Goal: Task Accomplishment & Management: Complete application form

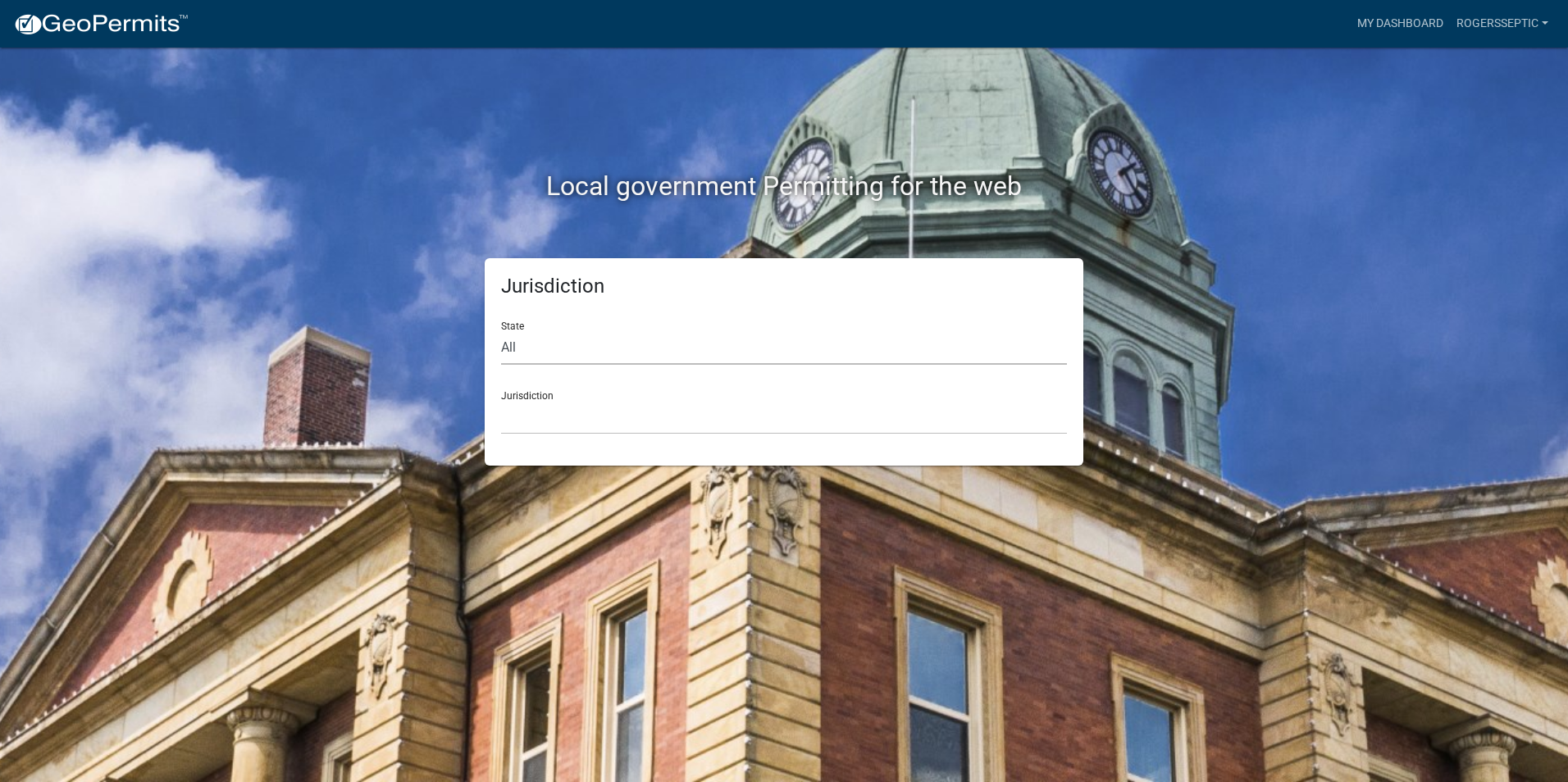
click at [513, 348] on select "All [US_STATE] [US_STATE] [US_STATE] [US_STATE] [US_STATE] [US_STATE] [US_STATE…" at bounding box center [784, 347] width 566 height 33
select select "Iowa"
click at [501, 331] on select "All Colorado Georgia Indiana Iowa Kansas Minnesota Ohio South Carolina Wisconsin" at bounding box center [784, 347] width 566 height 33
click at [555, 423] on select "Boone County, Iowa Butler County, Iowa Cerro Gordo County, Iowa City of Harlan,…" at bounding box center [784, 417] width 566 height 33
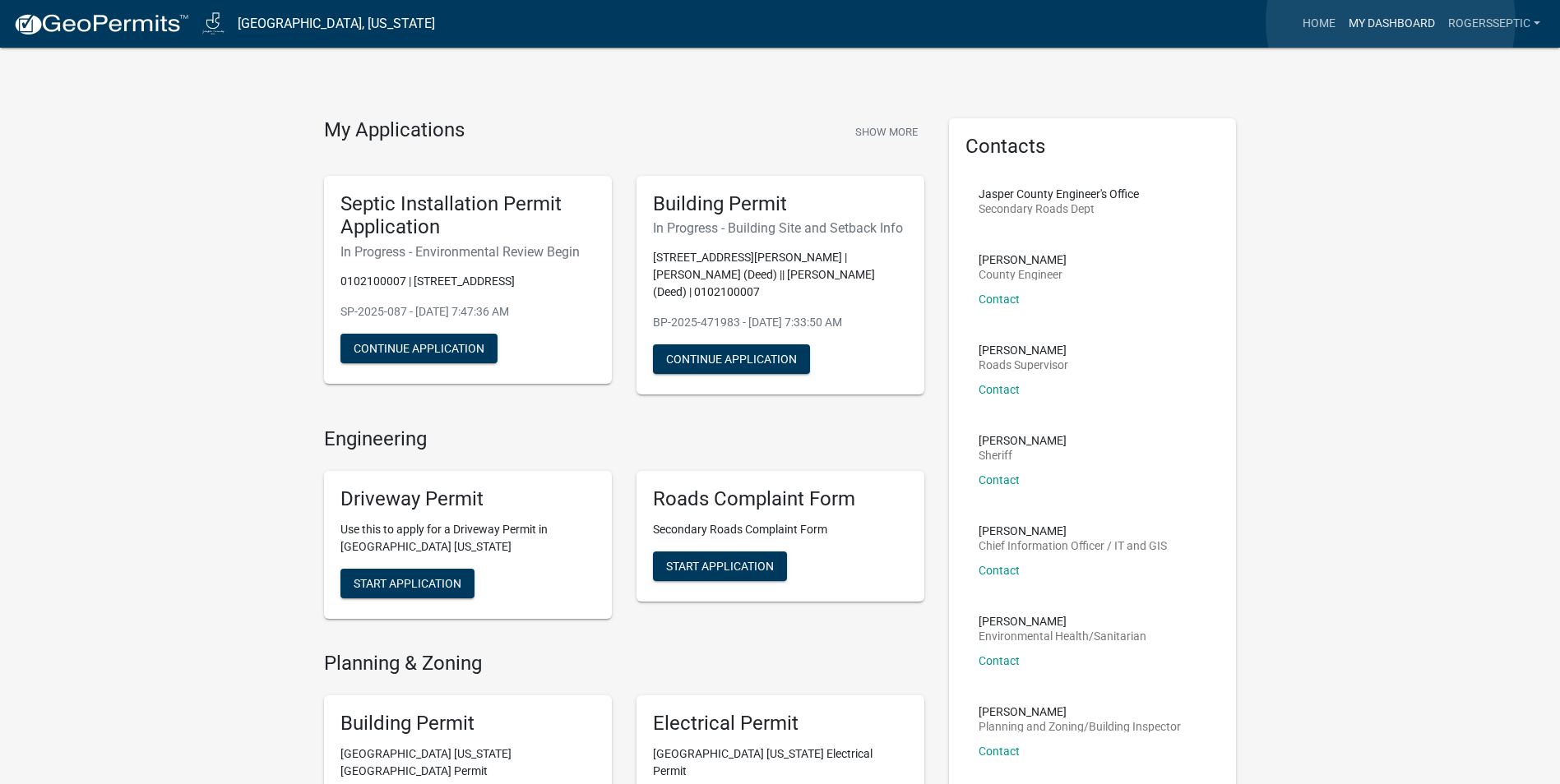
click at [1391, 21] on link "My Dashboard" at bounding box center [1392, 24] width 100 height 31
click at [464, 340] on button "Continue Application" at bounding box center [419, 348] width 157 height 29
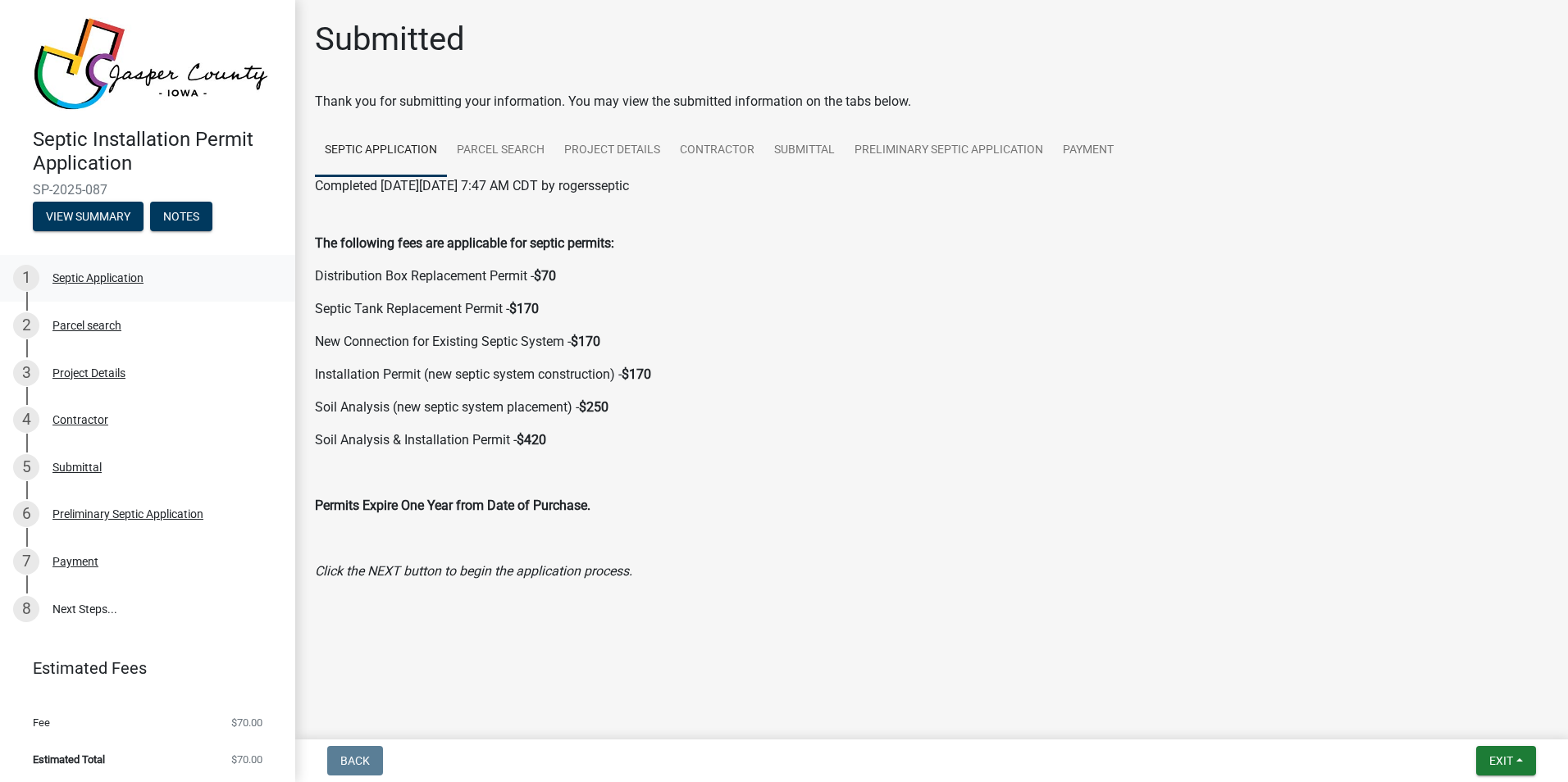
click at [118, 274] on div "Septic Application" at bounding box center [98, 278] width 91 height 11
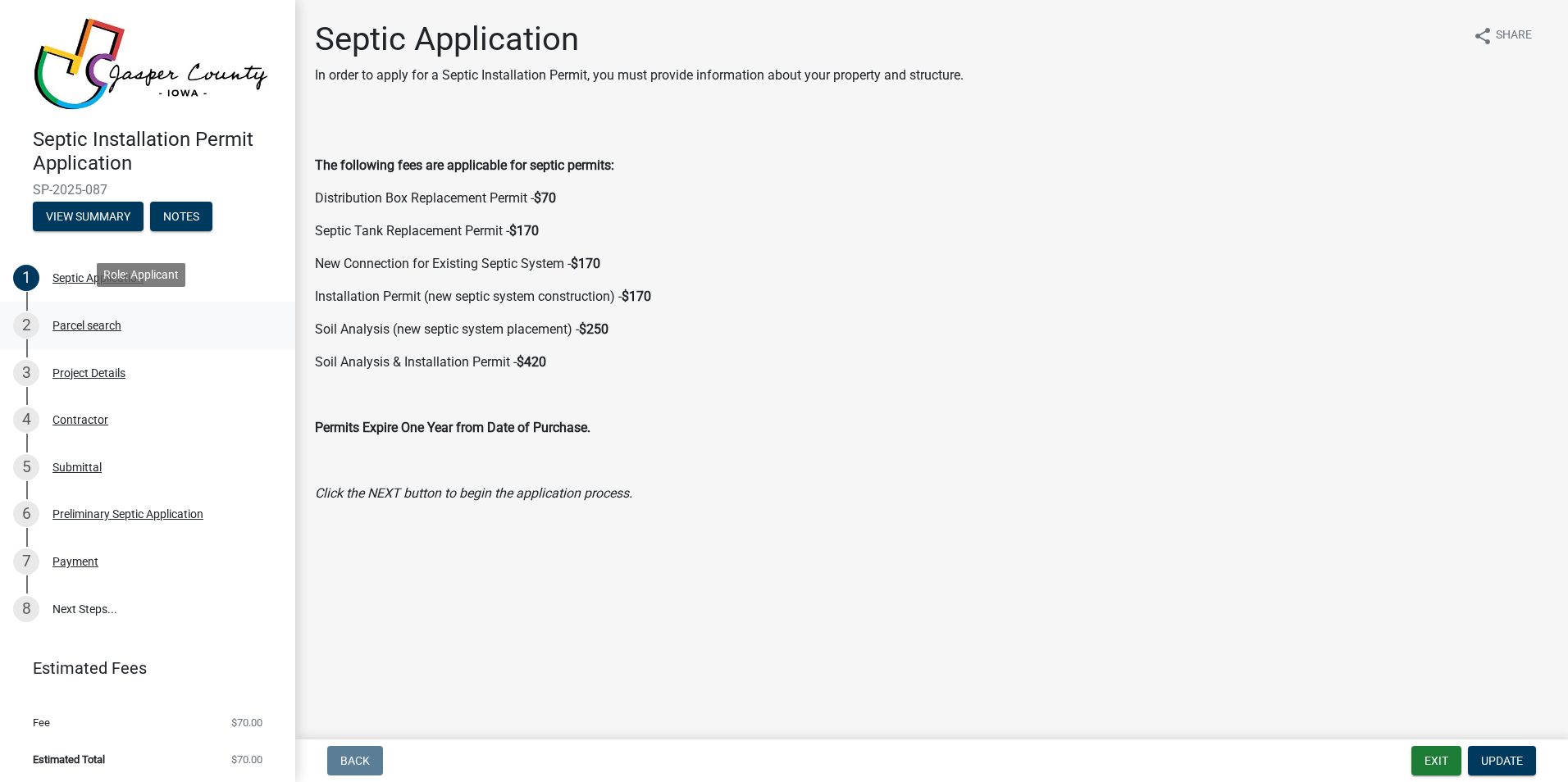
click at [106, 320] on div "Parcel search" at bounding box center [86, 326] width 69 height 11
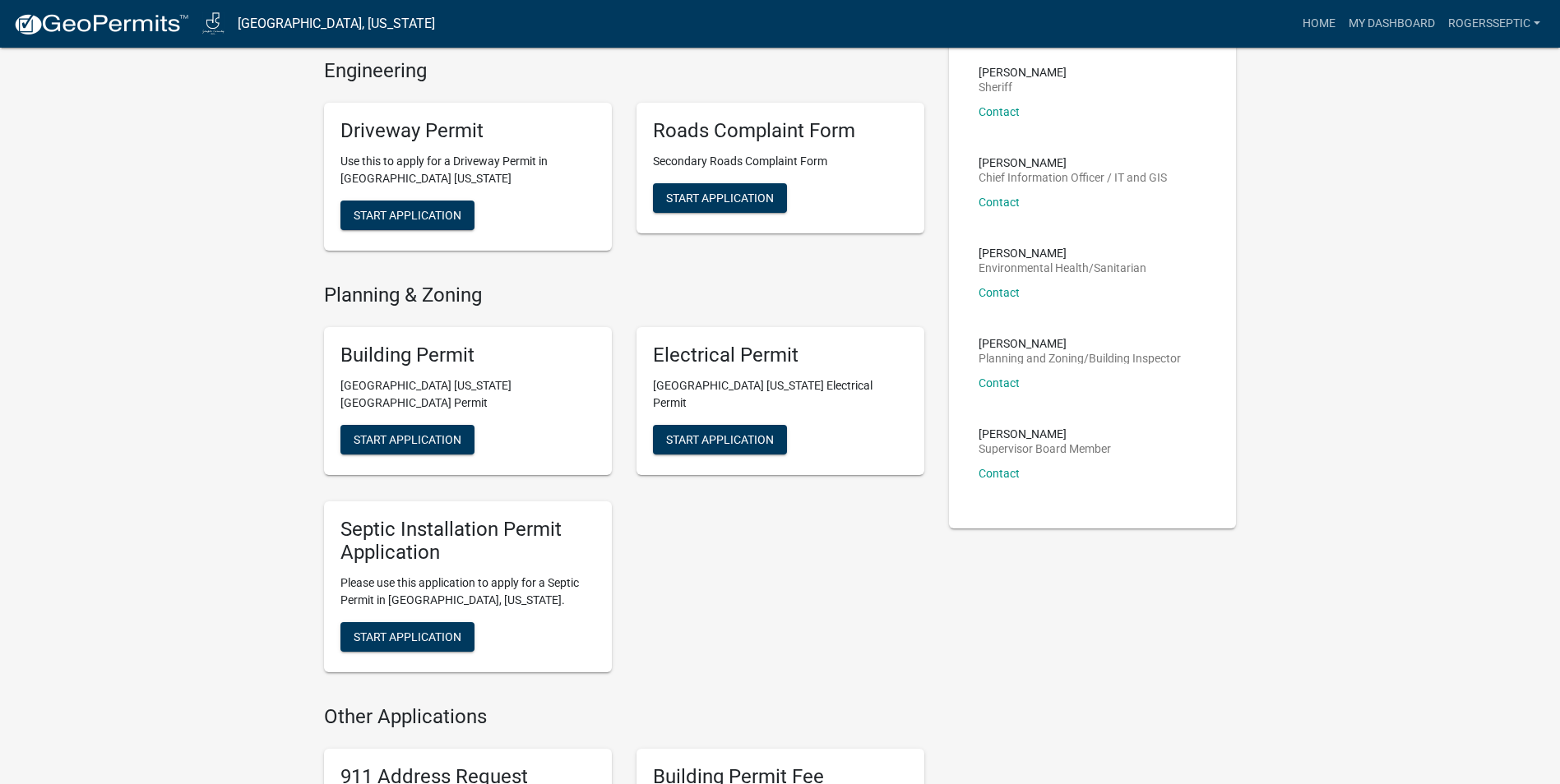
scroll to position [411, 0]
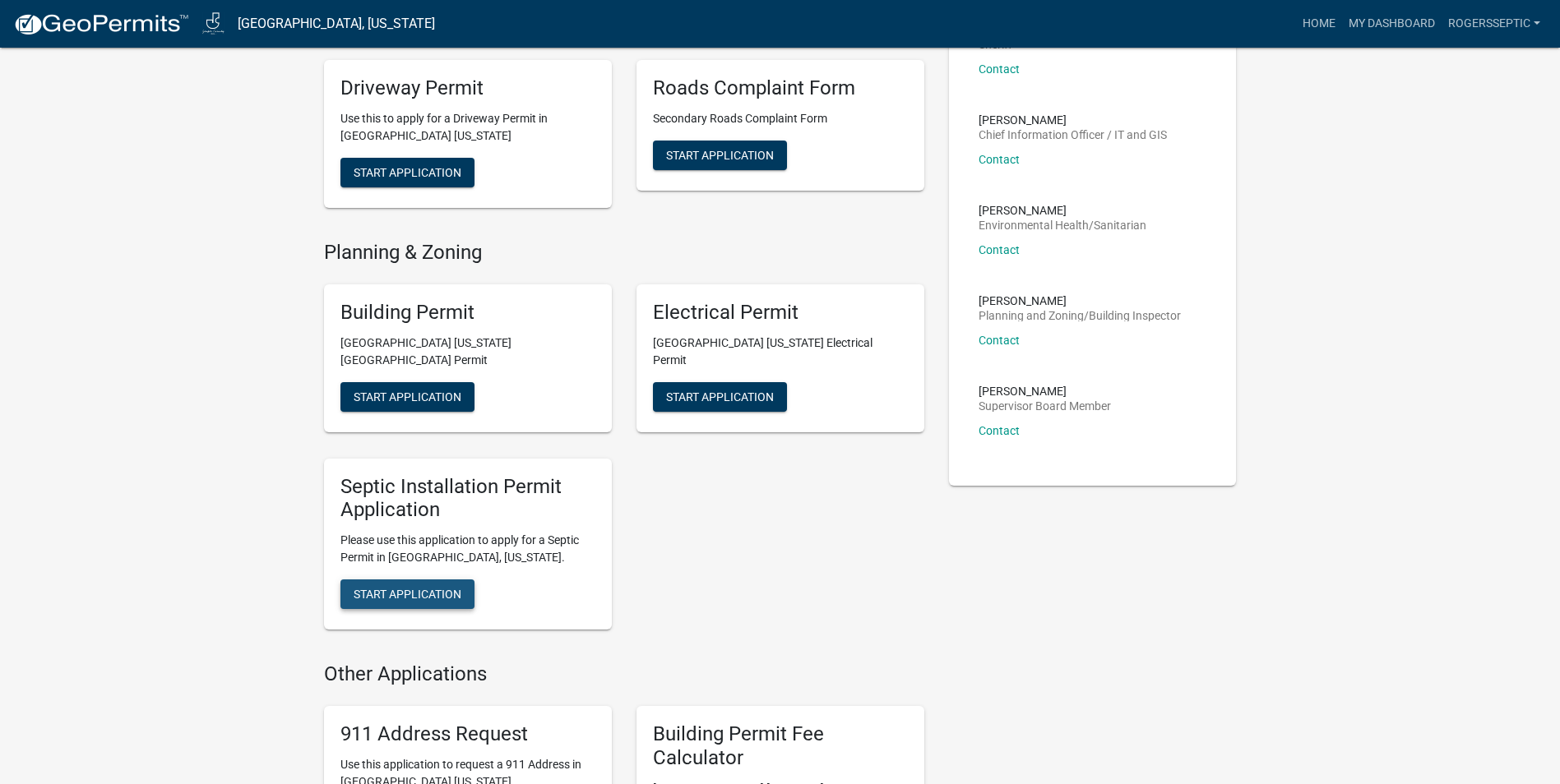
click at [401, 588] on span "Start Application" at bounding box center [406, 595] width 108 height 13
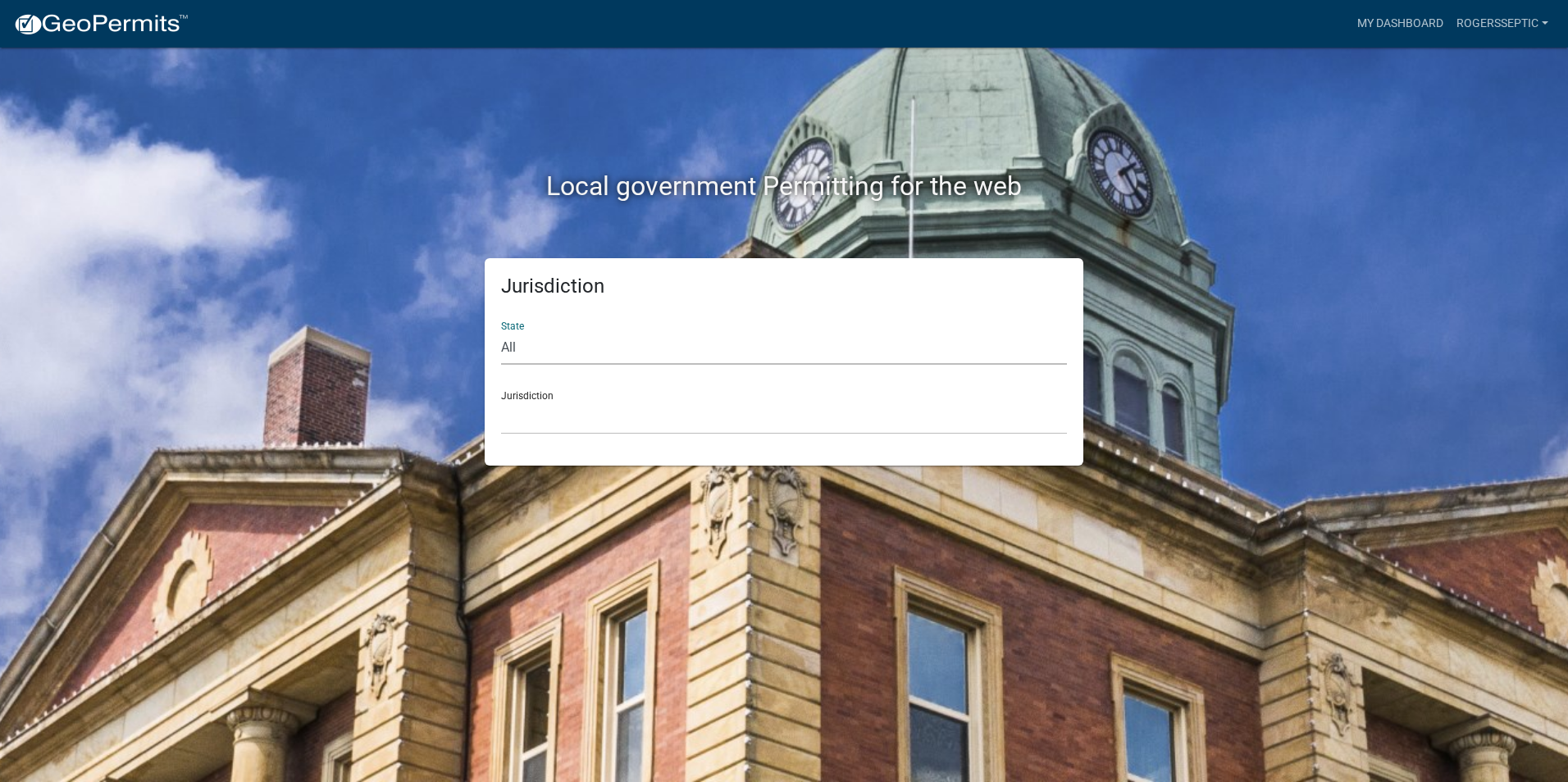
click at [530, 350] on select "All Colorado Georgia Indiana Iowa Kansas Minnesota Ohio South Carolina Wisconsin" at bounding box center [784, 347] width 566 height 33
select select "Iowa"
click at [501, 331] on select "All Colorado Georgia Indiana Iowa Kansas Minnesota Ohio South Carolina Wisconsin" at bounding box center [784, 347] width 566 height 33
click at [544, 419] on select "Boone County, Iowa Butler County, Iowa Cerro Gordo County, Iowa City of Harlan,…" at bounding box center [784, 417] width 566 height 33
click at [576, 418] on select "Boone County, Iowa Butler County, Iowa Cerro Gordo County, Iowa City of Harlan,…" at bounding box center [784, 417] width 566 height 33
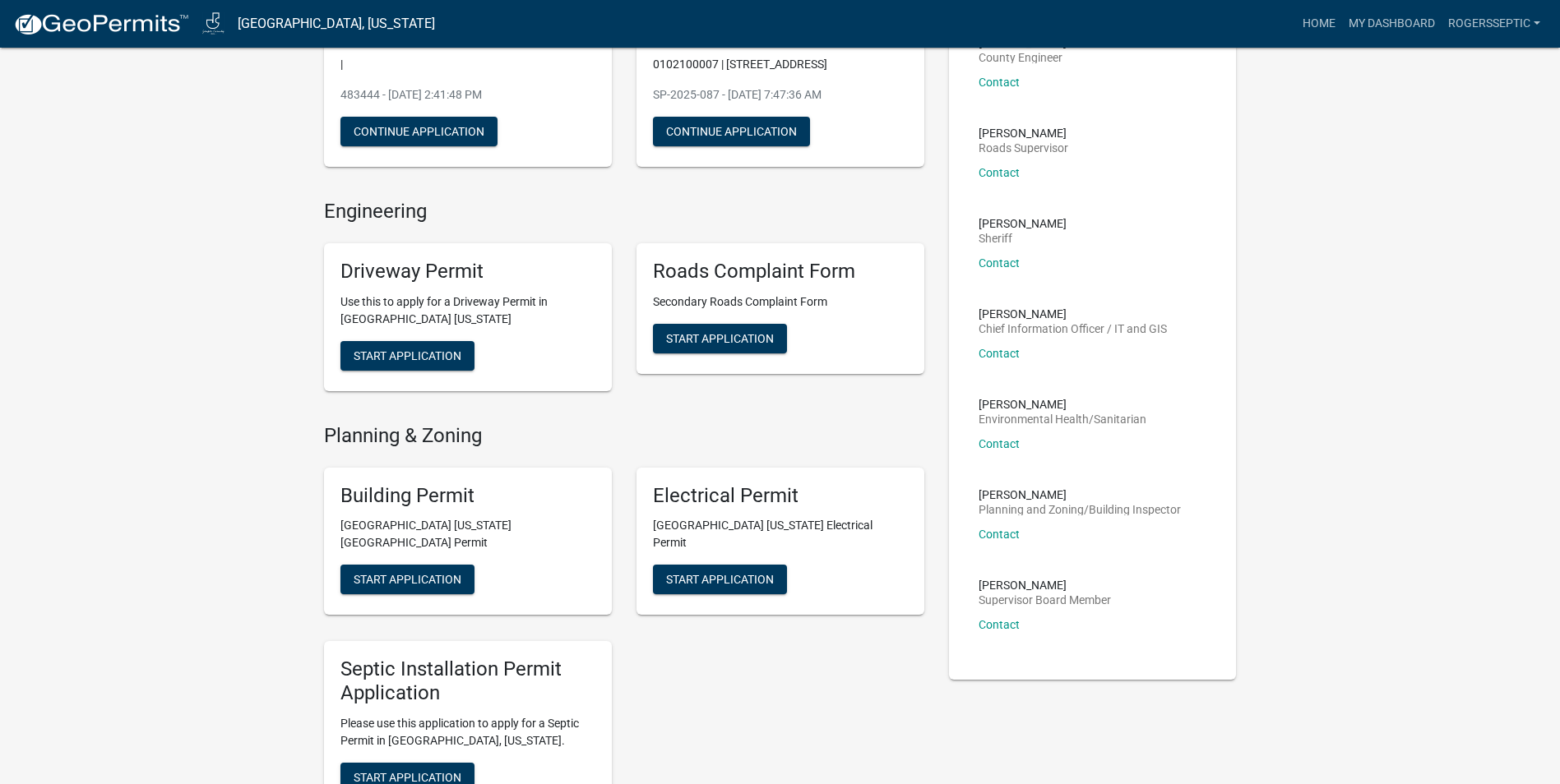
scroll to position [246, 0]
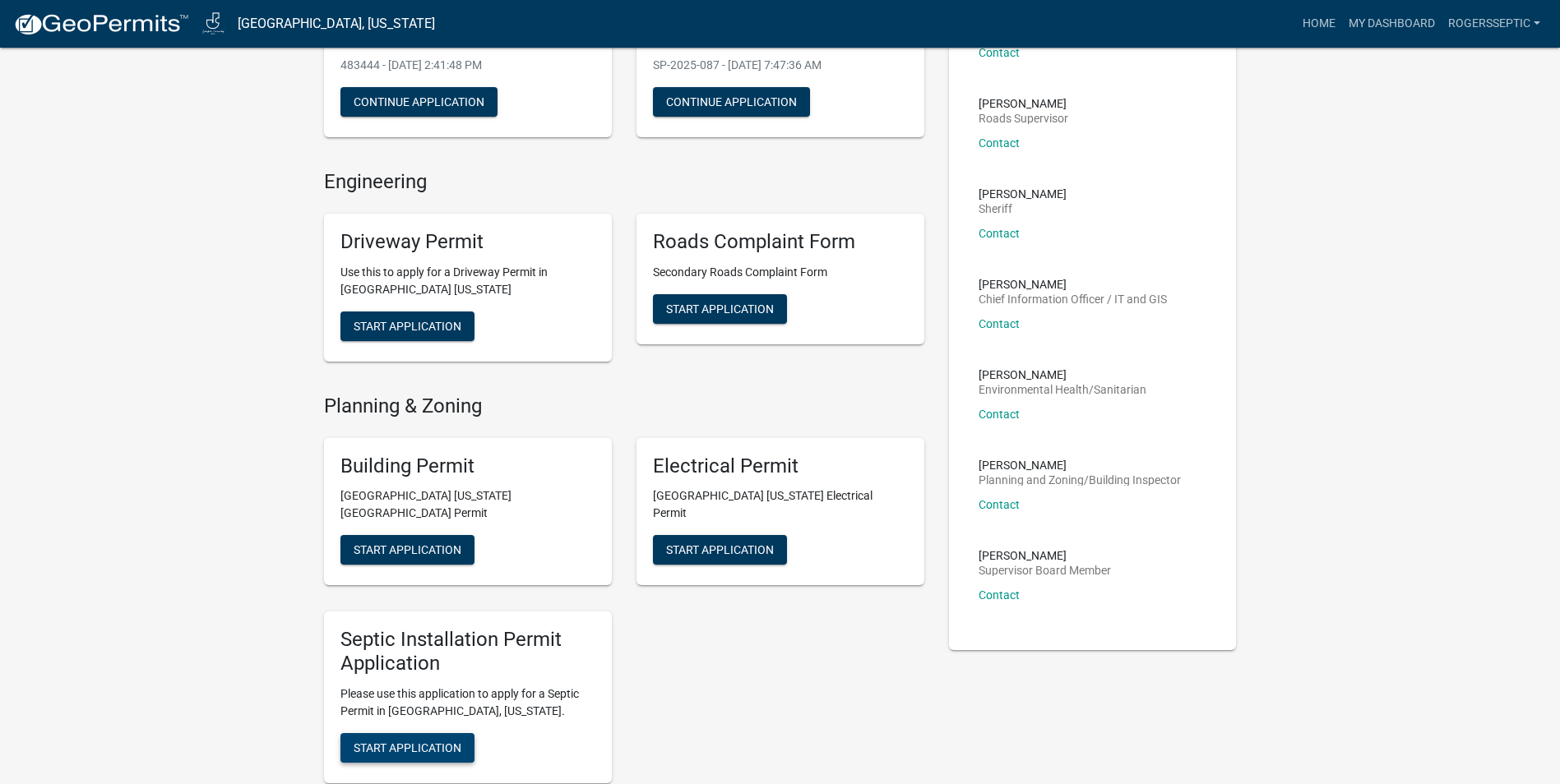
click at [396, 741] on span "Start Application" at bounding box center [406, 748] width 108 height 13
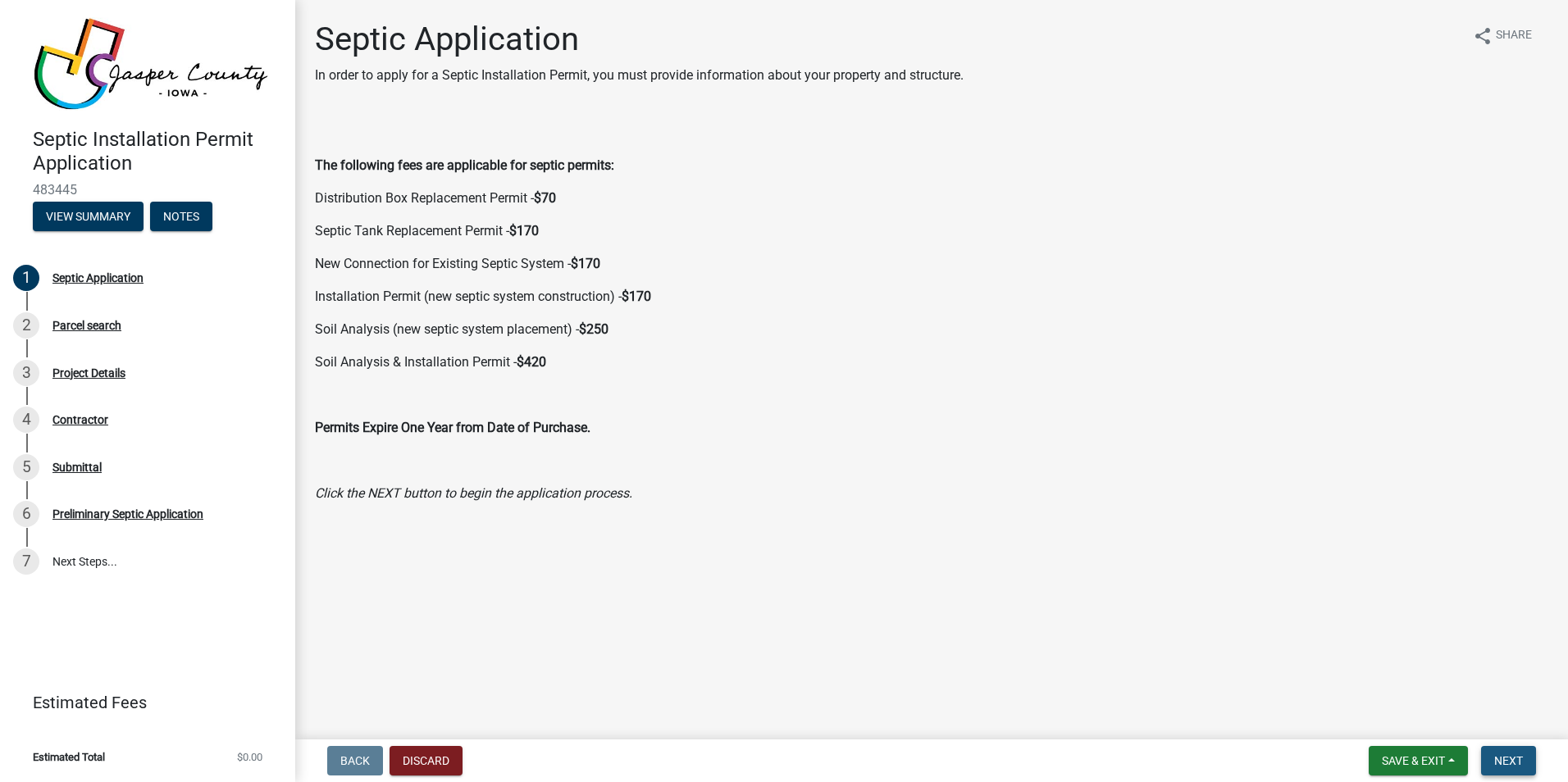
click at [1518, 759] on span "Next" at bounding box center [1508, 761] width 28 height 13
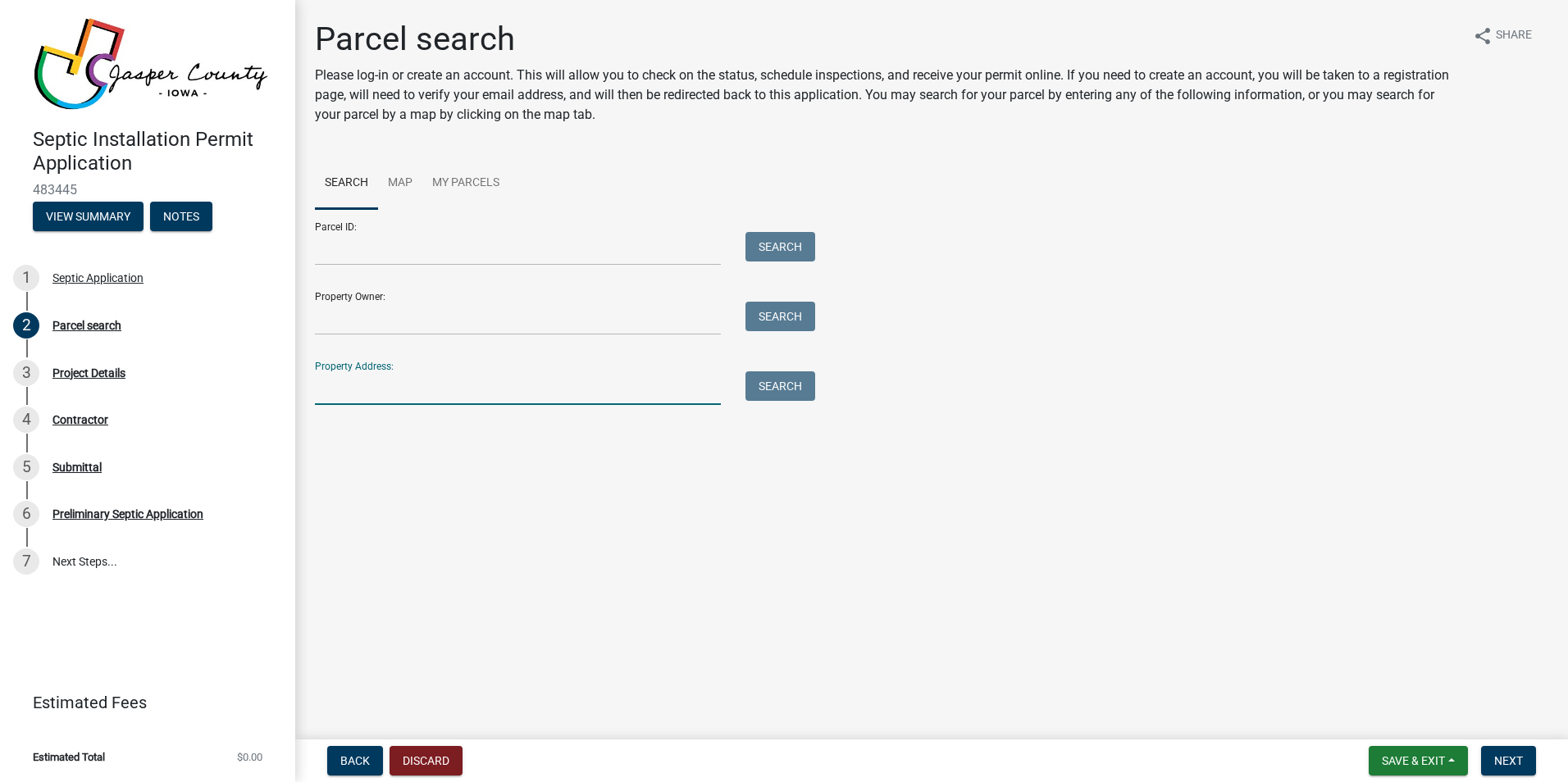
click at [339, 391] on input "Property Address:" at bounding box center [518, 387] width 406 height 33
type input "12320"
click at [775, 381] on button "Search" at bounding box center [779, 385] width 69 height 29
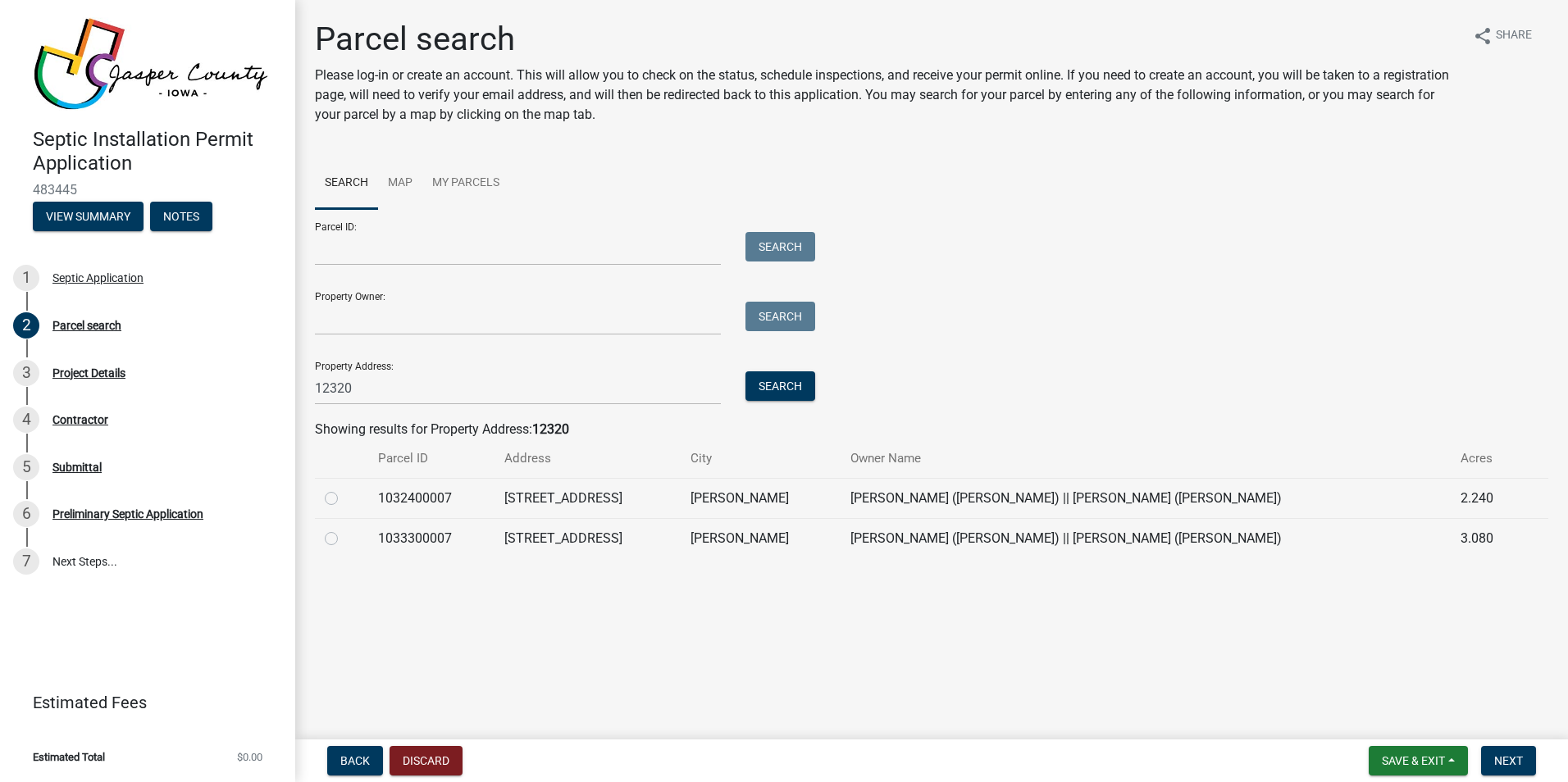
click at [345, 489] on label at bounding box center [345, 489] width 0 height 0
click at [345, 495] on input "radio" at bounding box center [349, 493] width 10 height 10
radio input "true"
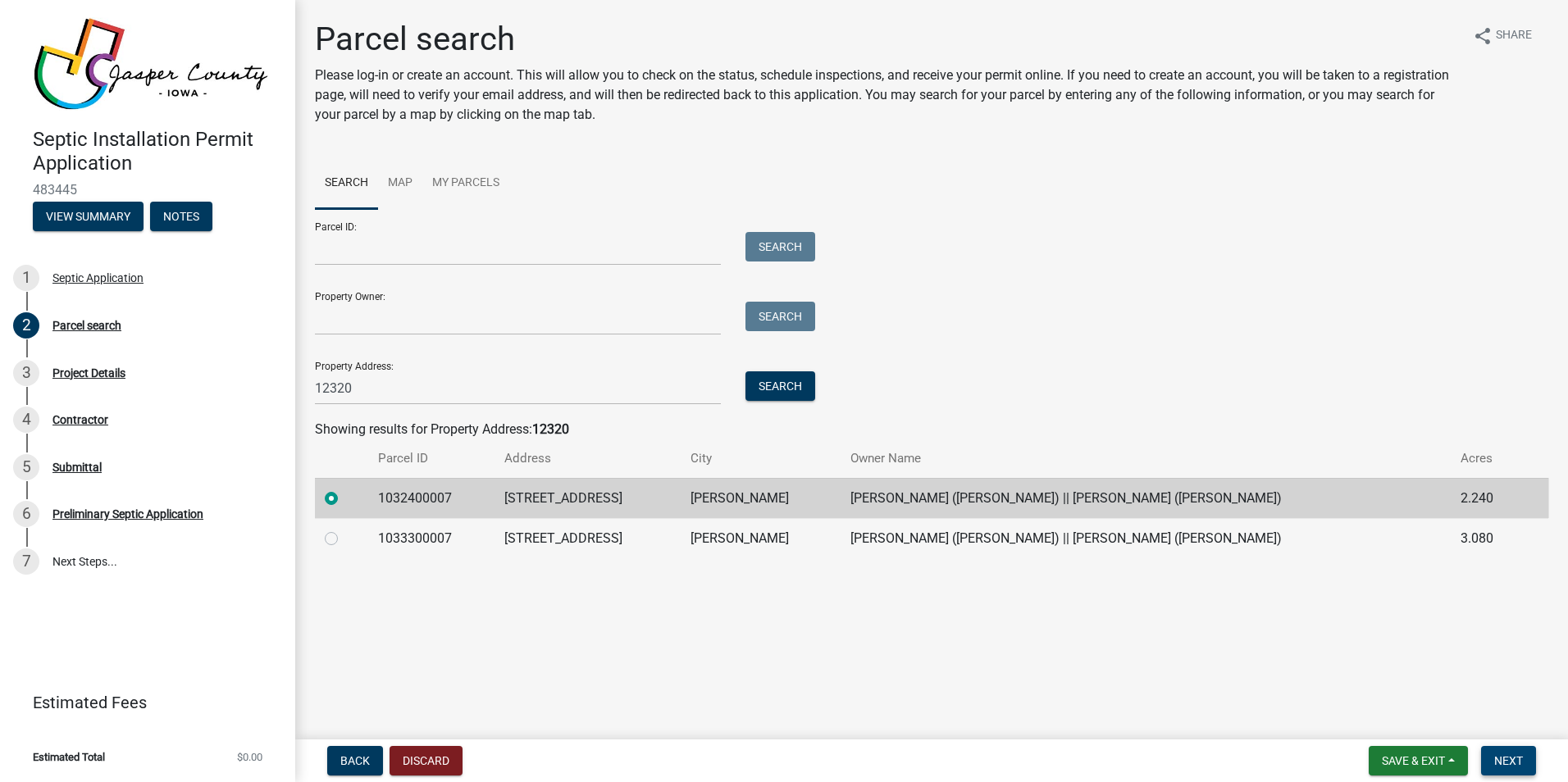
click at [1504, 756] on span "Next" at bounding box center [1508, 761] width 28 height 13
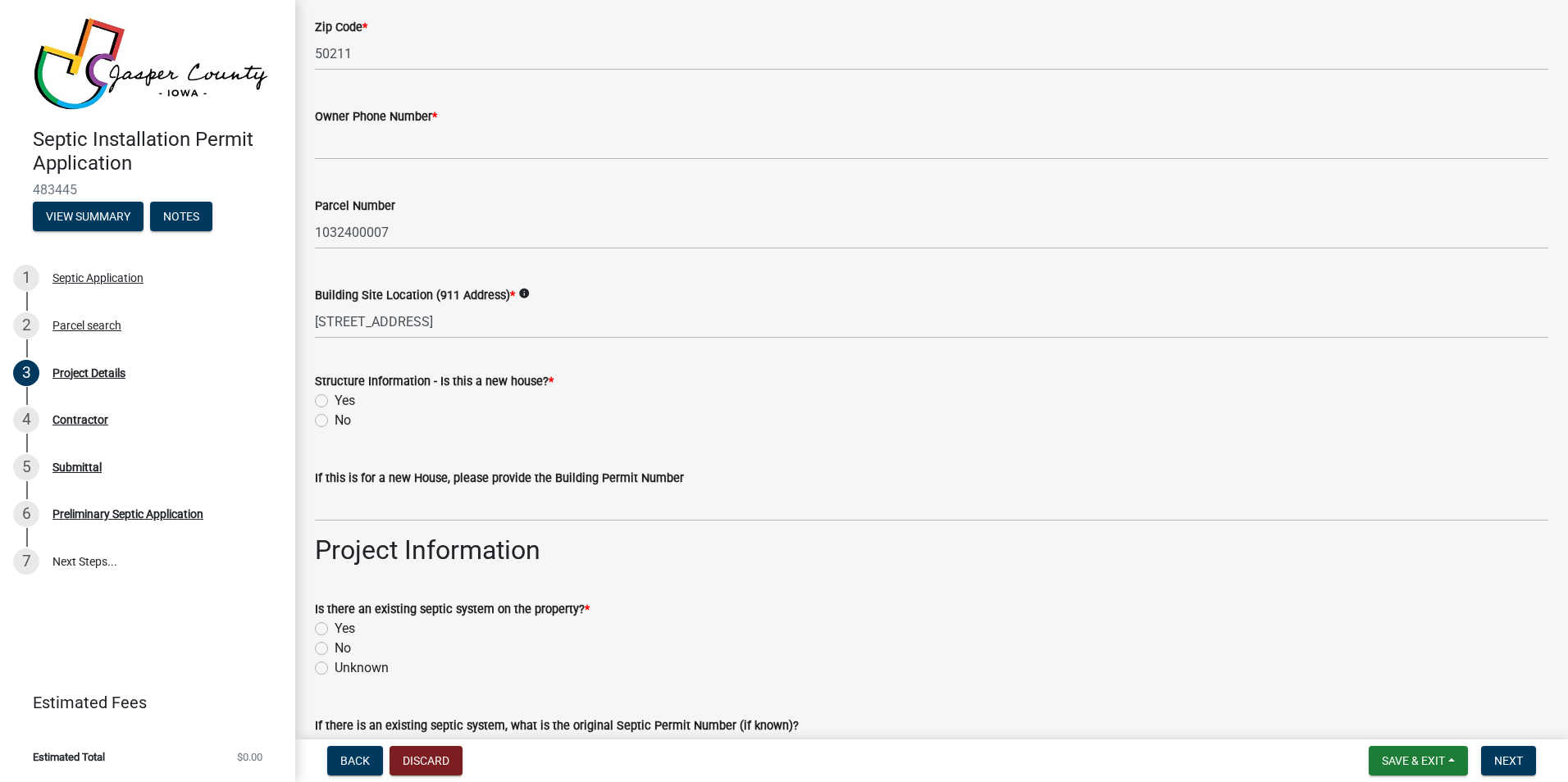
scroll to position [328, 0]
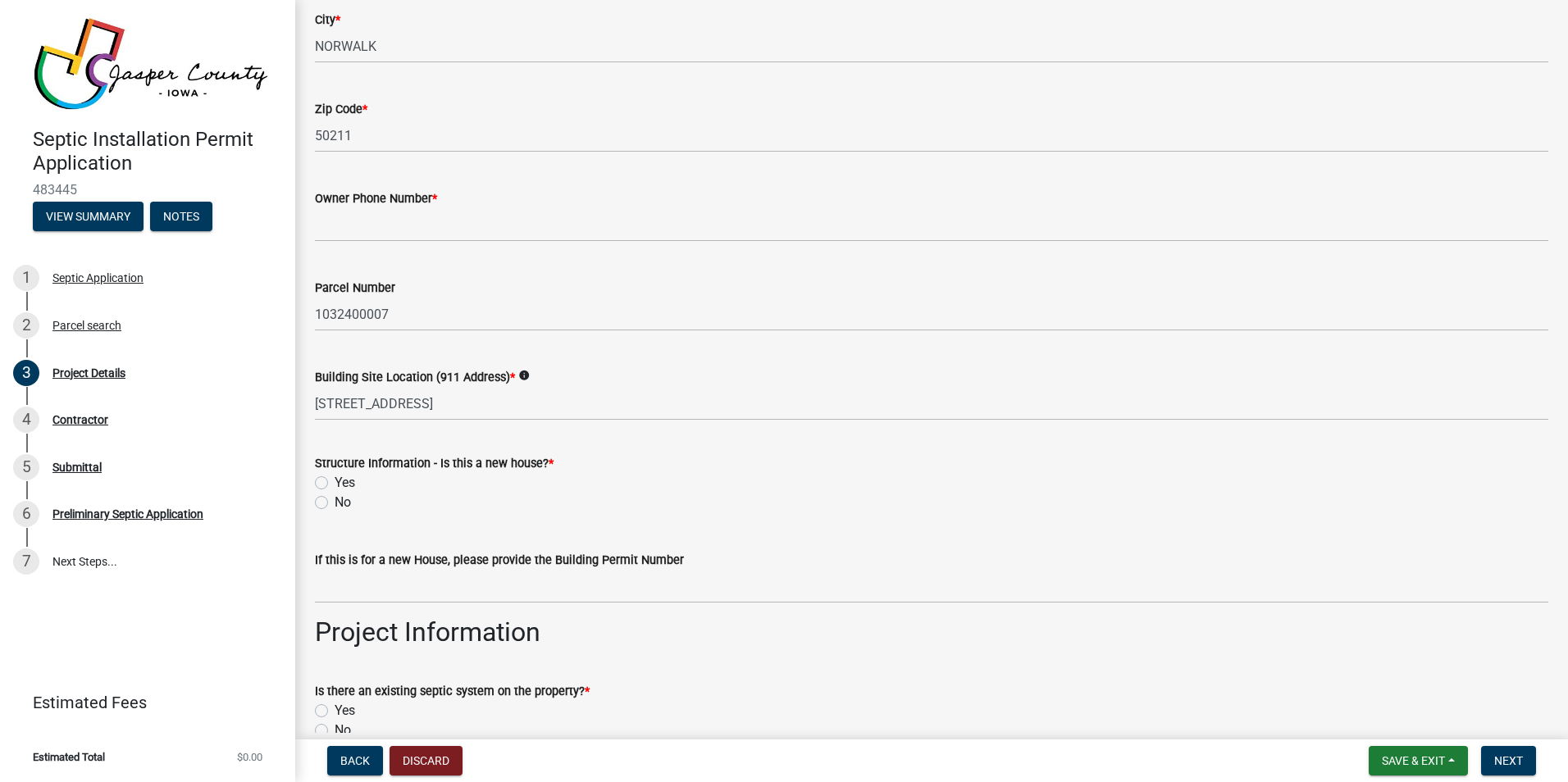
click at [334, 482] on label "Yes" at bounding box center [345, 482] width 21 height 20
click at [334, 482] on input "Yes" at bounding box center [339, 477] width 10 height 10
radio input "true"
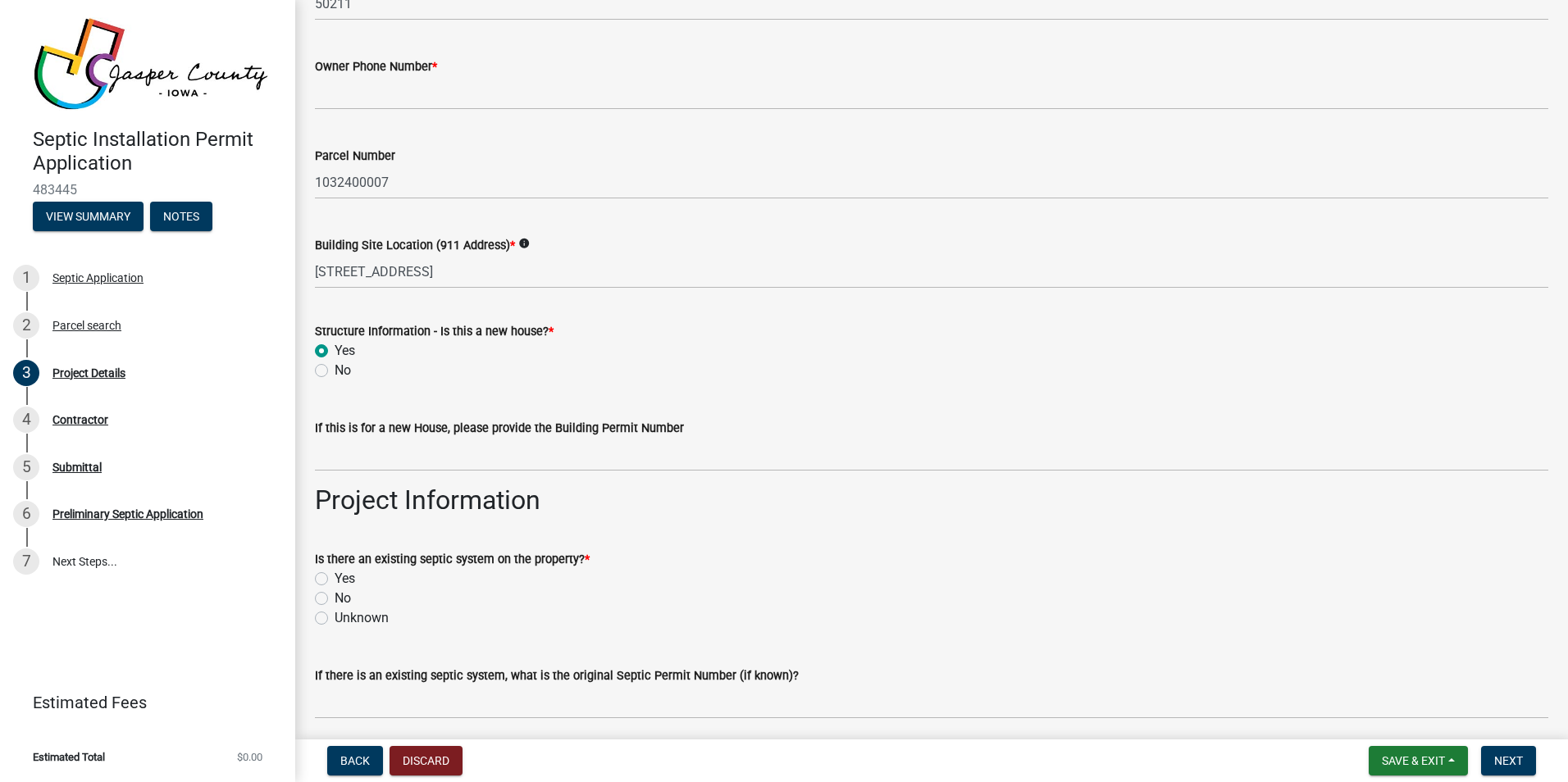
scroll to position [492, 0]
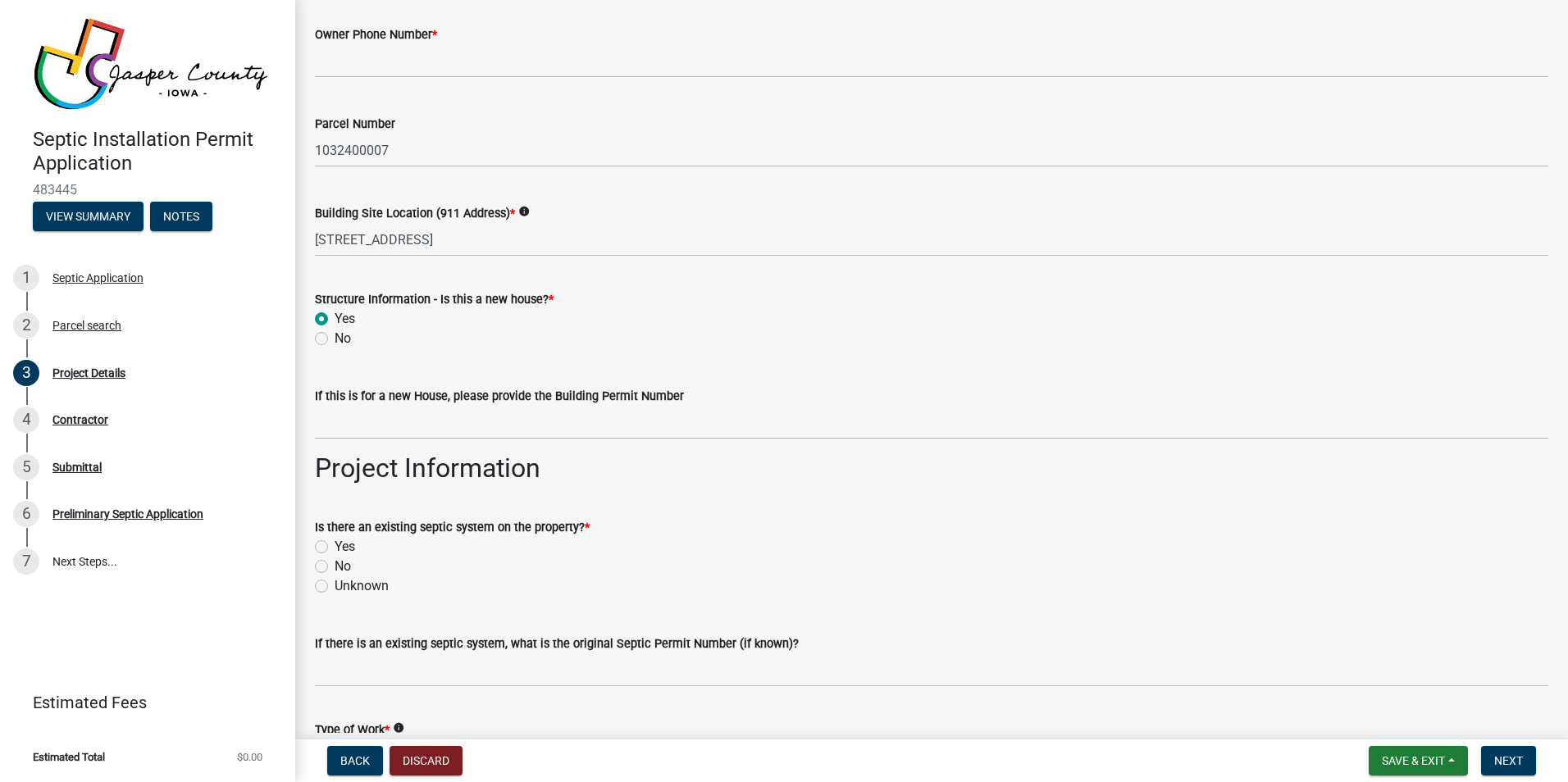
click at [334, 587] on label "Unknown" at bounding box center [361, 586] width 54 height 20
click at [334, 587] on input "Unknown" at bounding box center [339, 581] width 10 height 10
radio input "true"
click at [334, 565] on label "No" at bounding box center [342, 567] width 16 height 20
click at [334, 565] on input "No" at bounding box center [339, 562] width 10 height 10
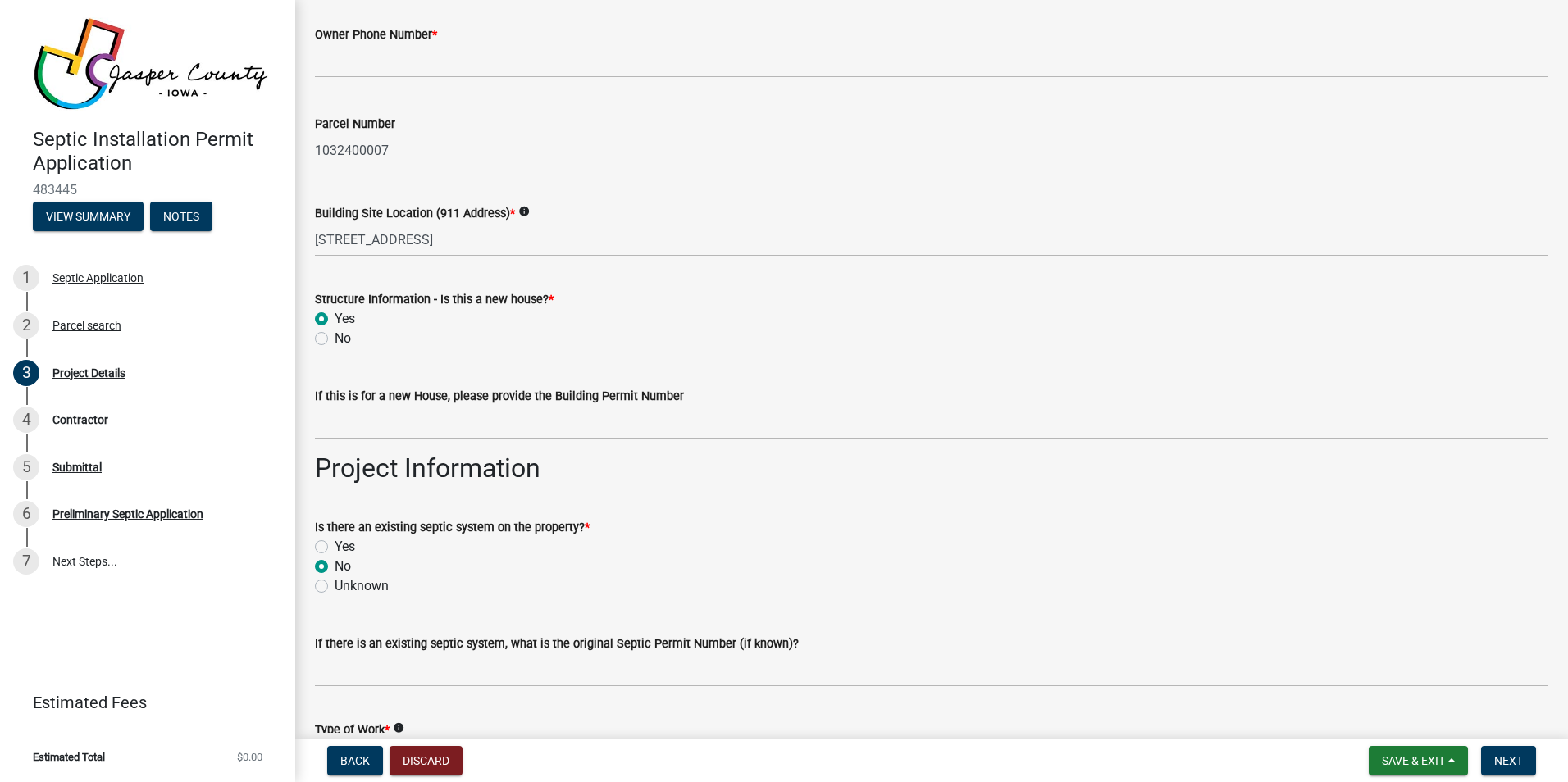
radio input "true"
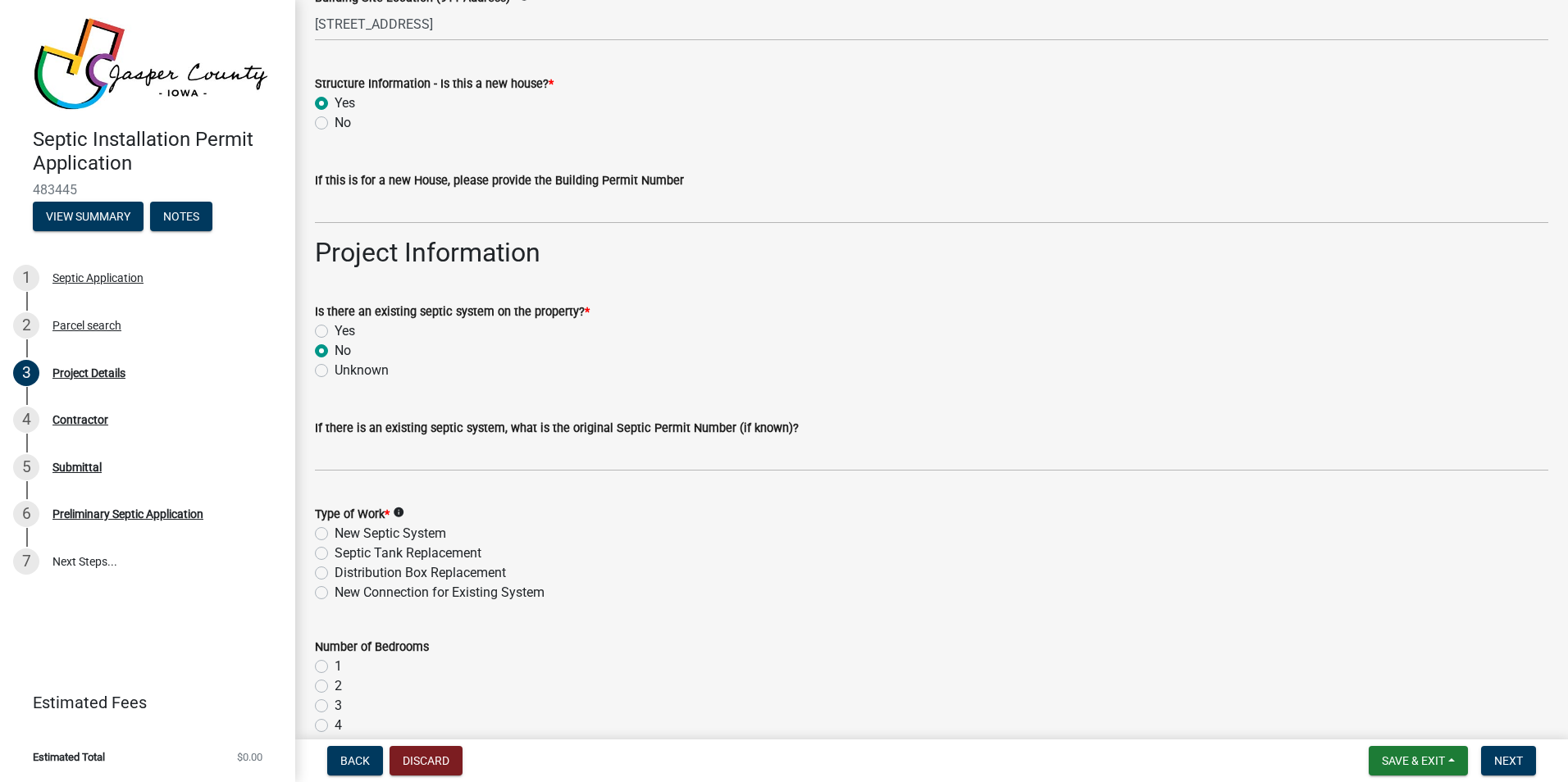
scroll to position [738, 0]
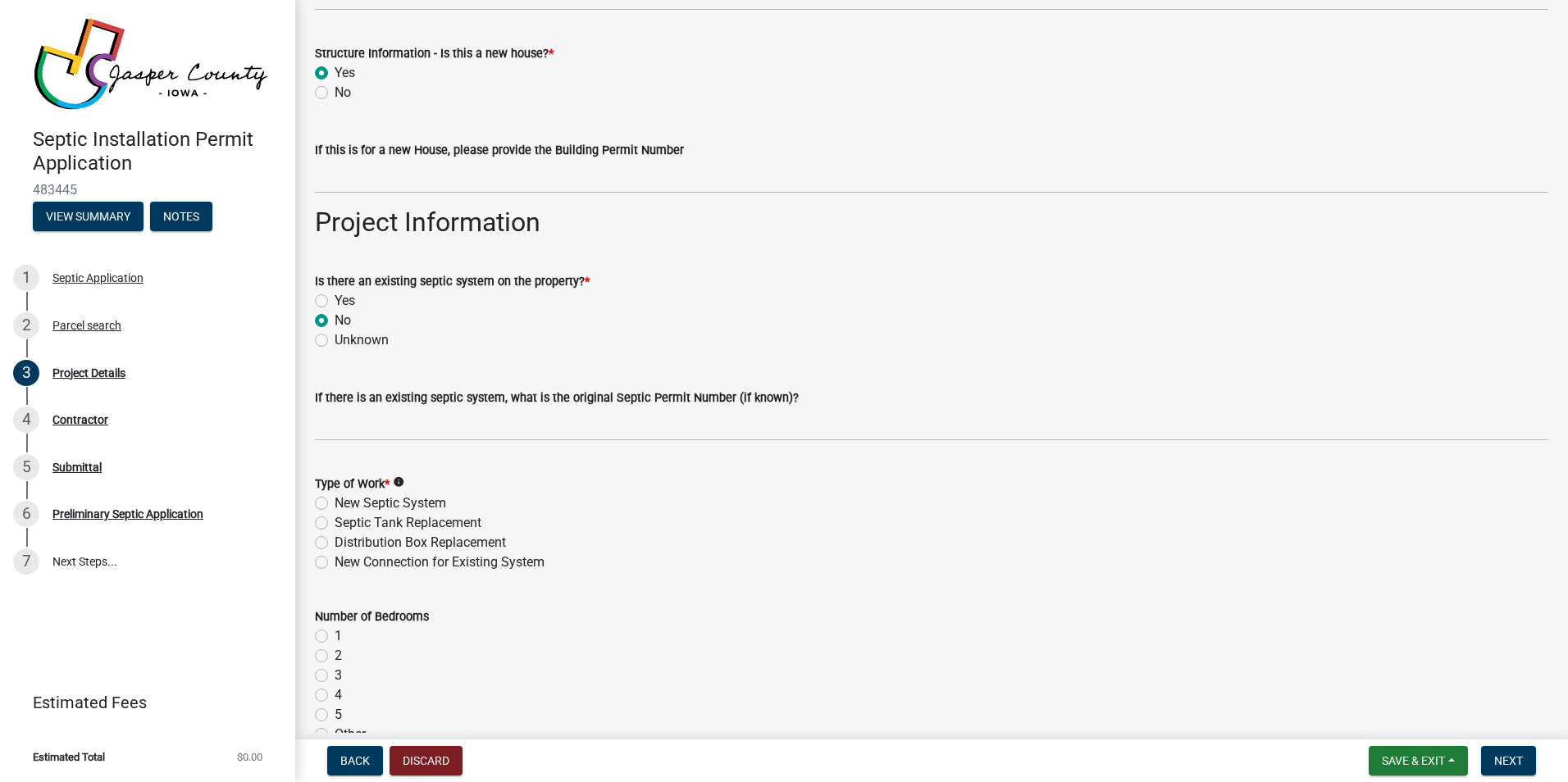
click at [334, 504] on label "New Septic System" at bounding box center [389, 503] width 111 height 20
click at [334, 504] on input "New Septic System" at bounding box center [339, 498] width 10 height 10
radio input "true"
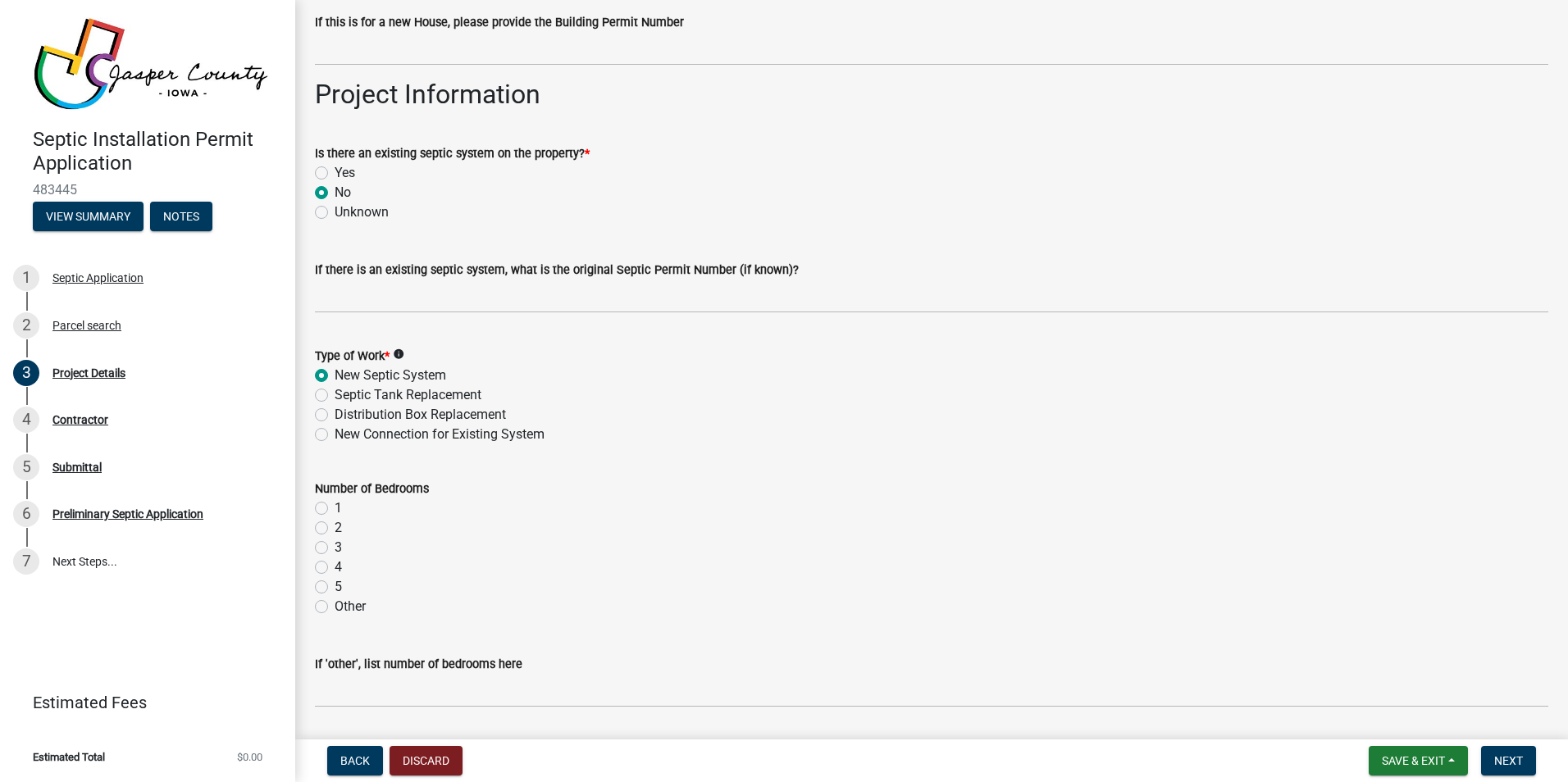
scroll to position [902, 0]
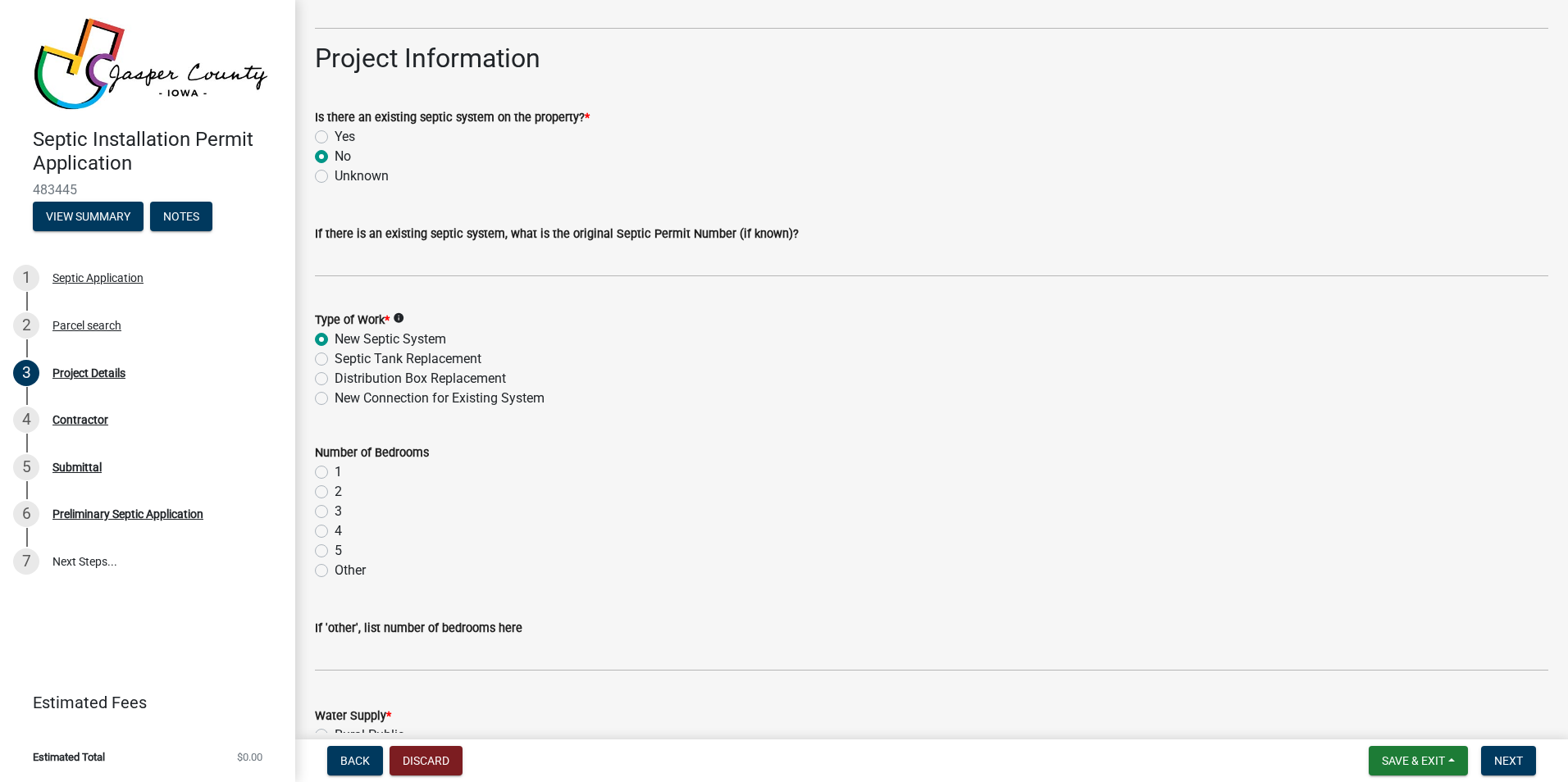
click at [334, 548] on label "5" at bounding box center [338, 550] width 8 height 20
click at [334, 548] on input "5" at bounding box center [339, 546] width 10 height 10
radio input "true"
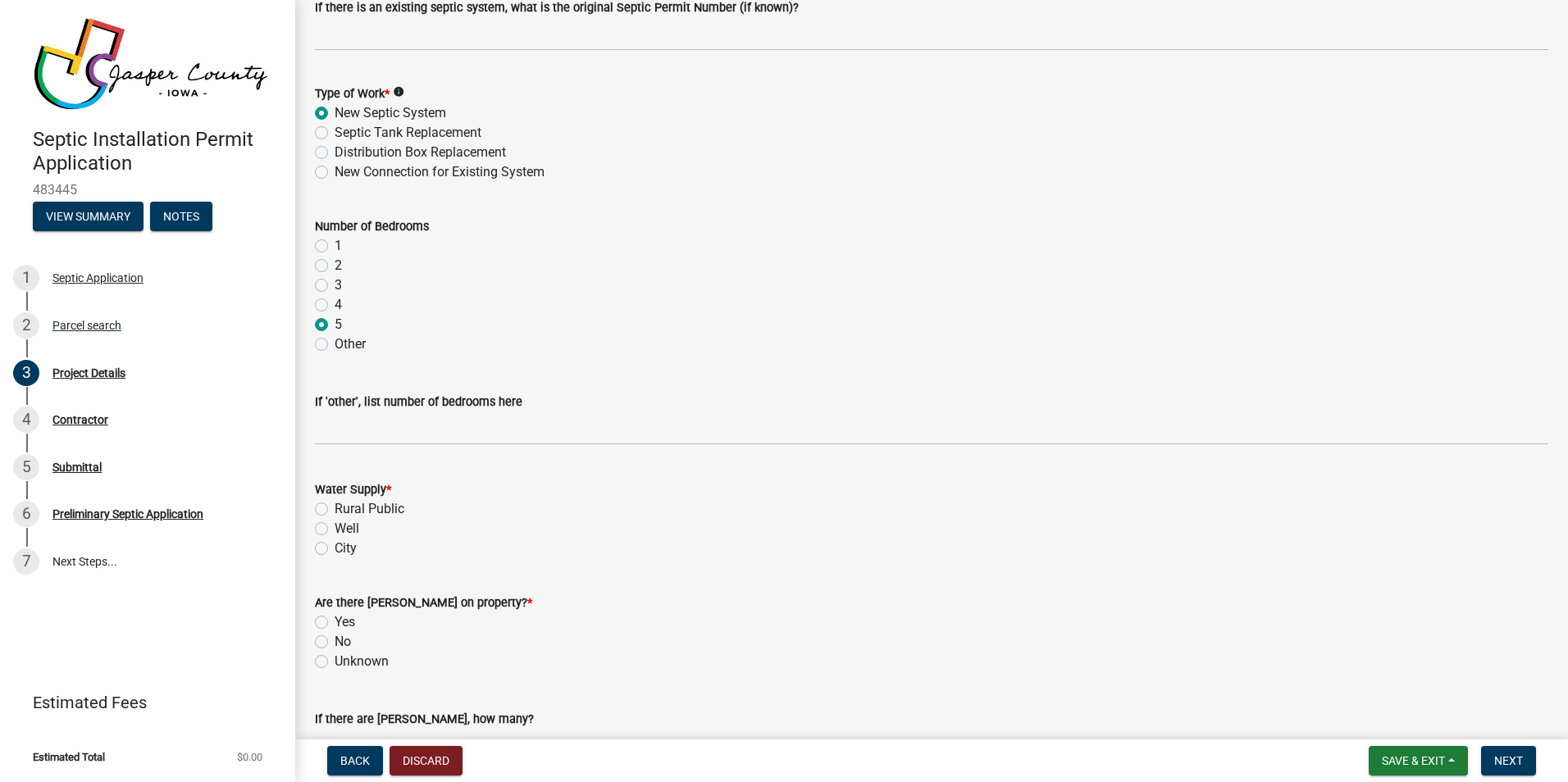
scroll to position [1148, 0]
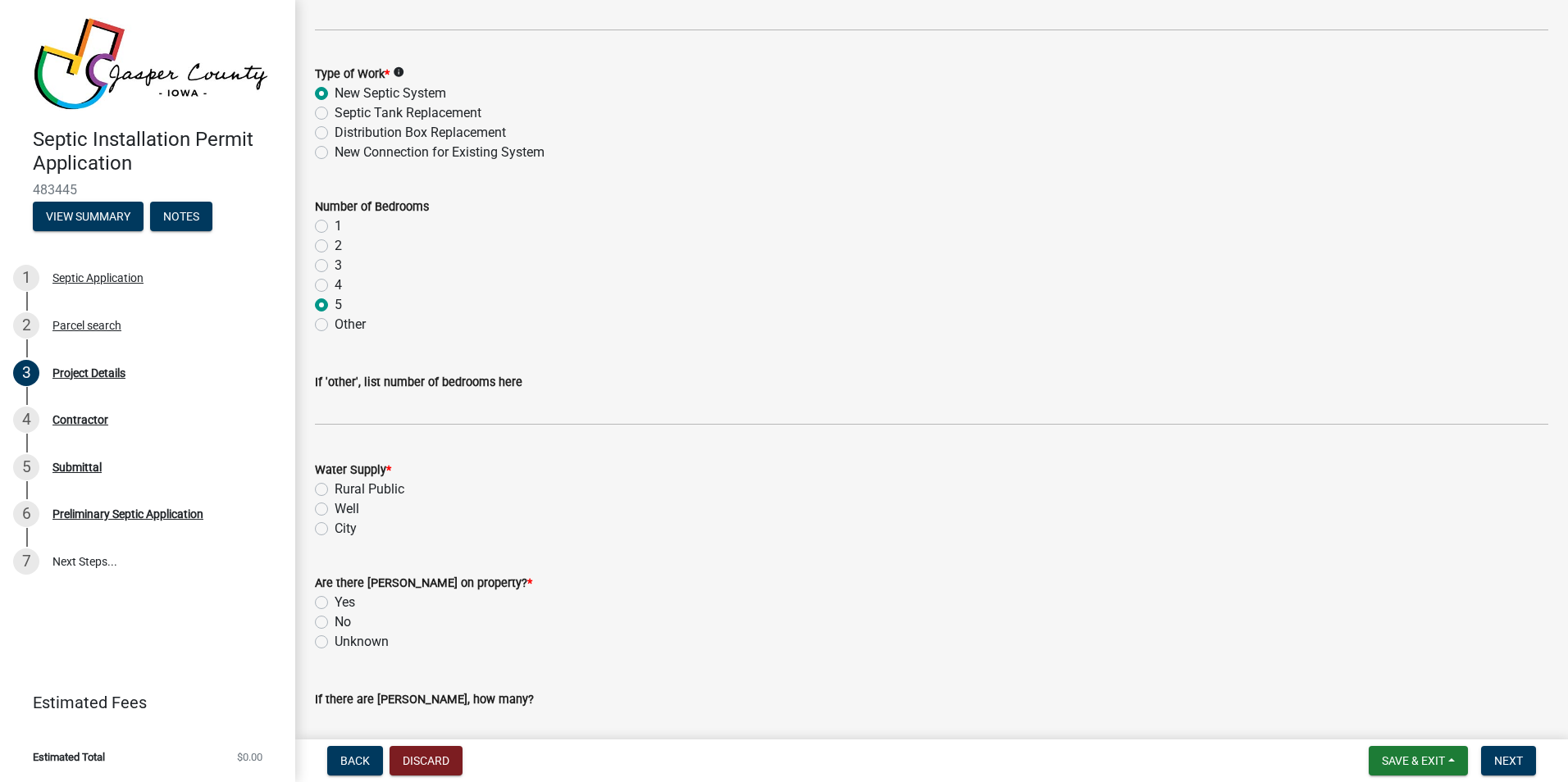
click at [334, 529] on label "City" at bounding box center [345, 529] width 22 height 20
click at [334, 529] on input "City" at bounding box center [339, 524] width 10 height 10
radio input "true"
click at [334, 642] on label "Unknown" at bounding box center [361, 642] width 54 height 20
click at [334, 642] on input "Unknown" at bounding box center [339, 637] width 10 height 10
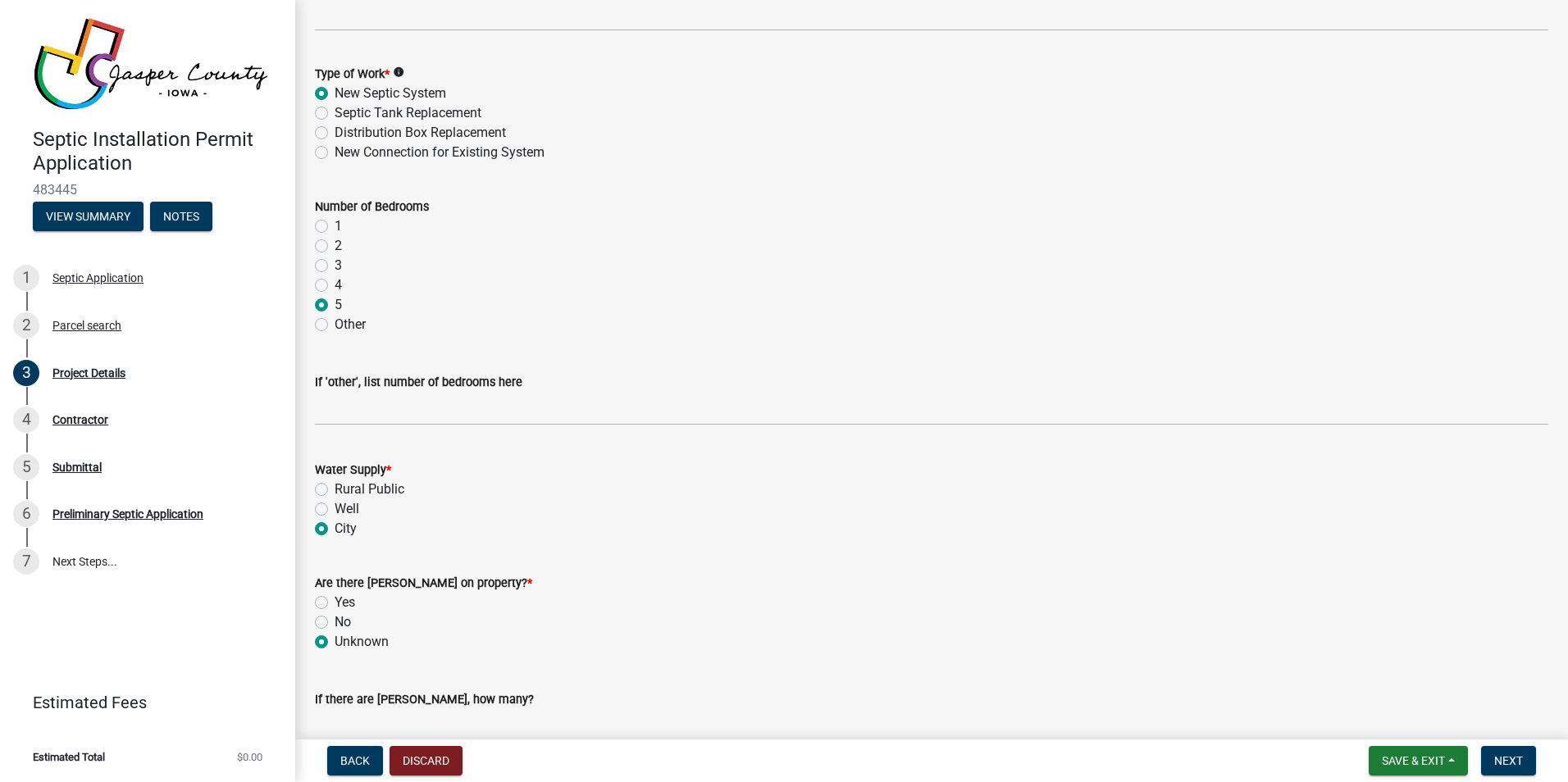
radio input "true"
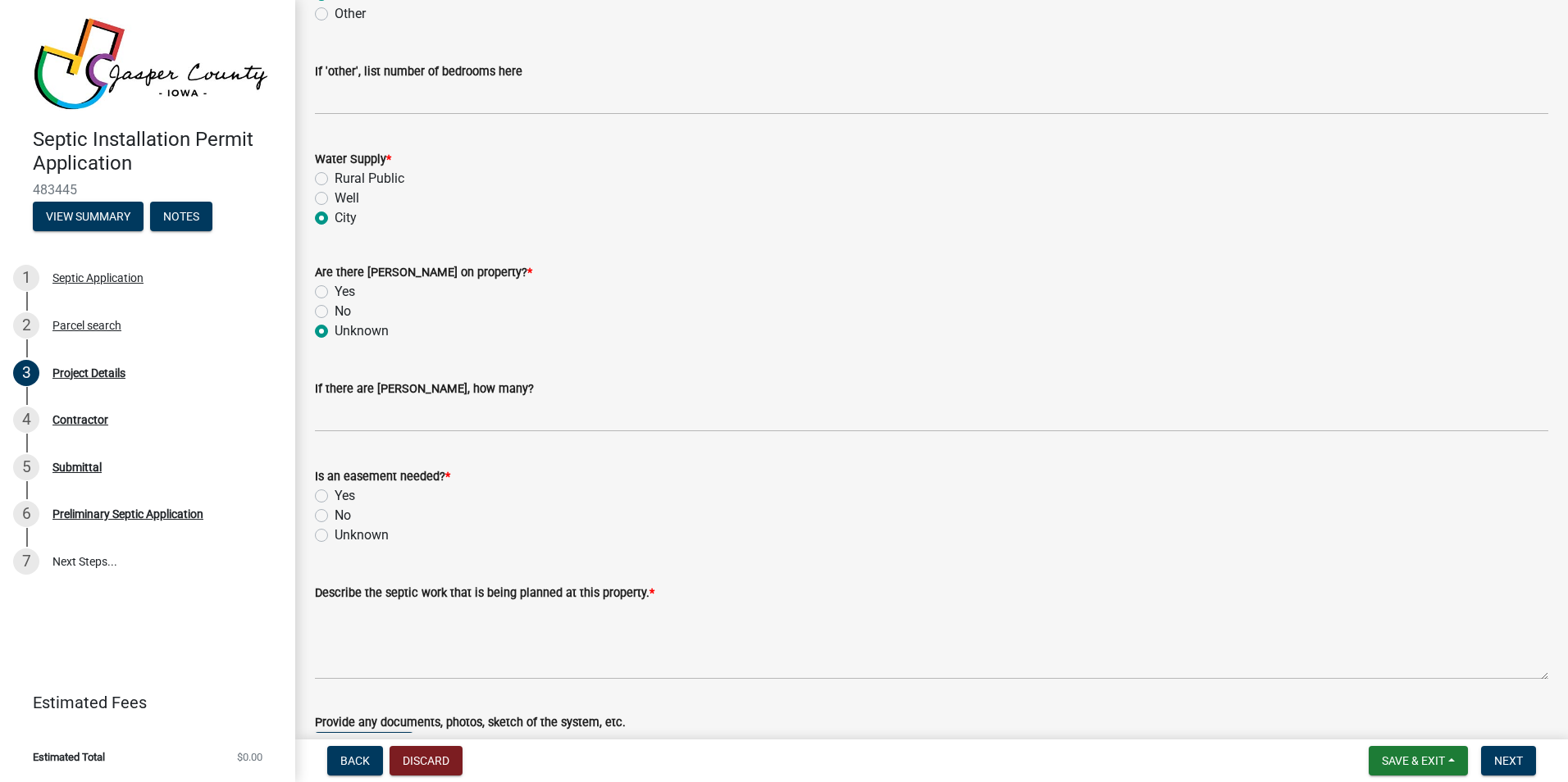
scroll to position [1476, 0]
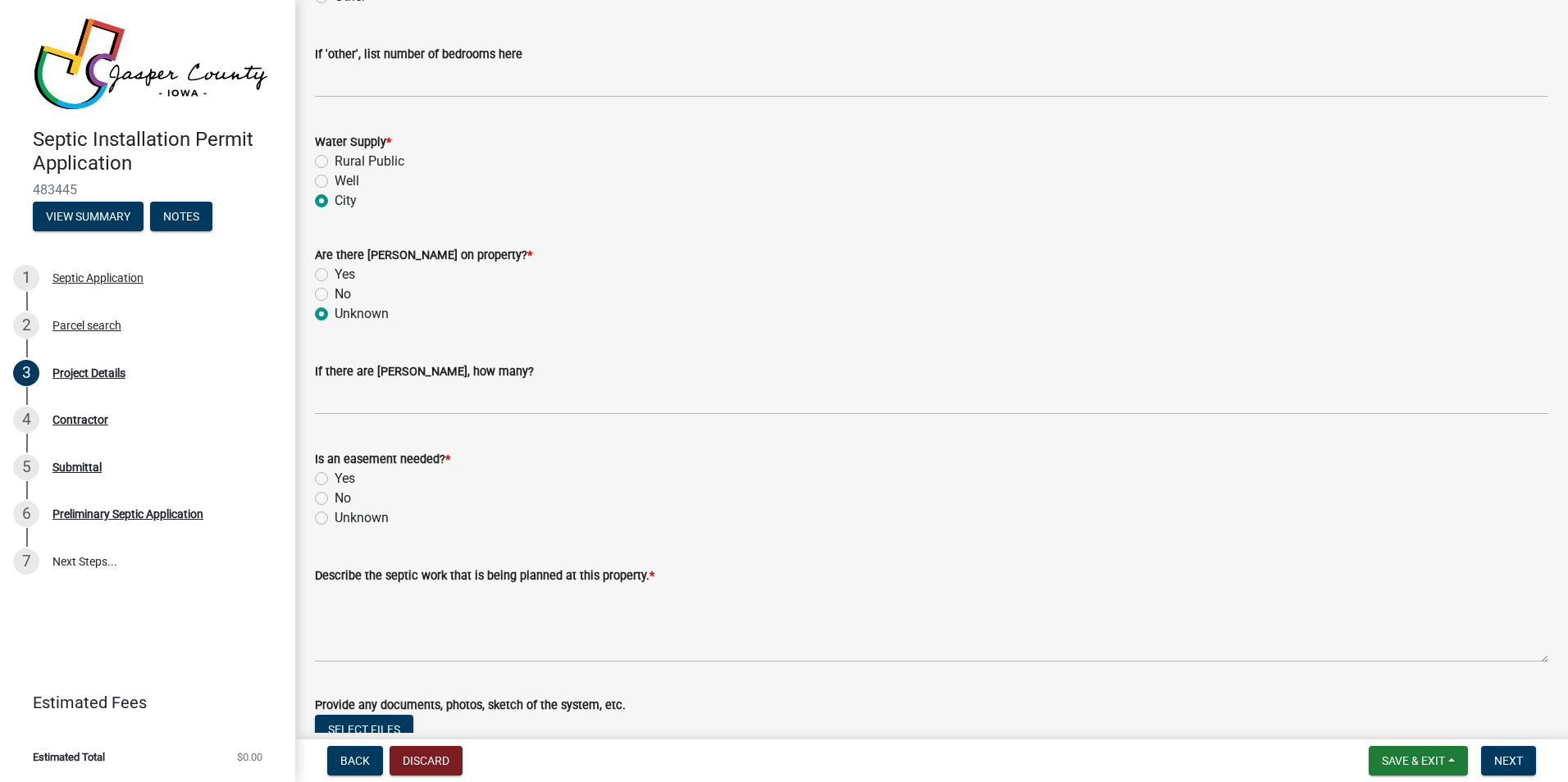
click at [334, 497] on label "No" at bounding box center [342, 498] width 16 height 20
click at [334, 497] on input "No" at bounding box center [339, 493] width 10 height 10
radio input "true"
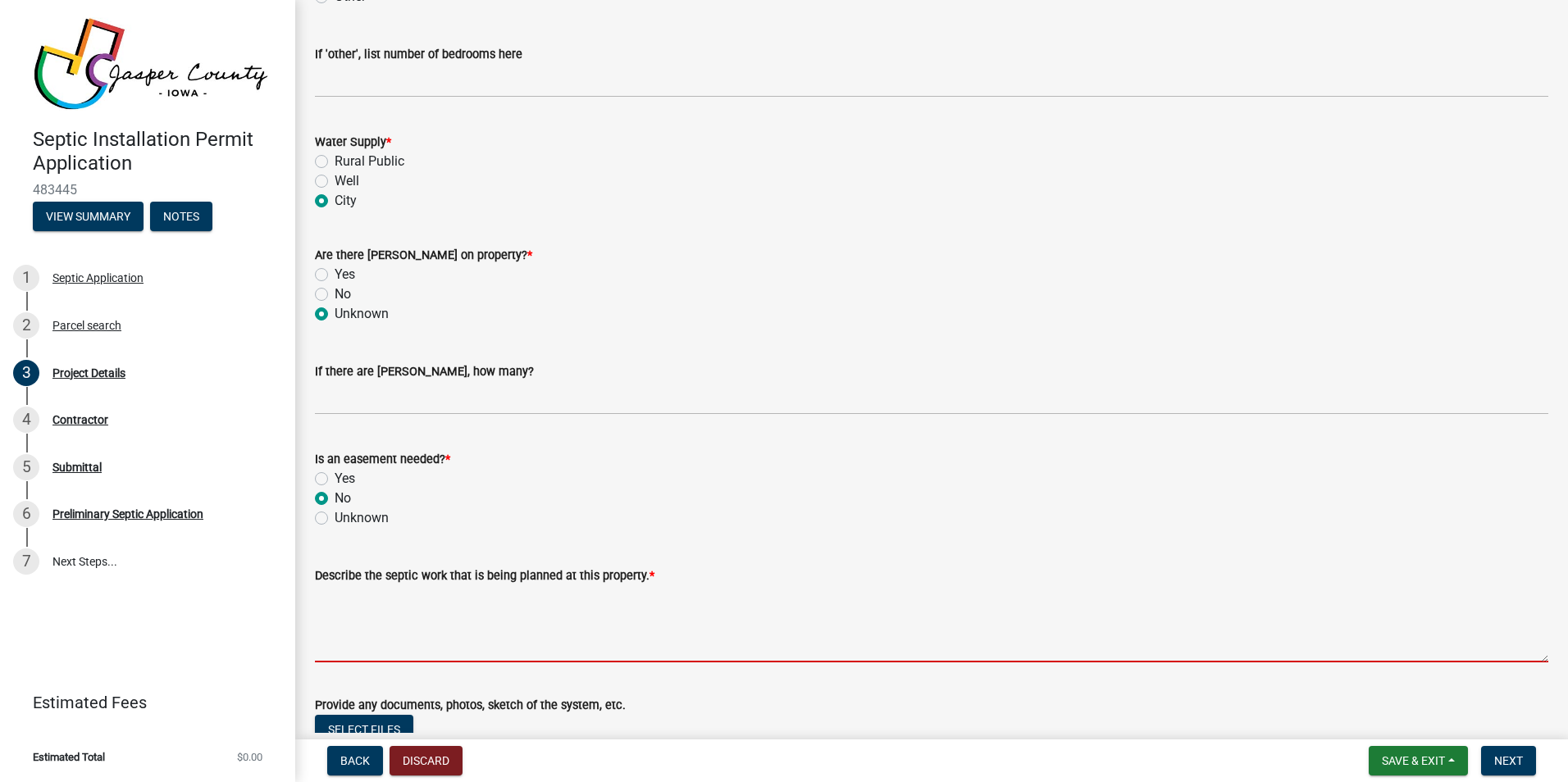
click at [321, 648] on textarea "Describe the septic work that is being planned at this property. *" at bounding box center [931, 624] width 1233 height 77
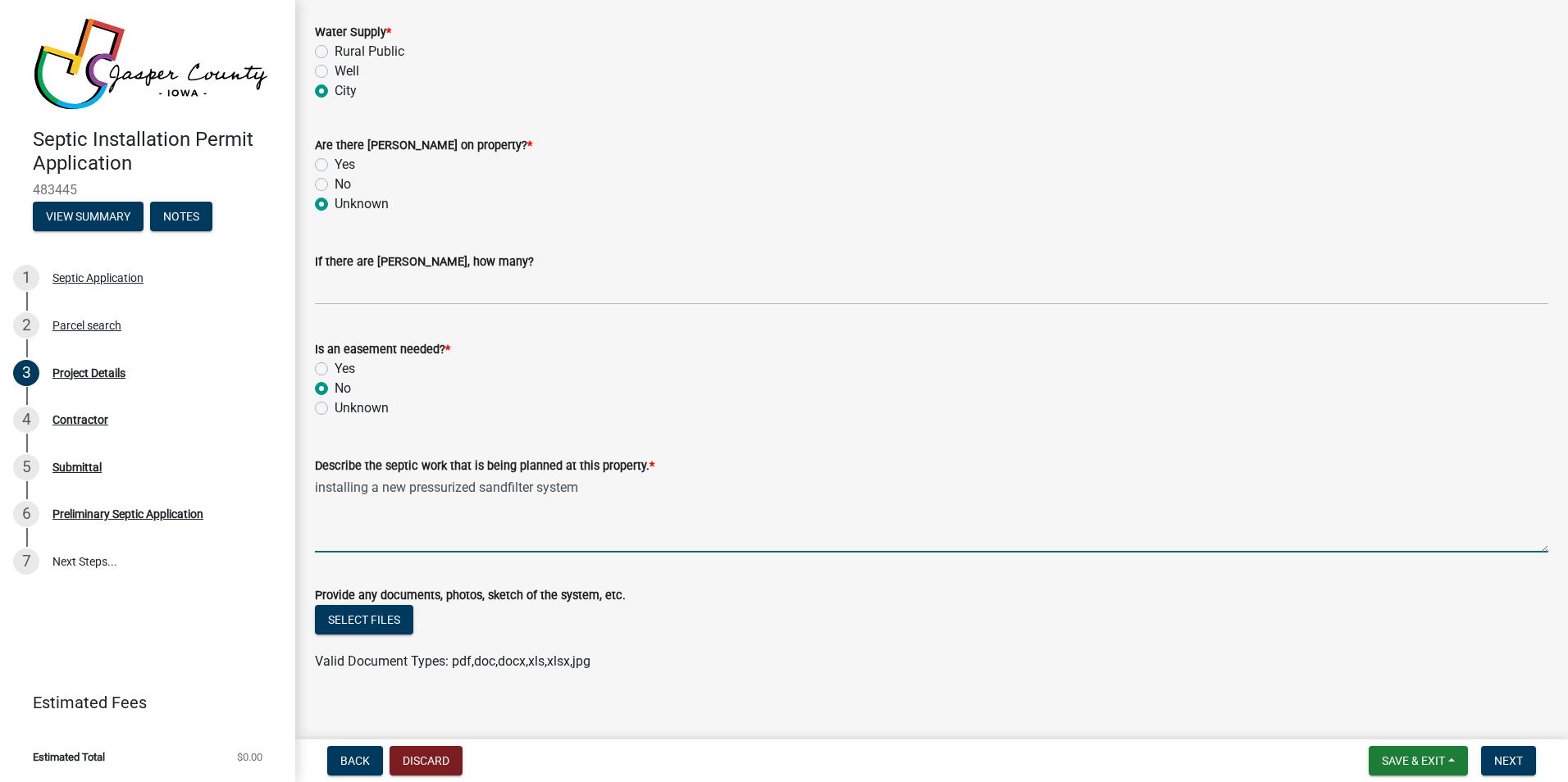
scroll to position [1603, 0]
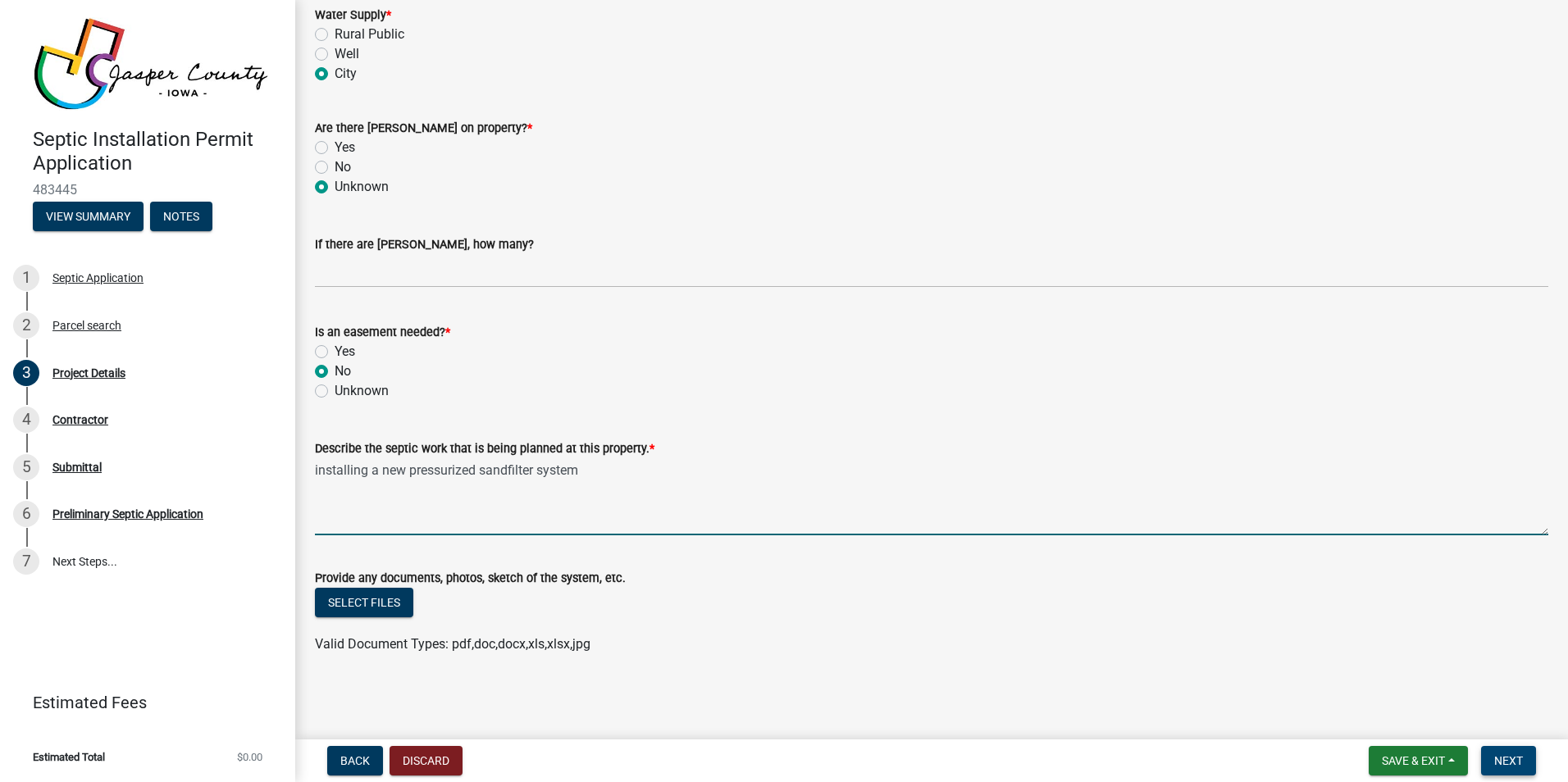
type textarea "installing a new pressurized sandfilter system"
click at [1503, 758] on span "Next" at bounding box center [1508, 761] width 28 height 13
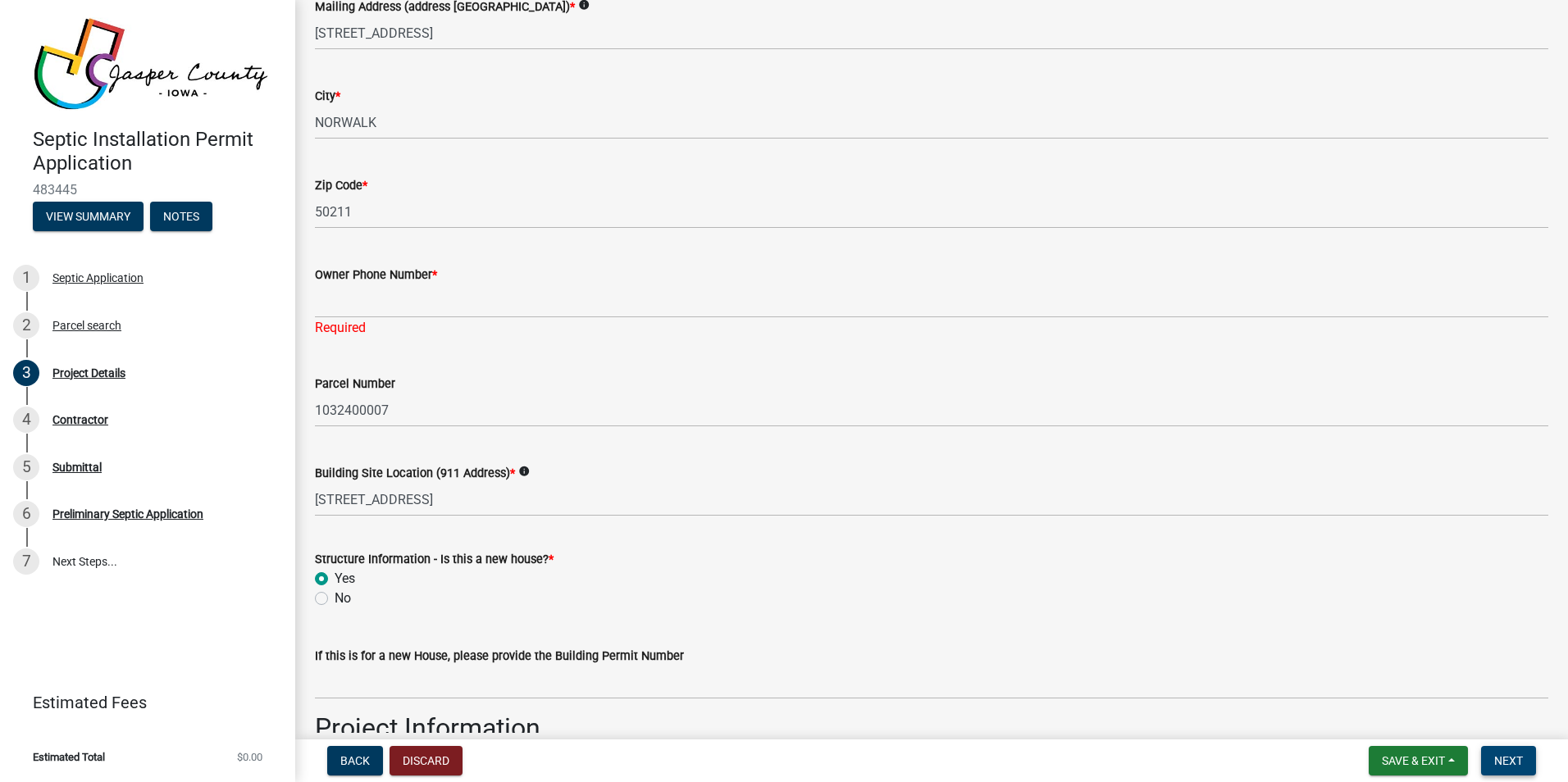
scroll to position [229, 0]
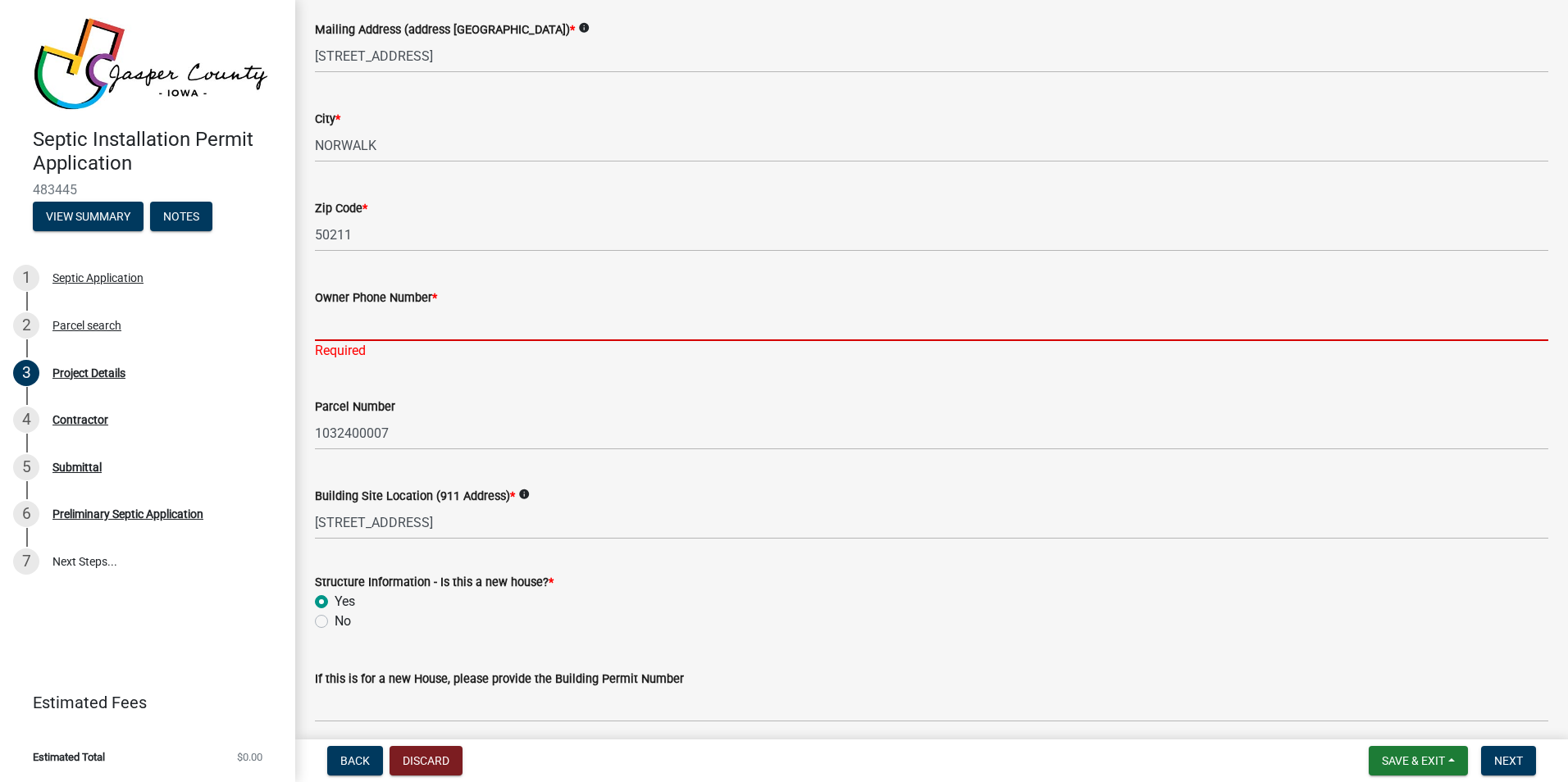
click at [338, 329] on input "Owner Phone Number *" at bounding box center [931, 324] width 1233 height 33
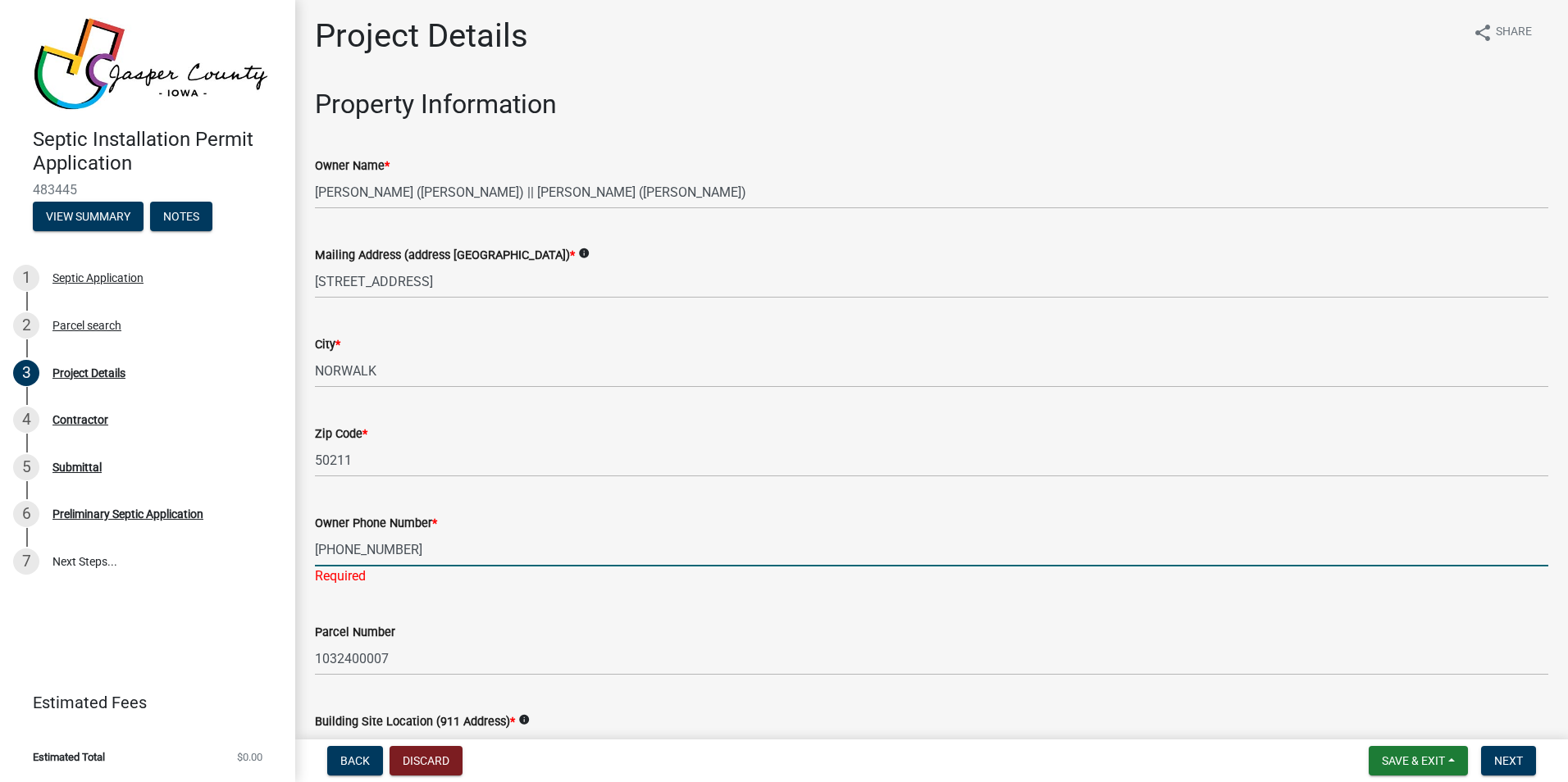
scroll to position [0, 0]
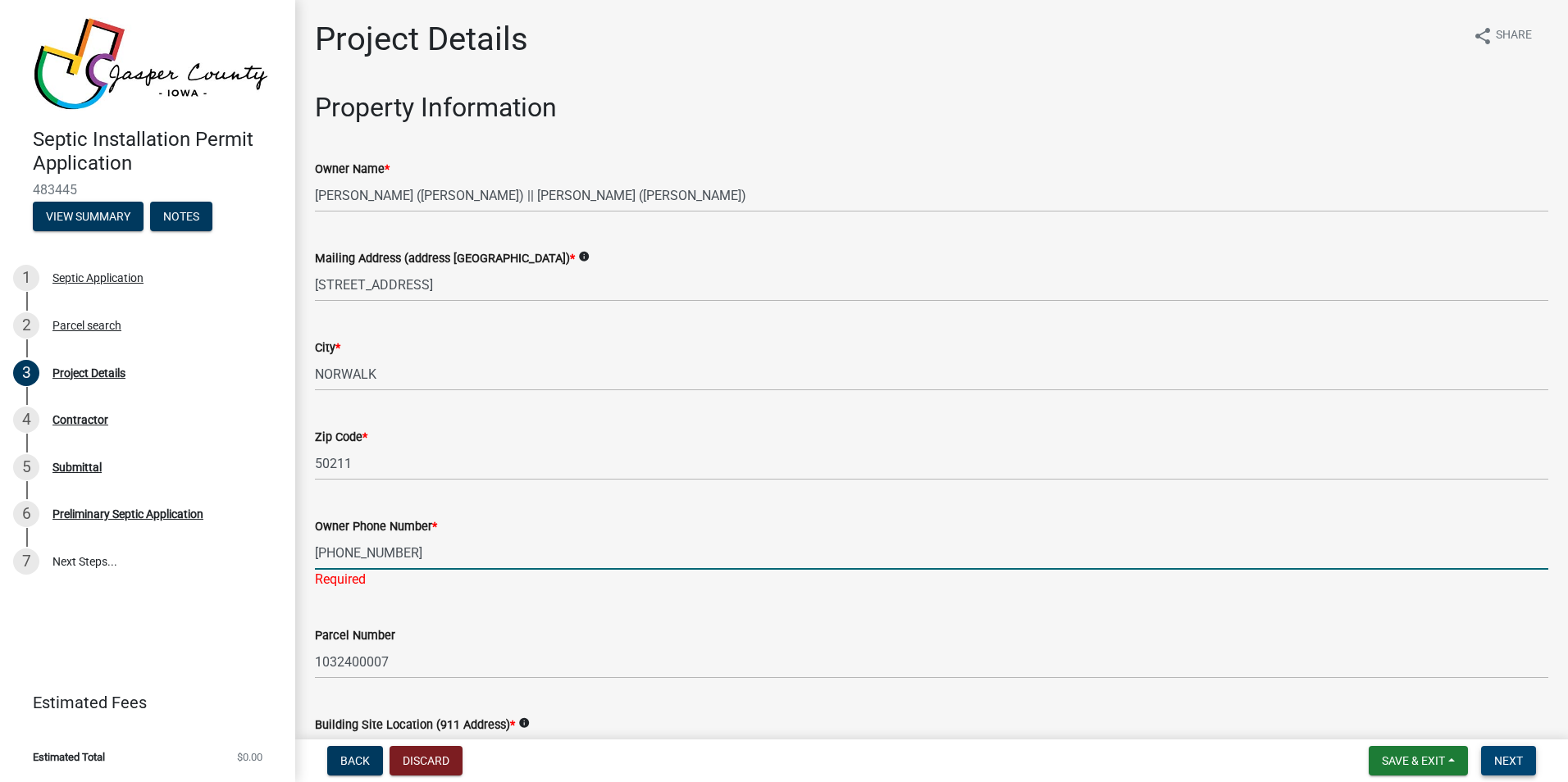
type input "515-729-4989"
click at [1503, 757] on span "Next" at bounding box center [1508, 761] width 28 height 13
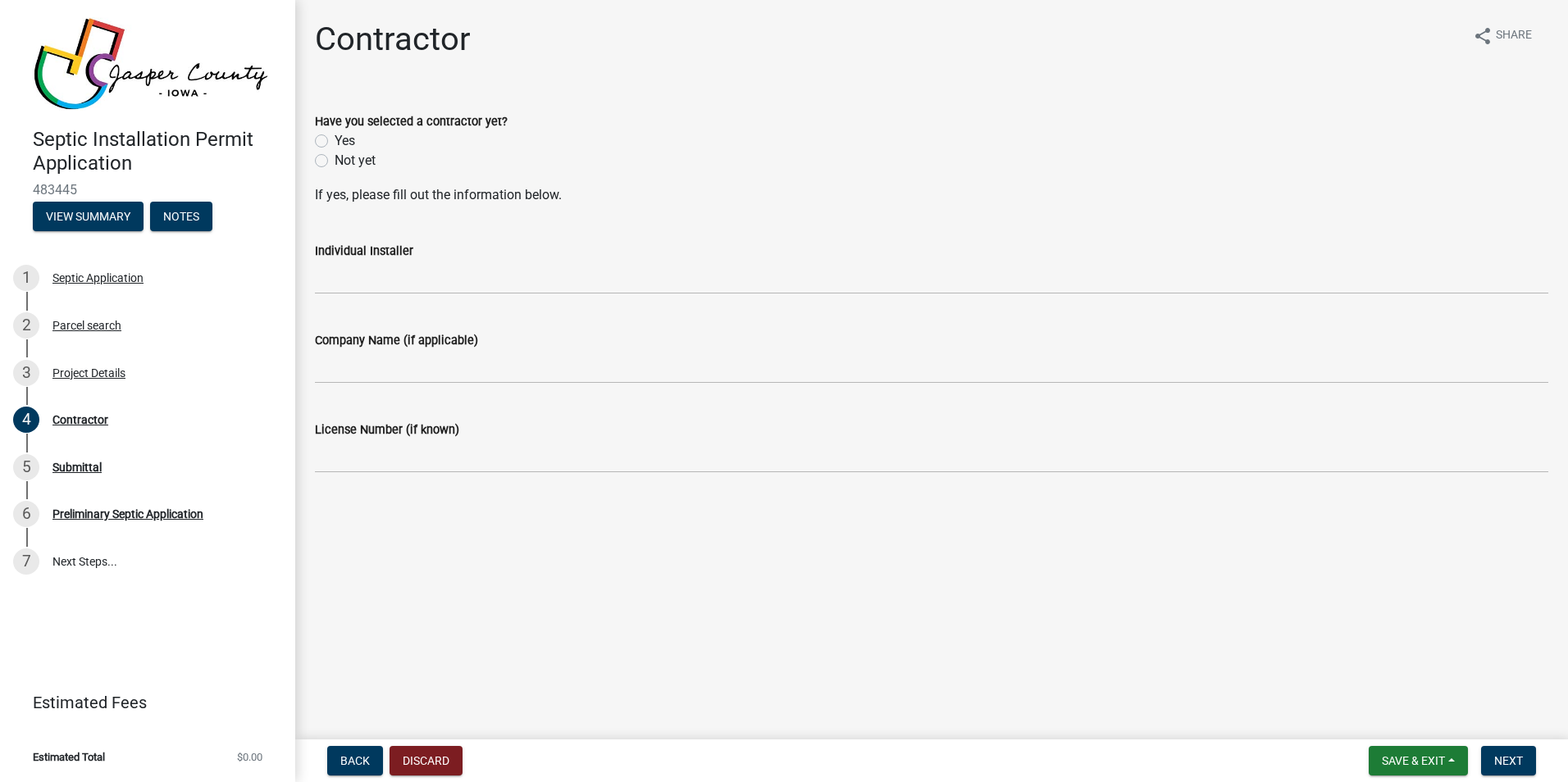
click at [334, 139] on label "Yes" at bounding box center [345, 140] width 21 height 20
click at [334, 139] on input "Yes" at bounding box center [339, 136] width 10 height 10
radio input "true"
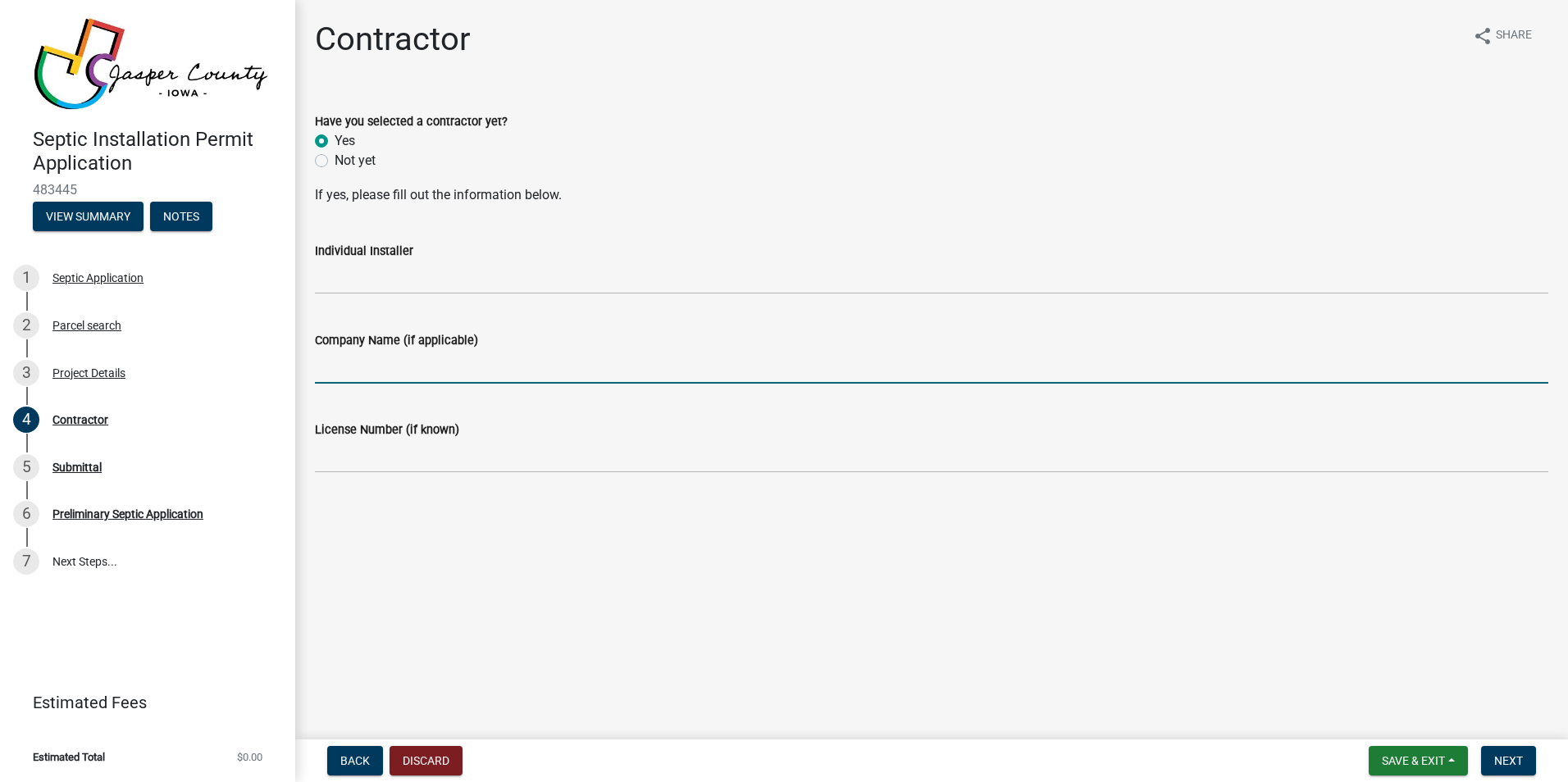
click at [345, 370] on input "Company Name (if applicable)" at bounding box center [931, 366] width 1233 height 33
type input "ROGERS SEPTIC & MAINTENANCE REPAIR/FOREST PUMPING"
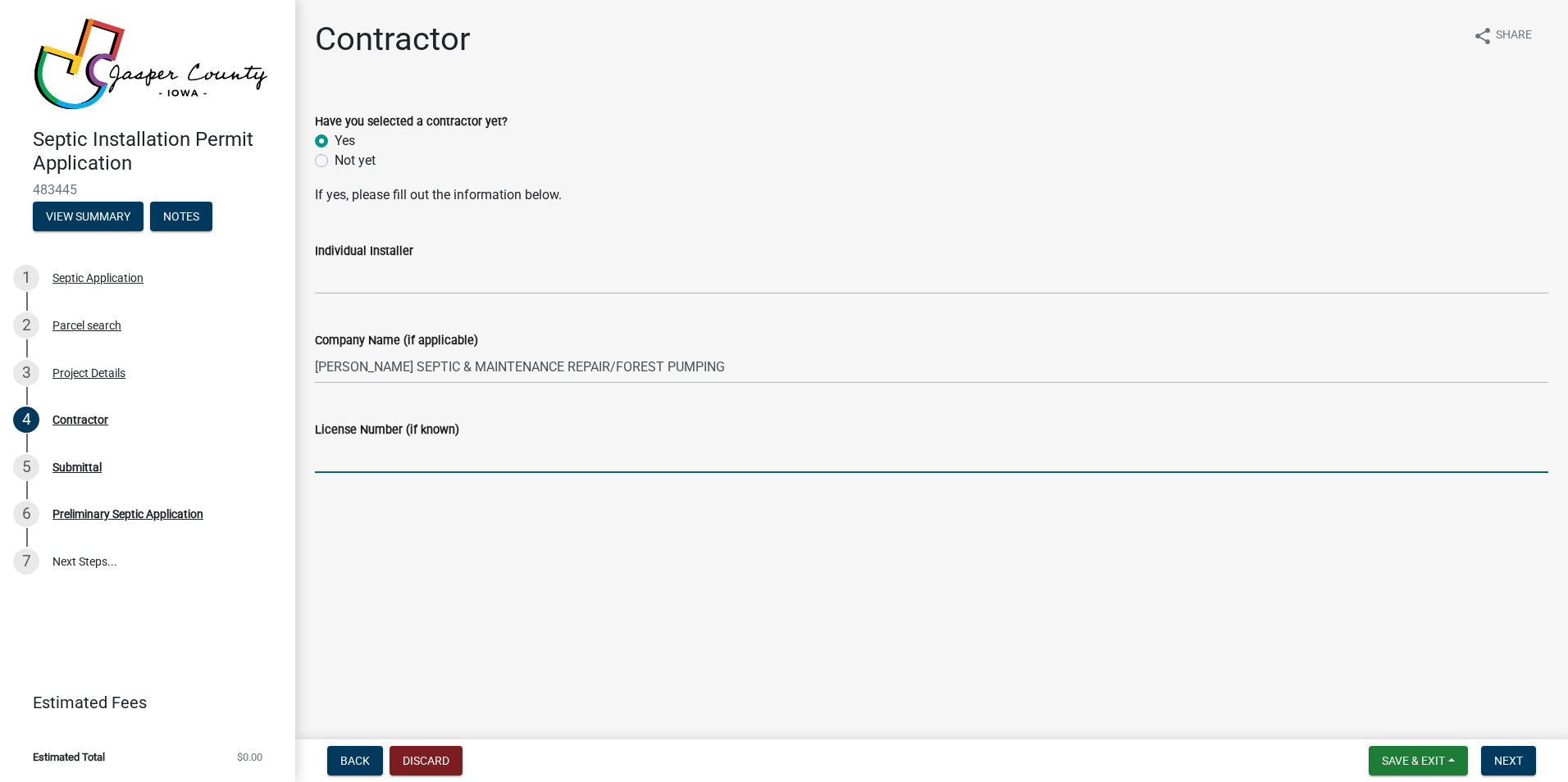
click at [337, 468] on input "License Number (if known)" at bounding box center [931, 456] width 1233 height 33
type input "501310"
click at [1504, 756] on span "Next" at bounding box center [1508, 761] width 28 height 13
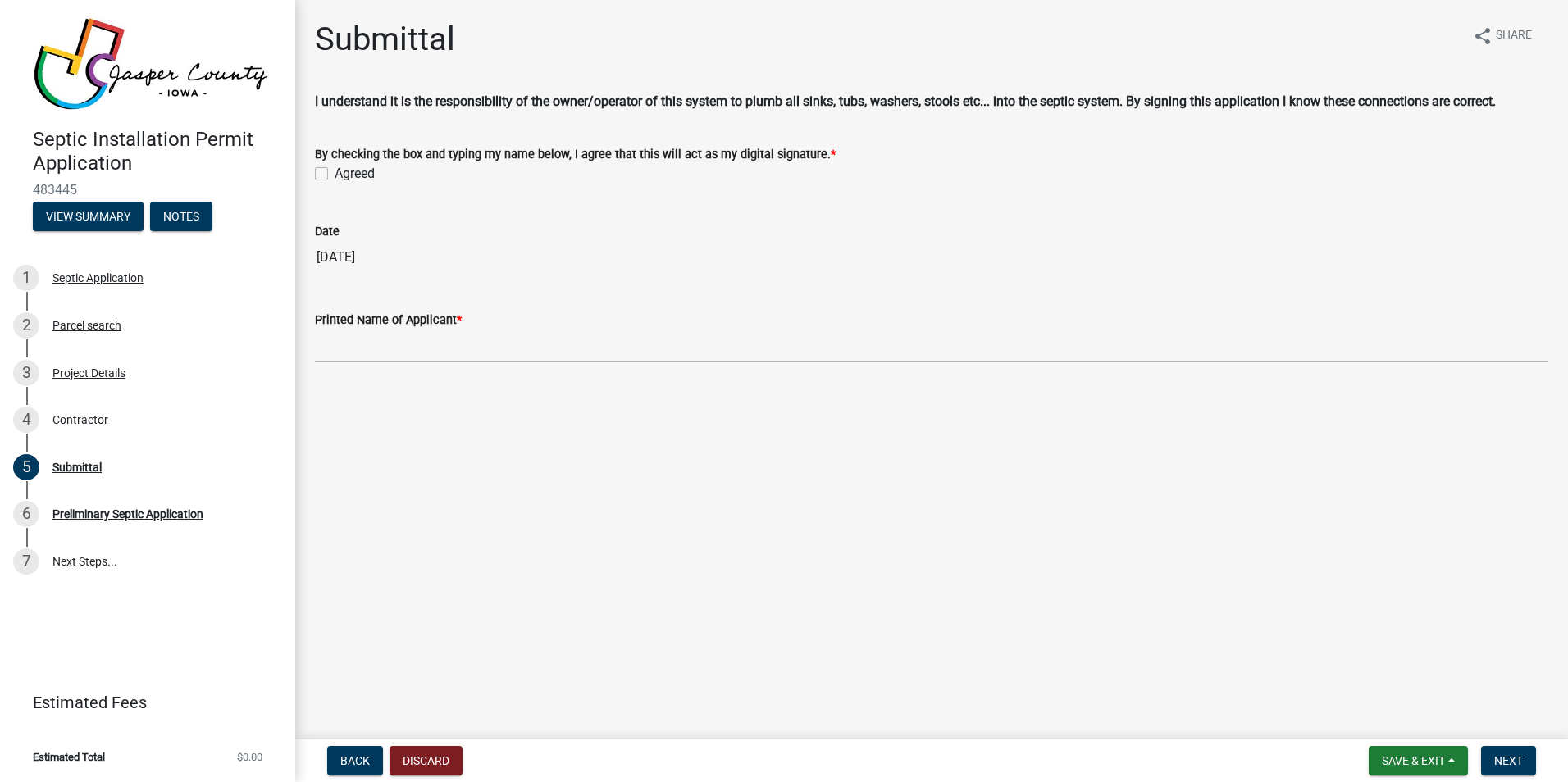
click at [334, 172] on label "Agreed" at bounding box center [354, 174] width 40 height 20
click at [334, 172] on input "Agreed" at bounding box center [339, 169] width 10 height 10
checkbox input "true"
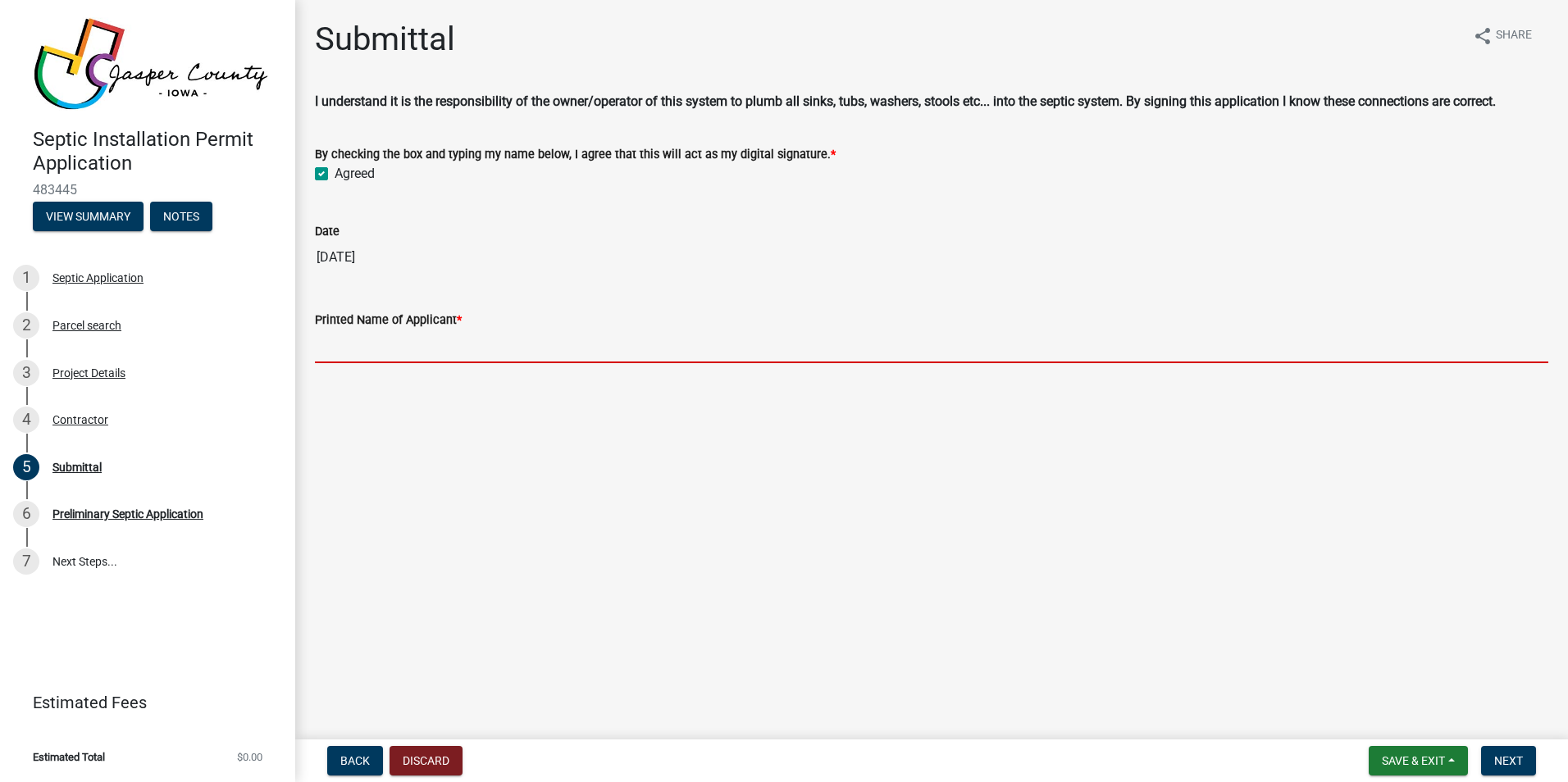
click at [346, 341] on input "Printed Name of Applicant *" at bounding box center [931, 345] width 1233 height 33
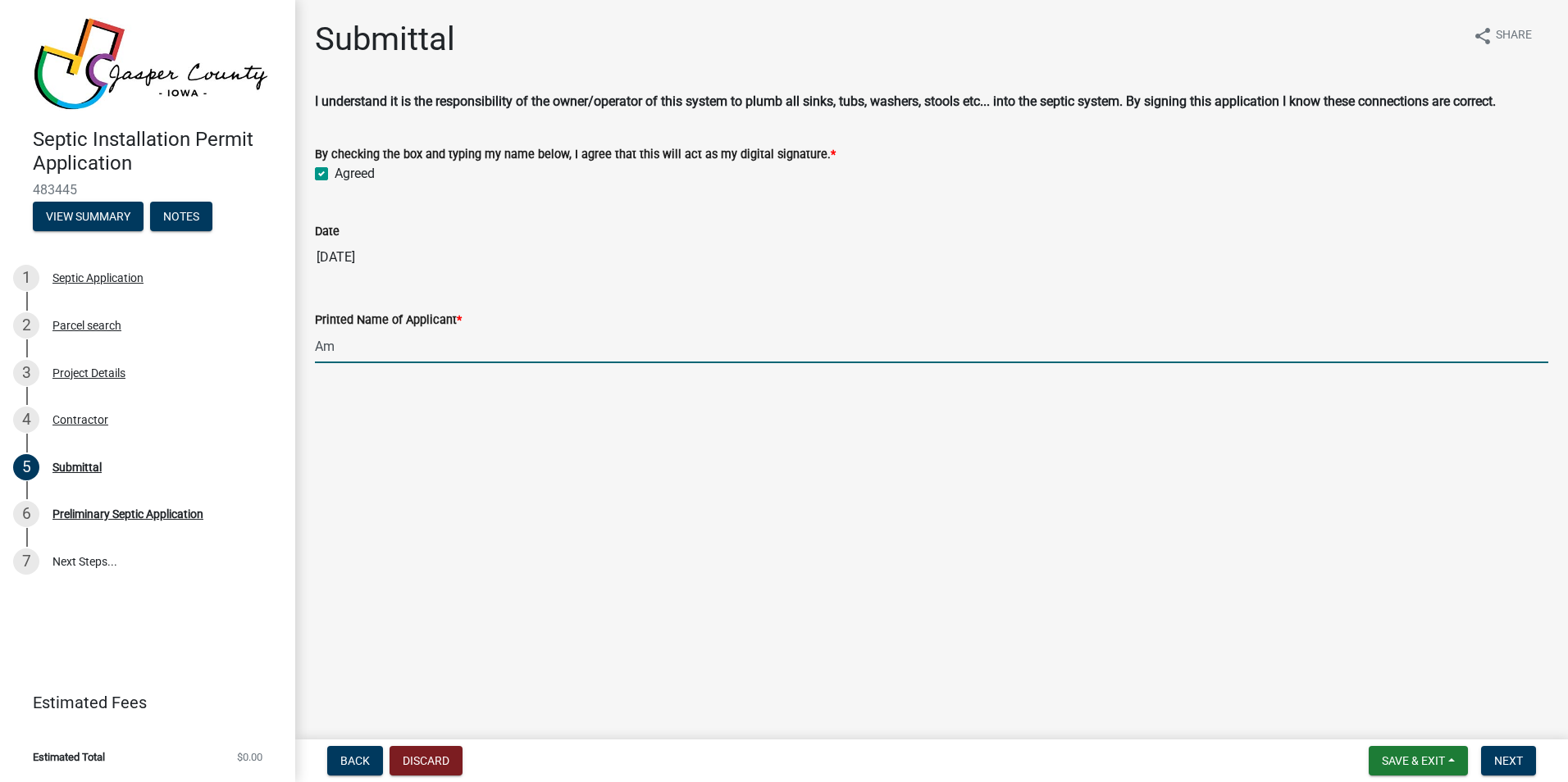
type input "A"
type input "Rick Rogers"
click at [1523, 763] on button "Next" at bounding box center [1508, 760] width 55 height 29
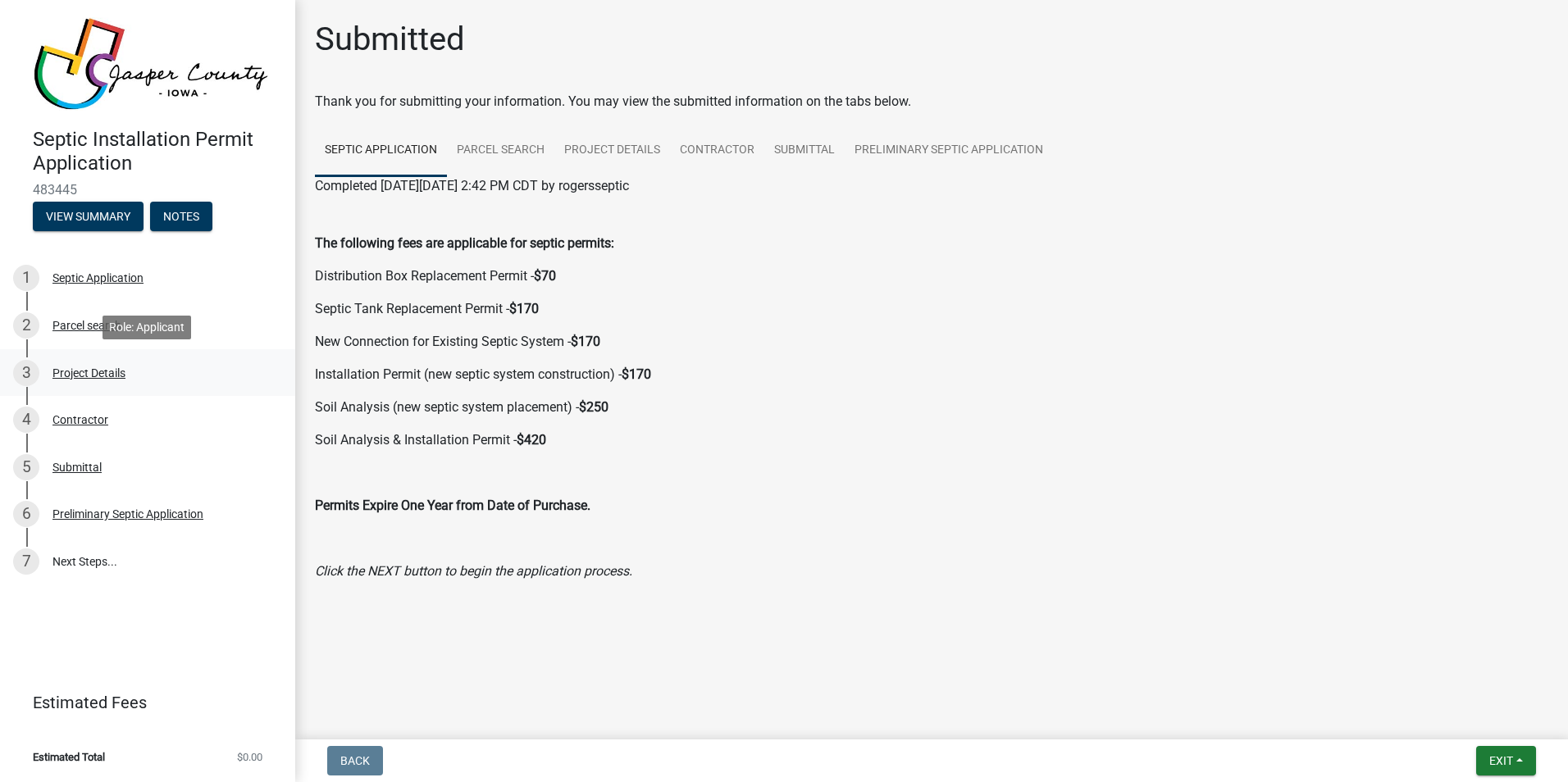
click at [70, 381] on div "3 Project Details" at bounding box center [141, 373] width 256 height 27
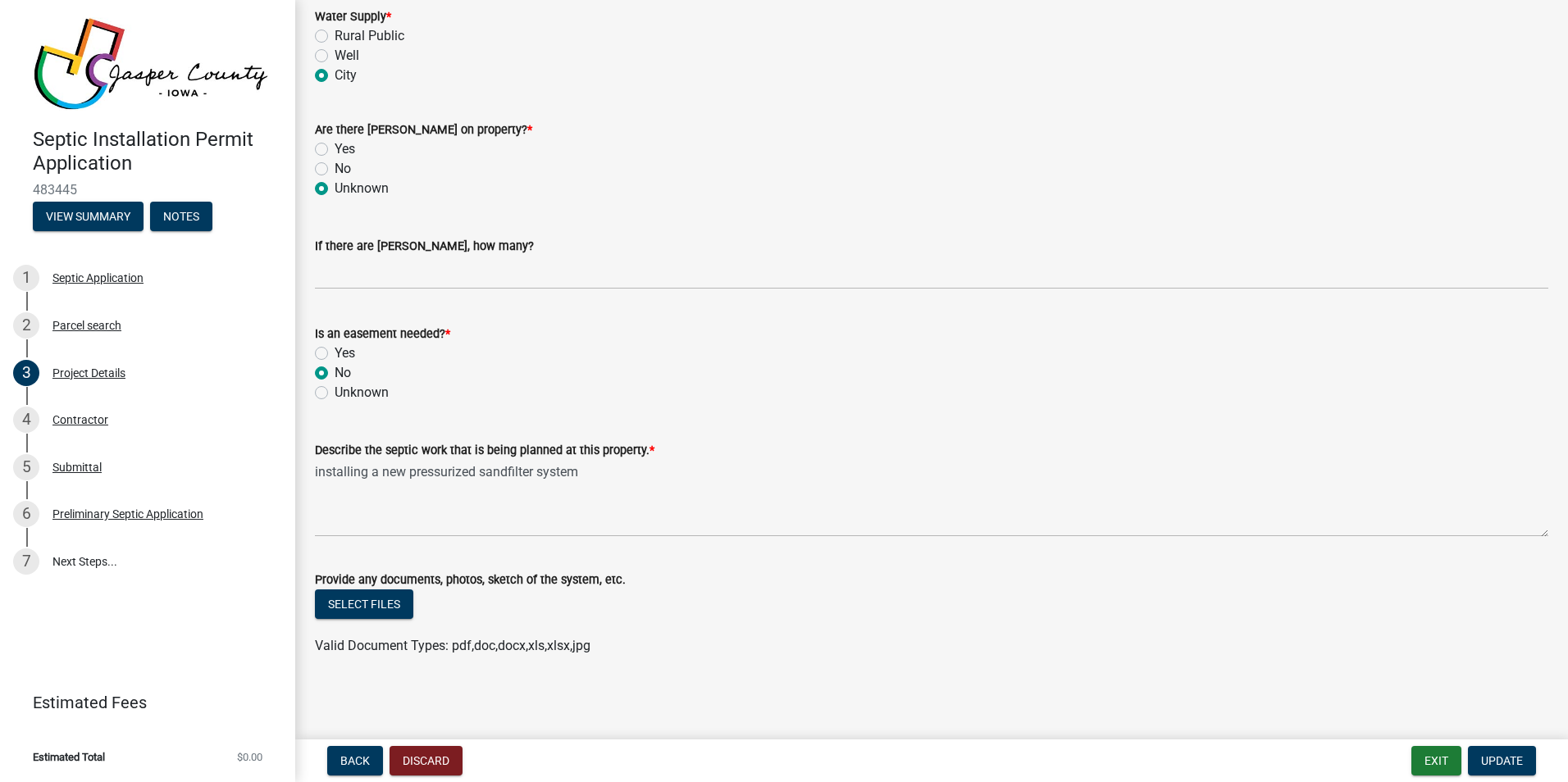
scroll to position [1603, 0]
click at [360, 596] on button "Select files" at bounding box center [364, 602] width 99 height 29
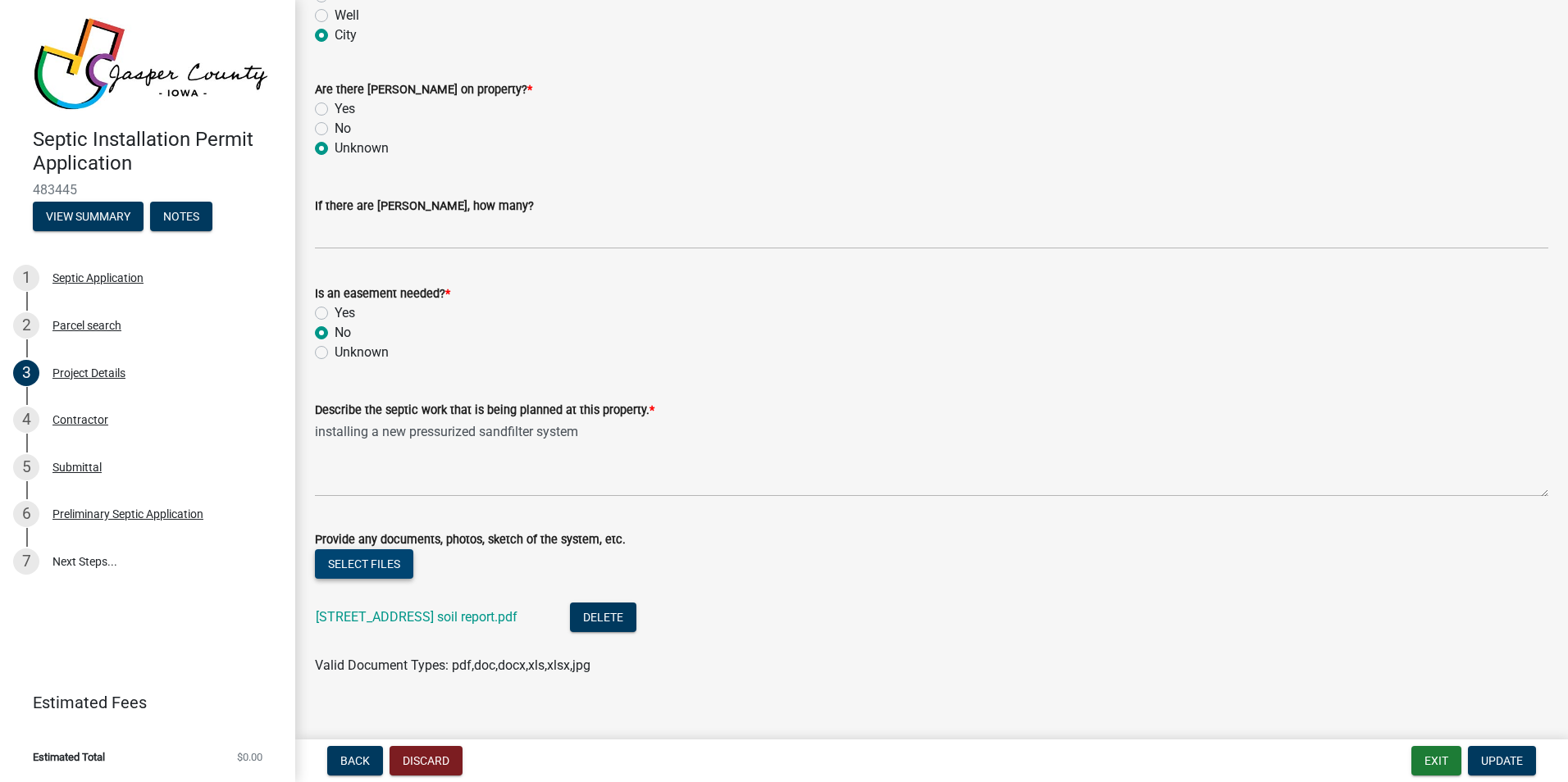
scroll to position [1663, 0]
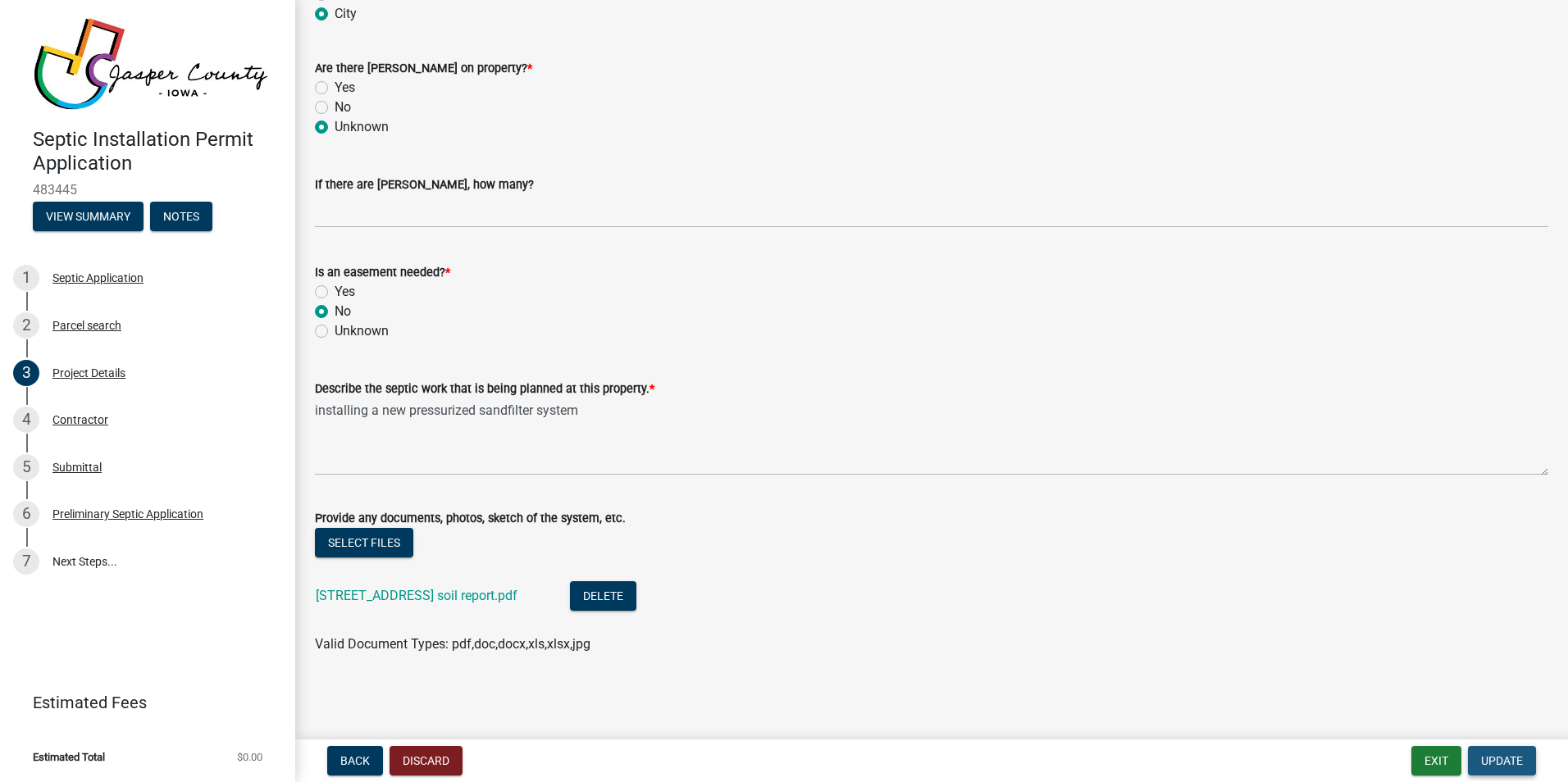
click at [1503, 760] on span "Update" at bounding box center [1502, 761] width 42 height 13
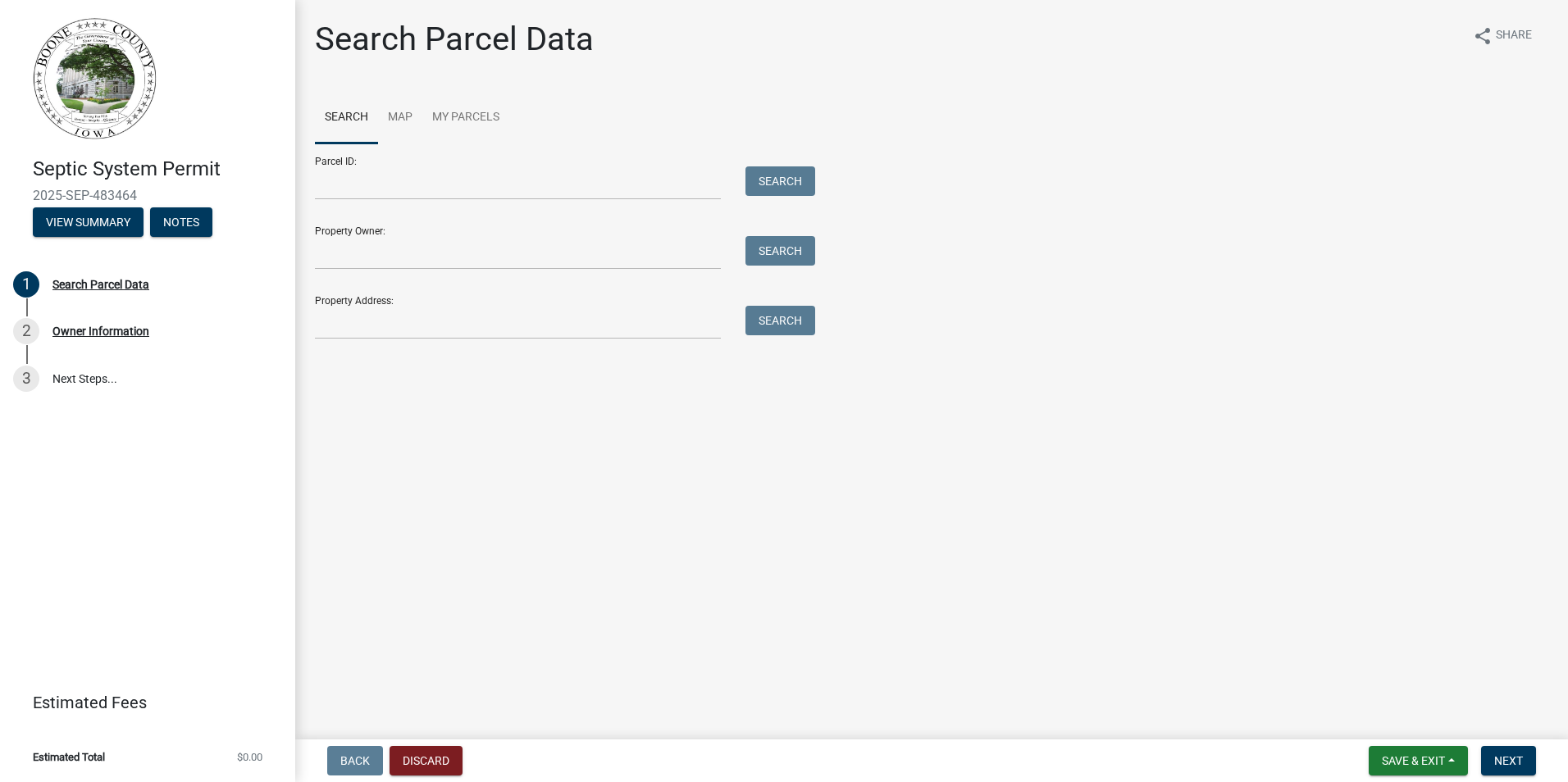
click at [100, 95] on img at bounding box center [95, 79] width 124 height 123
click at [97, 173] on h4 "Septic System Permit" at bounding box center [158, 169] width 250 height 24
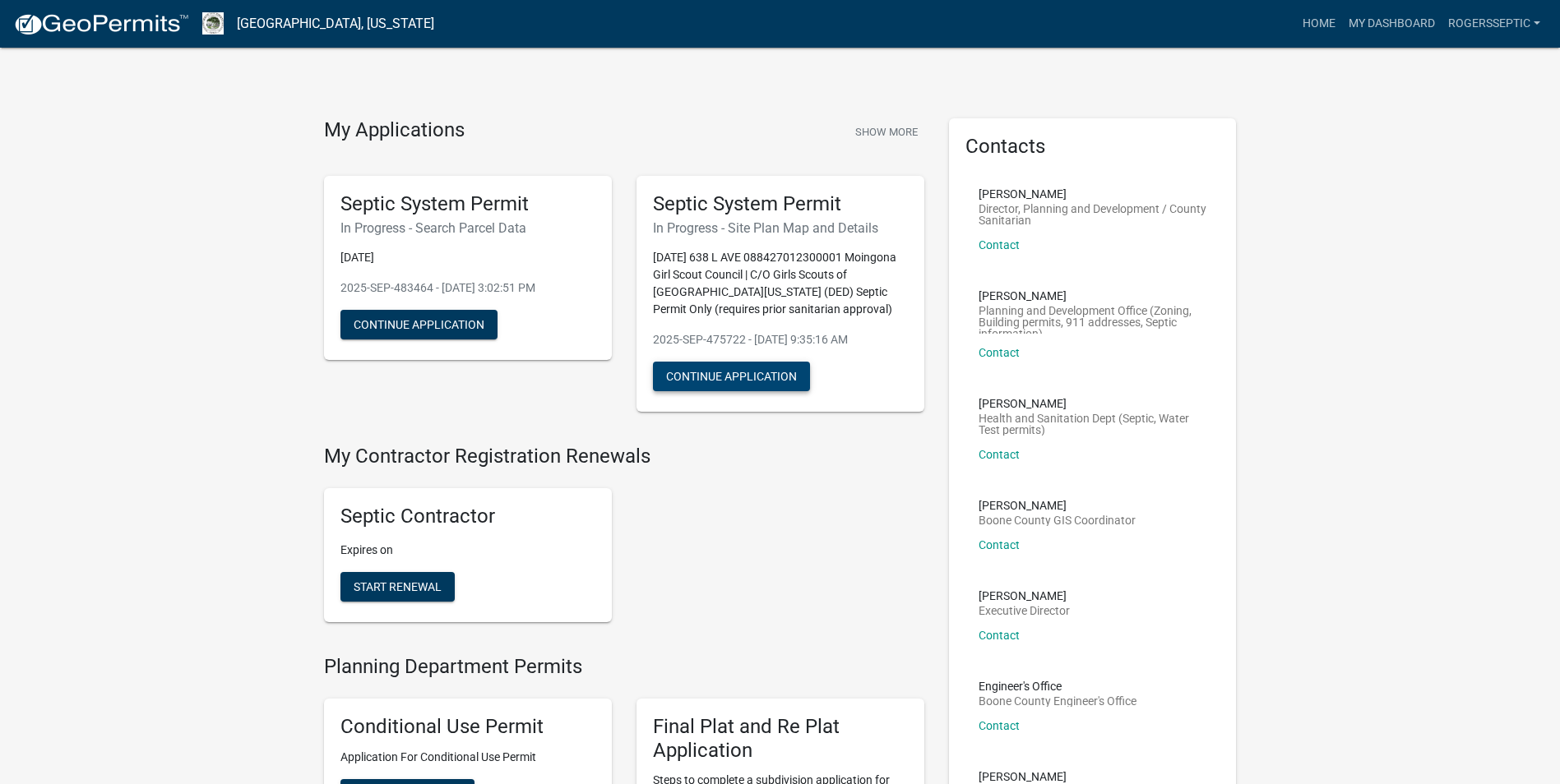
click at [704, 378] on button "Continue Application" at bounding box center [731, 376] width 157 height 29
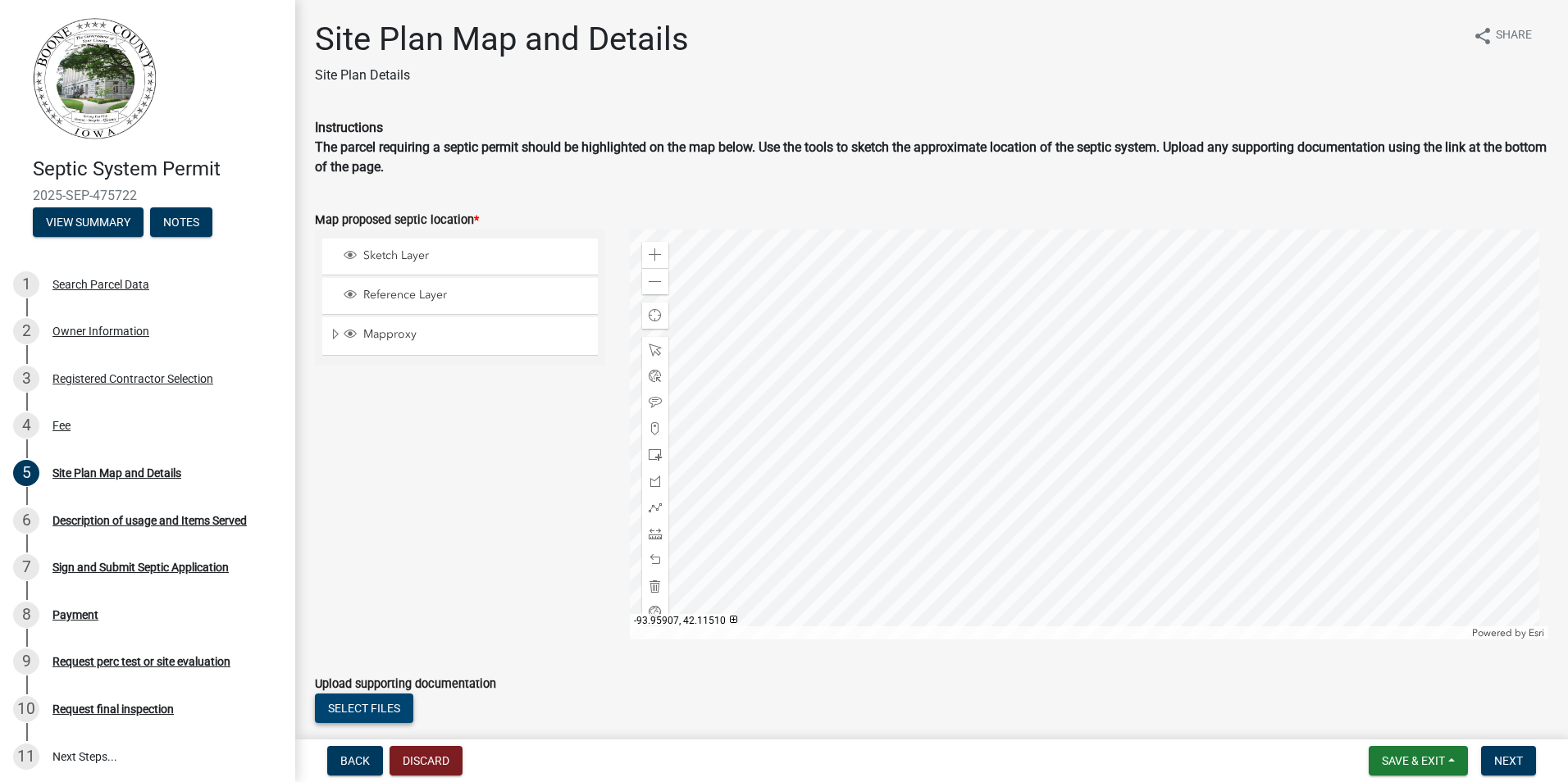
click at [391, 698] on button "Select files" at bounding box center [364, 708] width 99 height 29
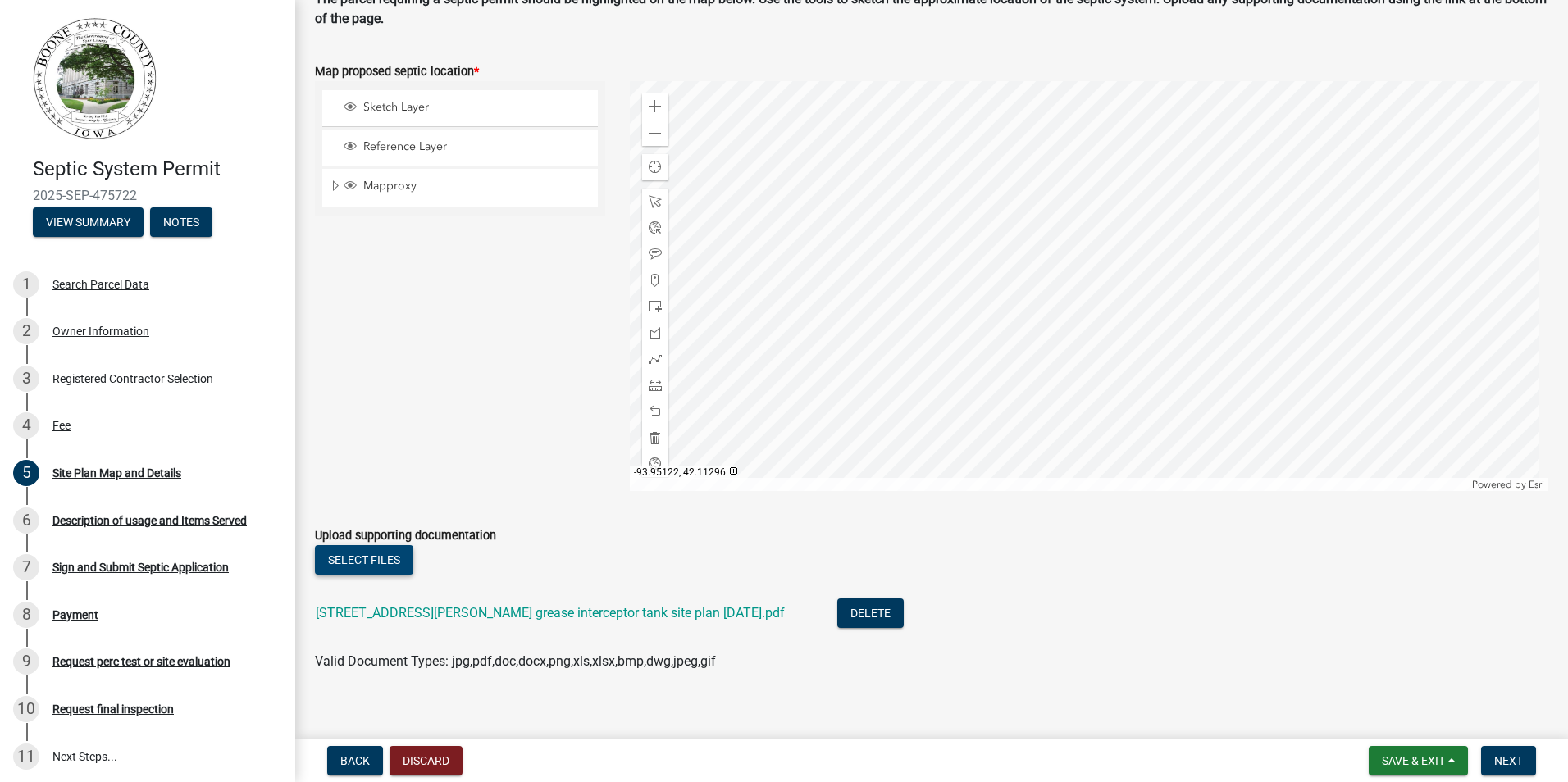
scroll to position [166, 0]
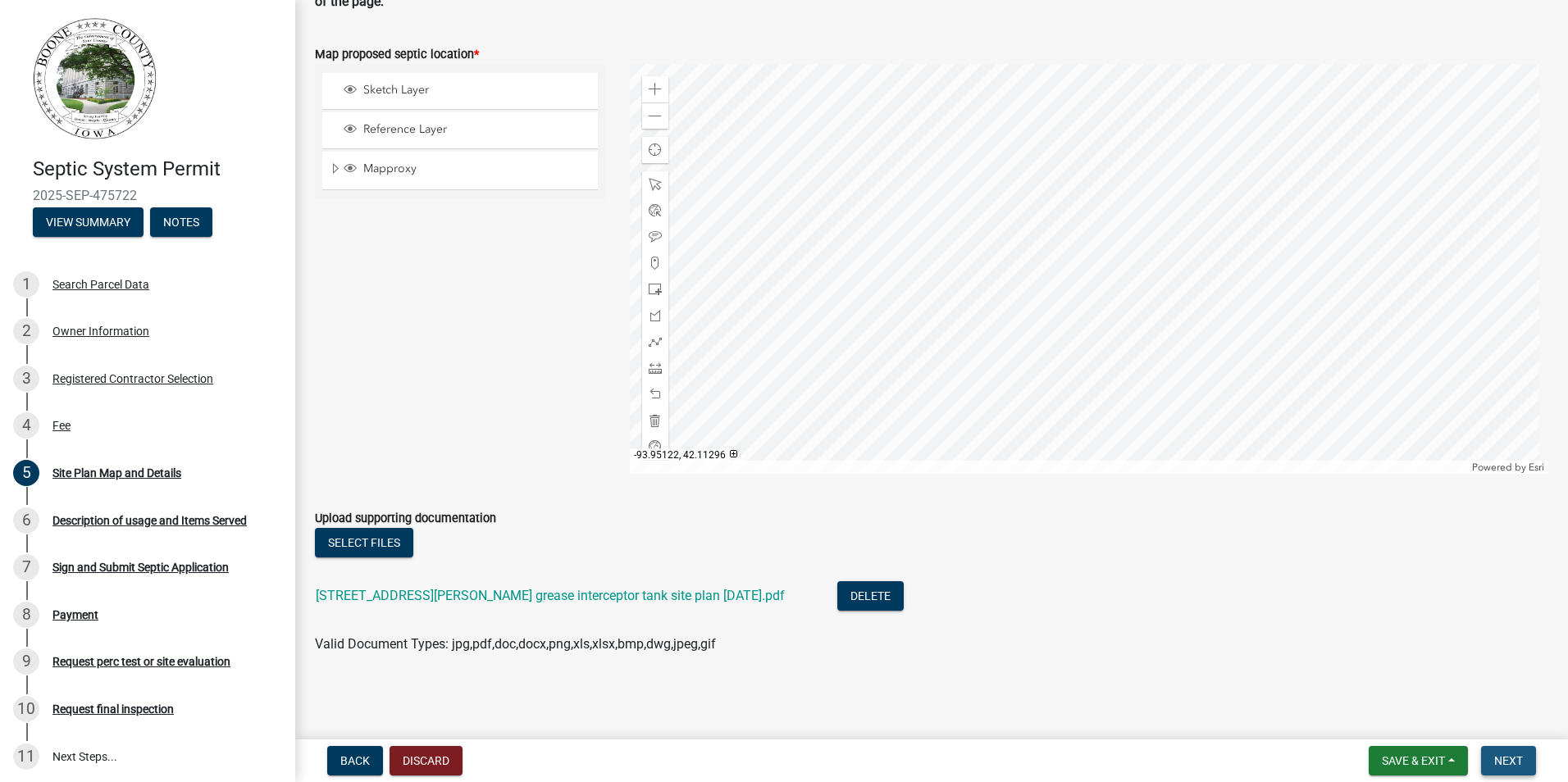
click at [1510, 762] on span "Next" at bounding box center [1508, 761] width 28 height 13
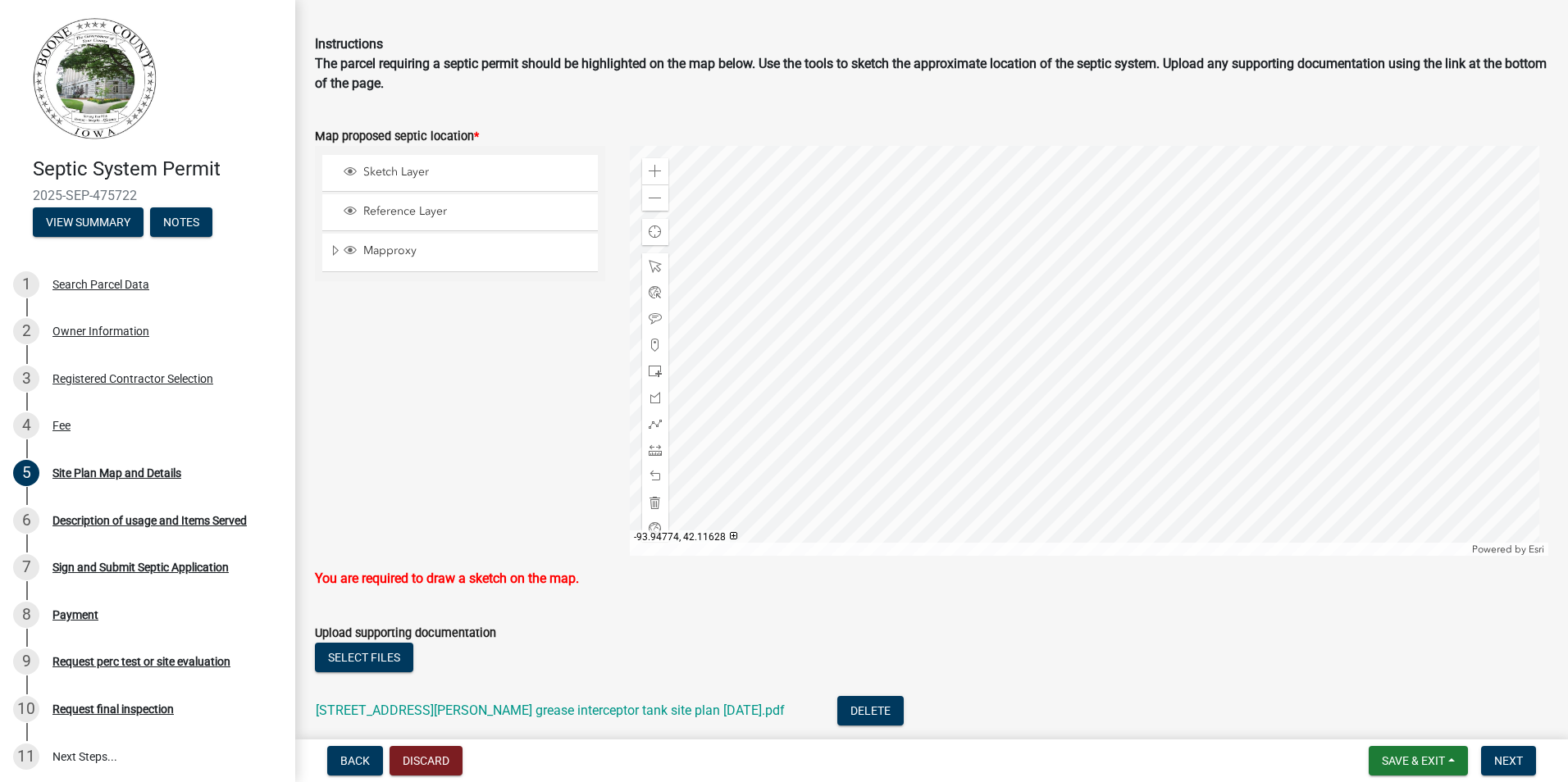
scroll to position [0, 0]
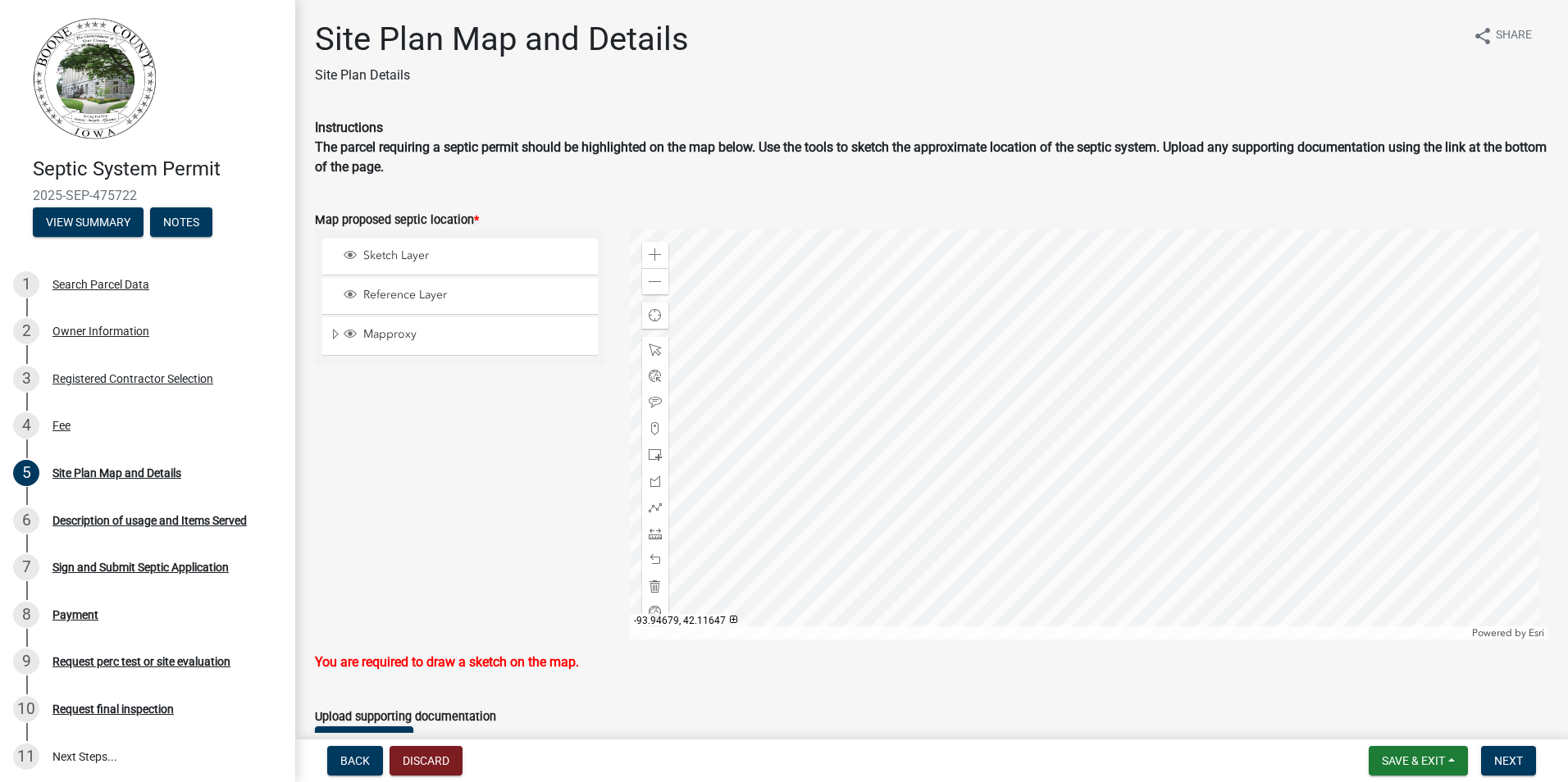
click at [1141, 420] on div at bounding box center [1090, 435] width 919 height 410
click at [1069, 403] on div at bounding box center [1090, 435] width 919 height 410
click at [655, 502] on span at bounding box center [655, 508] width 13 height 13
click at [1104, 311] on div at bounding box center [1090, 435] width 919 height 410
click at [1142, 310] on div at bounding box center [1090, 435] width 919 height 410
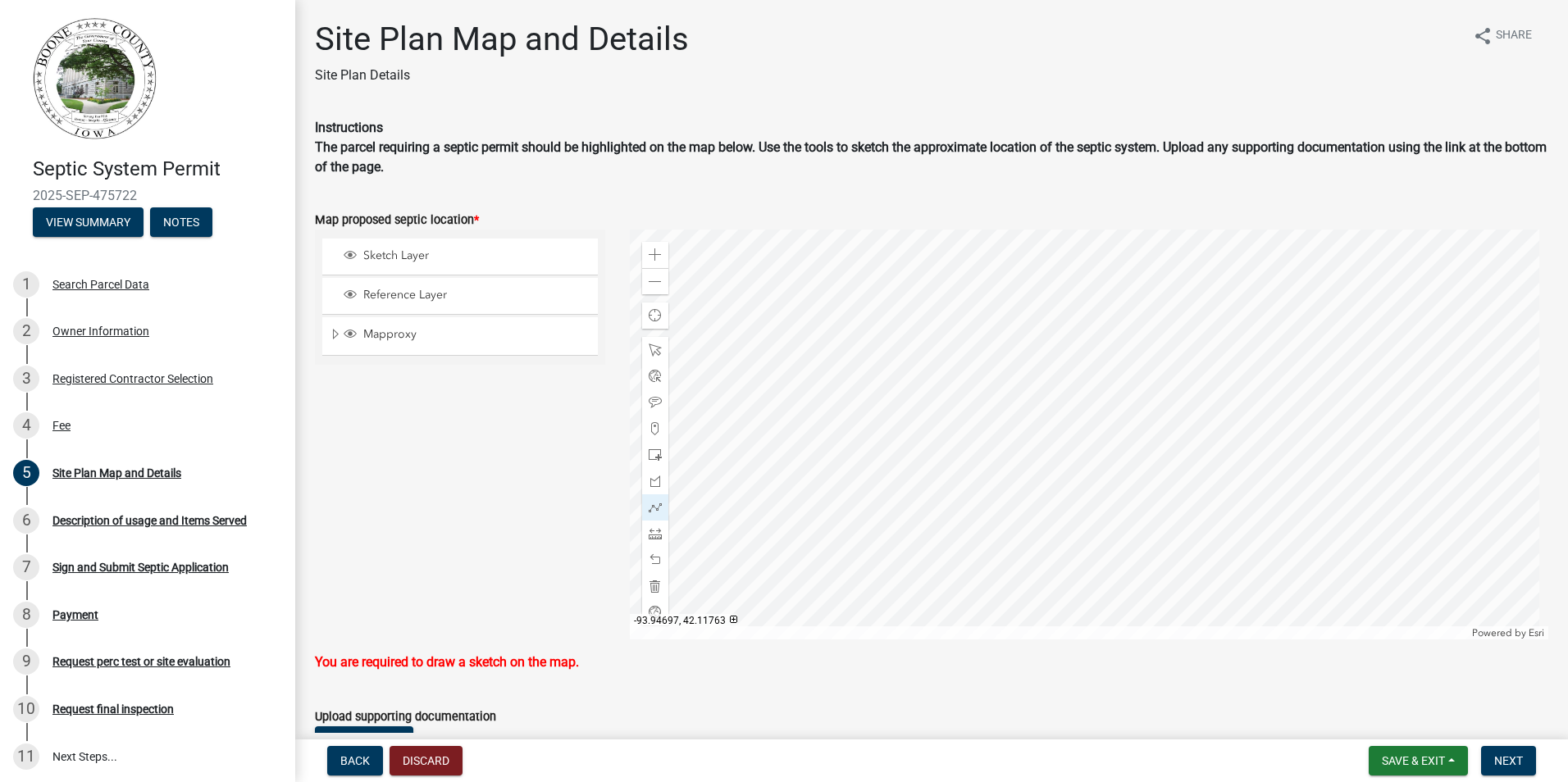
click at [1102, 310] on div at bounding box center [1090, 435] width 919 height 410
click at [1144, 310] on div at bounding box center [1090, 435] width 919 height 410
click at [1148, 330] on div at bounding box center [1090, 435] width 919 height 410
click at [1148, 330] on div at bounding box center [1090, 435] width 919 height 410
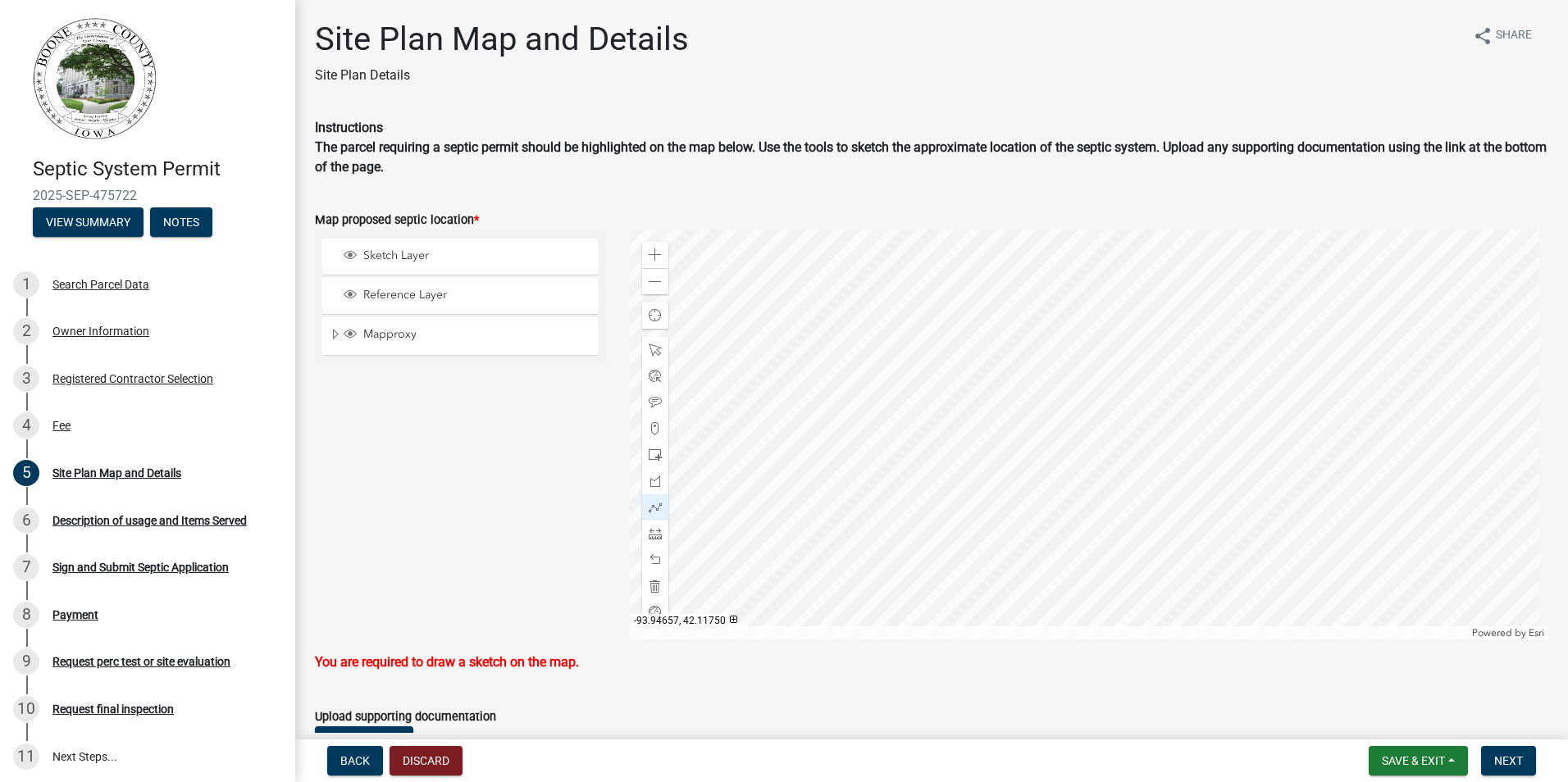
click at [1148, 330] on div at bounding box center [1090, 435] width 919 height 410
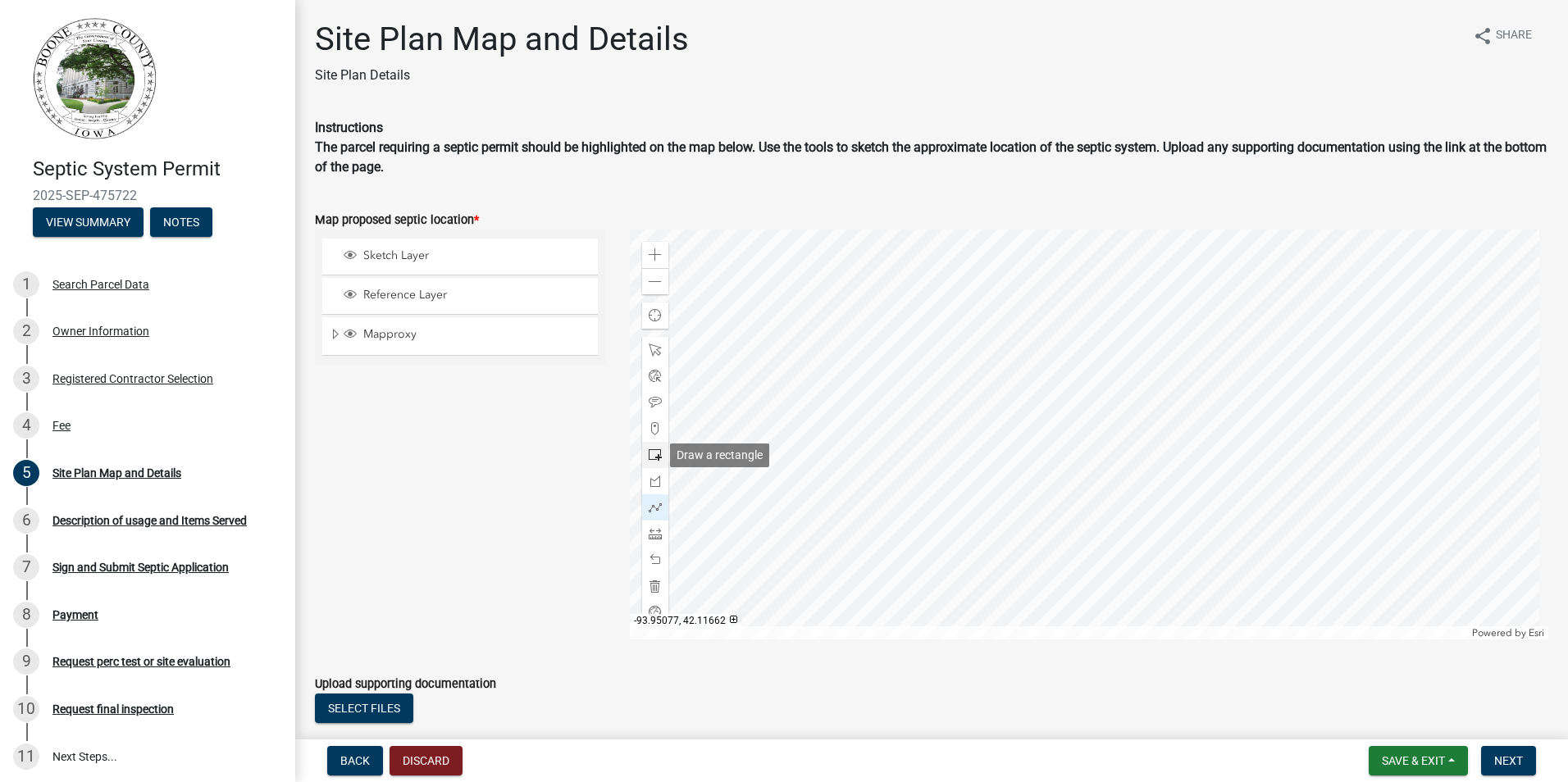
click at [651, 456] on span at bounding box center [655, 456] width 13 height 13
click at [1137, 331] on div at bounding box center [1090, 435] width 919 height 410
click at [1148, 326] on div at bounding box center [1090, 435] width 919 height 410
click at [1146, 354] on div at bounding box center [1090, 435] width 919 height 410
click at [1152, 341] on div at bounding box center [1090, 435] width 919 height 410
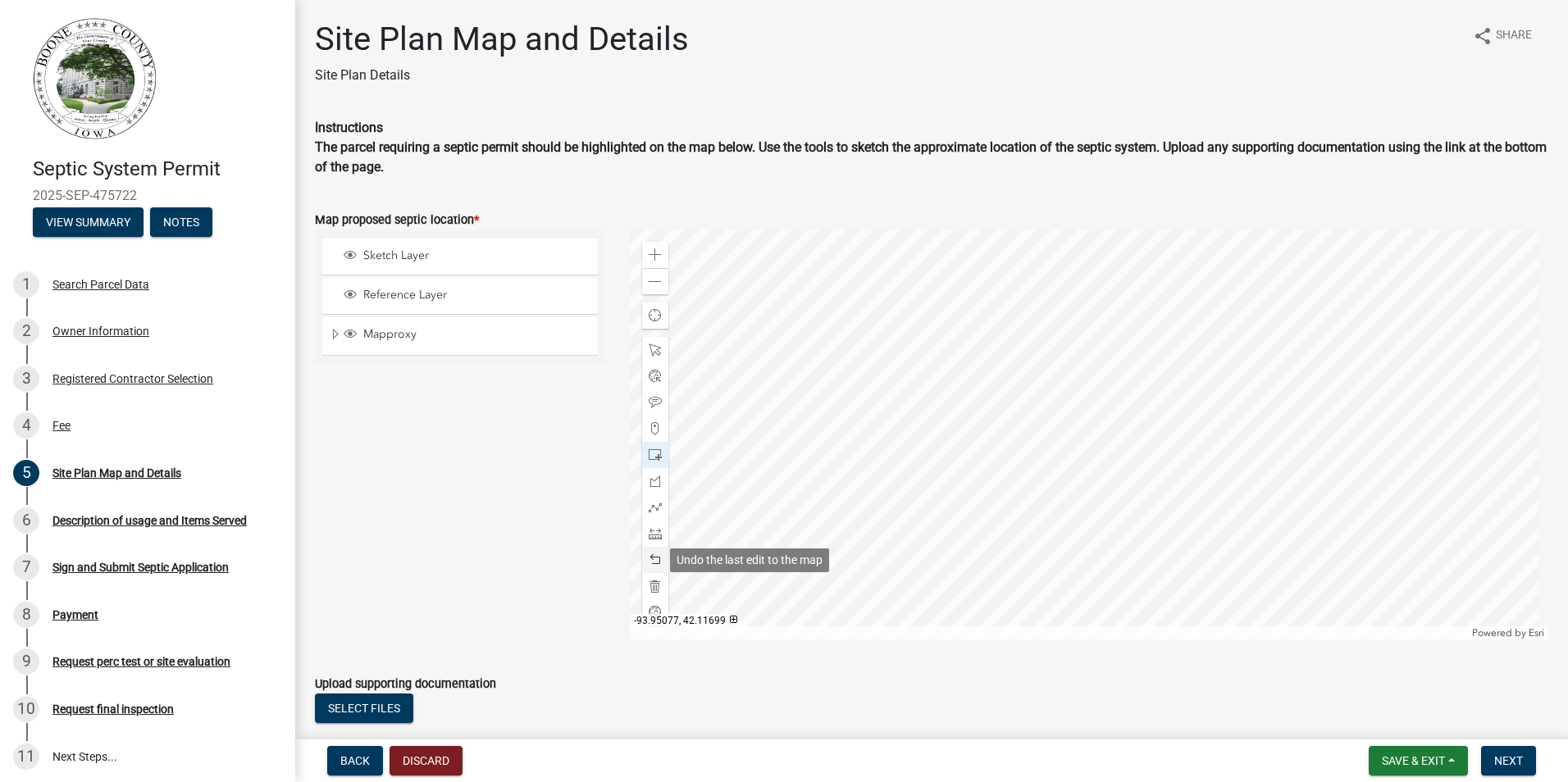
click at [654, 559] on span at bounding box center [655, 560] width 13 height 13
click at [648, 508] on span at bounding box center [655, 508] width 13 height 13
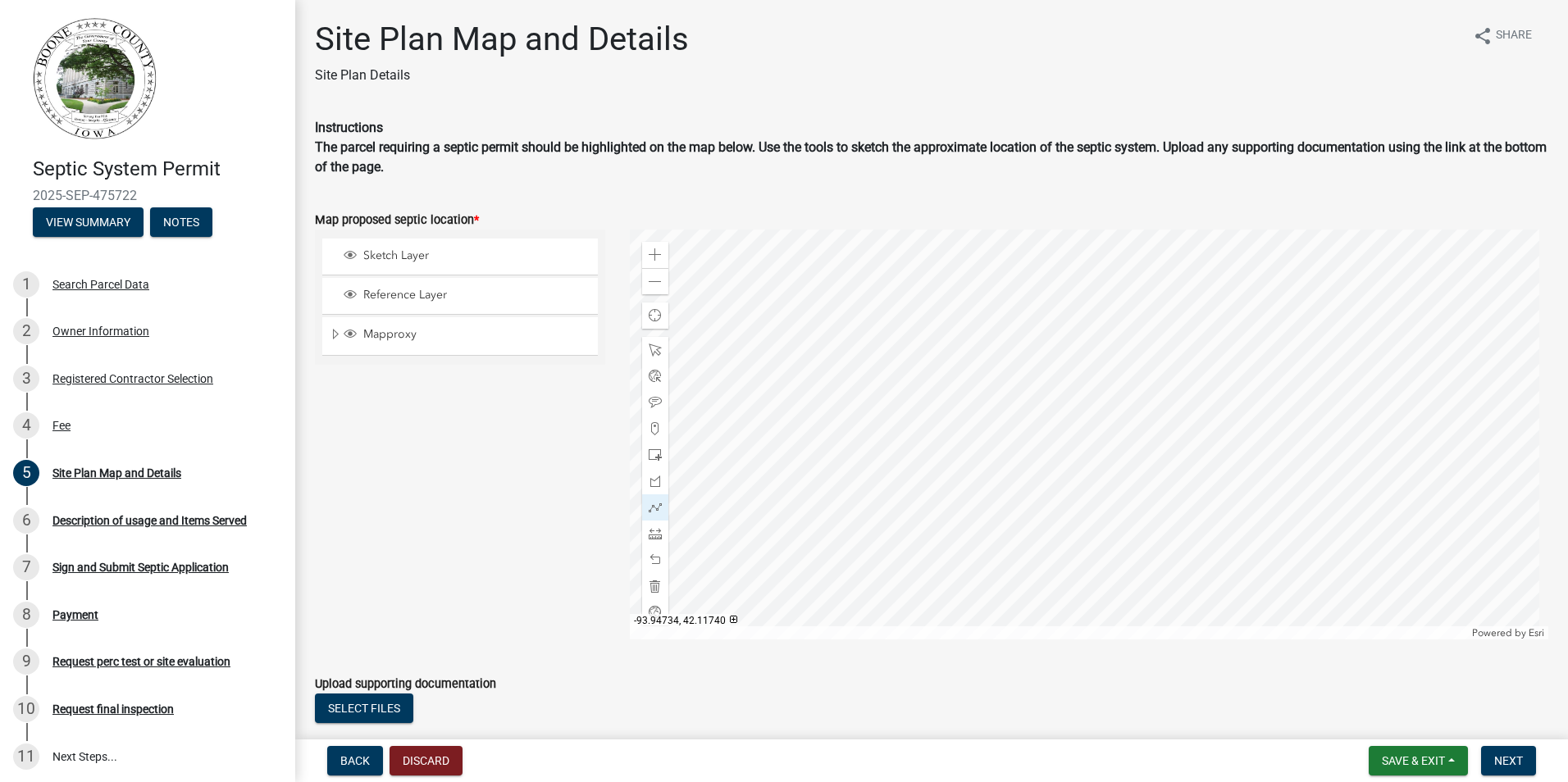
click at [1060, 346] on div at bounding box center [1090, 435] width 919 height 410
click at [1093, 391] on div at bounding box center [1090, 435] width 919 height 410
click at [1146, 346] on div at bounding box center [1090, 435] width 919 height 410
click at [1147, 346] on div at bounding box center [1090, 435] width 919 height 410
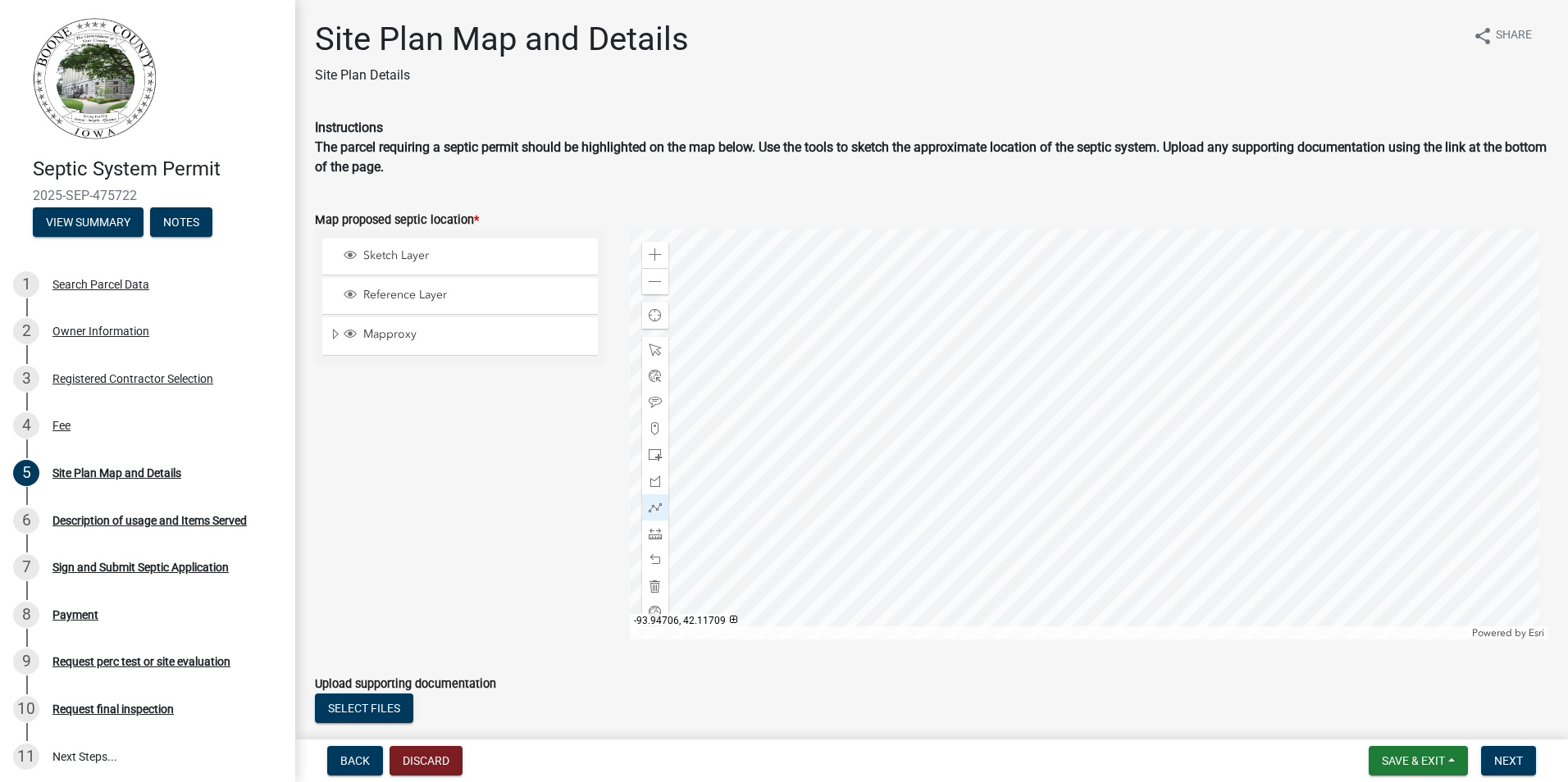
click at [1092, 395] on div at bounding box center [1090, 435] width 919 height 410
click at [1092, 416] on div at bounding box center [1090, 435] width 919 height 410
click at [1126, 418] on div at bounding box center [1090, 435] width 919 height 410
click at [1125, 443] on div at bounding box center [1090, 435] width 919 height 410
click at [1092, 439] on div at bounding box center [1090, 435] width 919 height 410
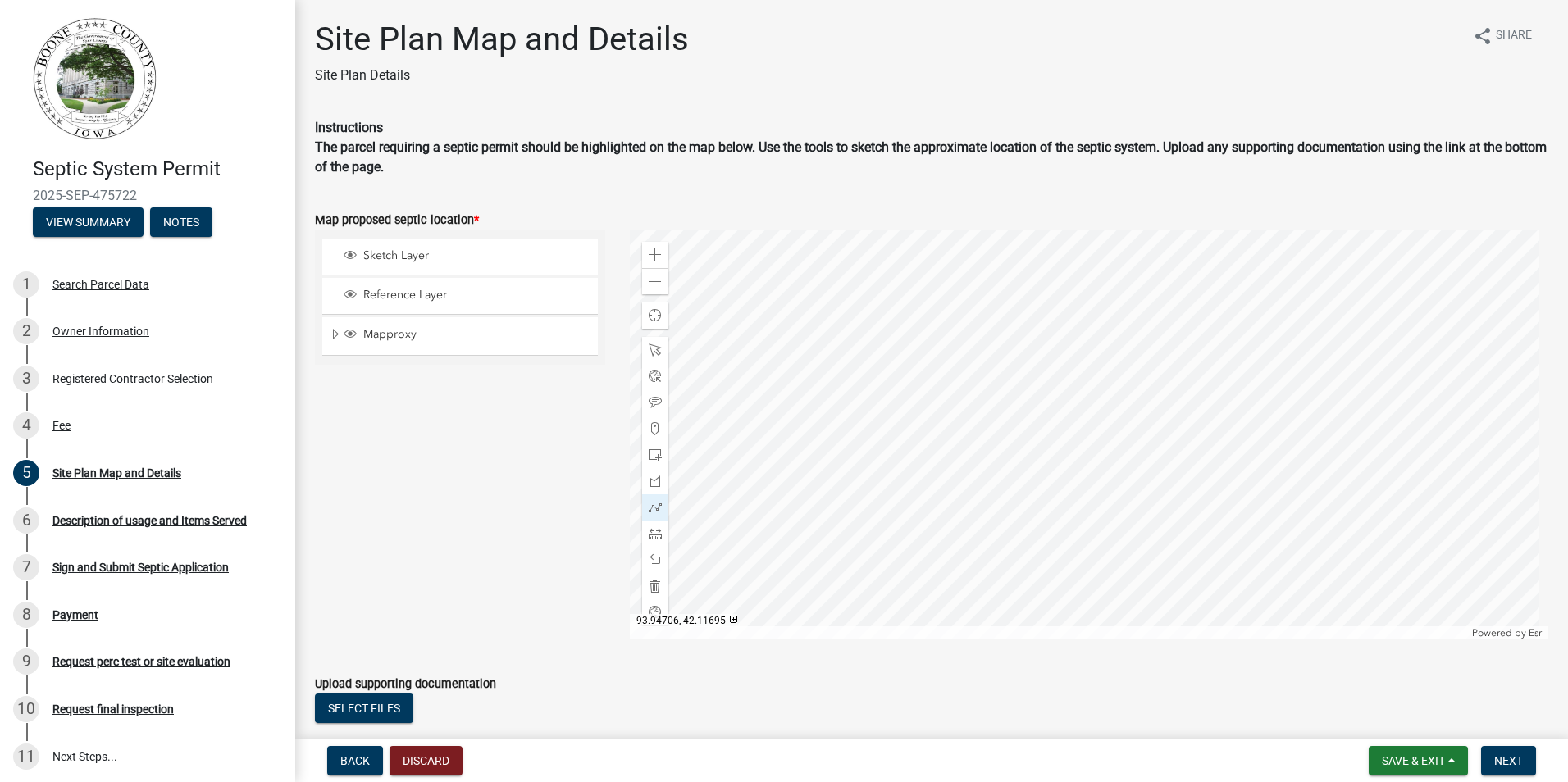
click at [1092, 416] on div at bounding box center [1090, 435] width 919 height 410
click at [1138, 332] on div at bounding box center [1090, 435] width 919 height 410
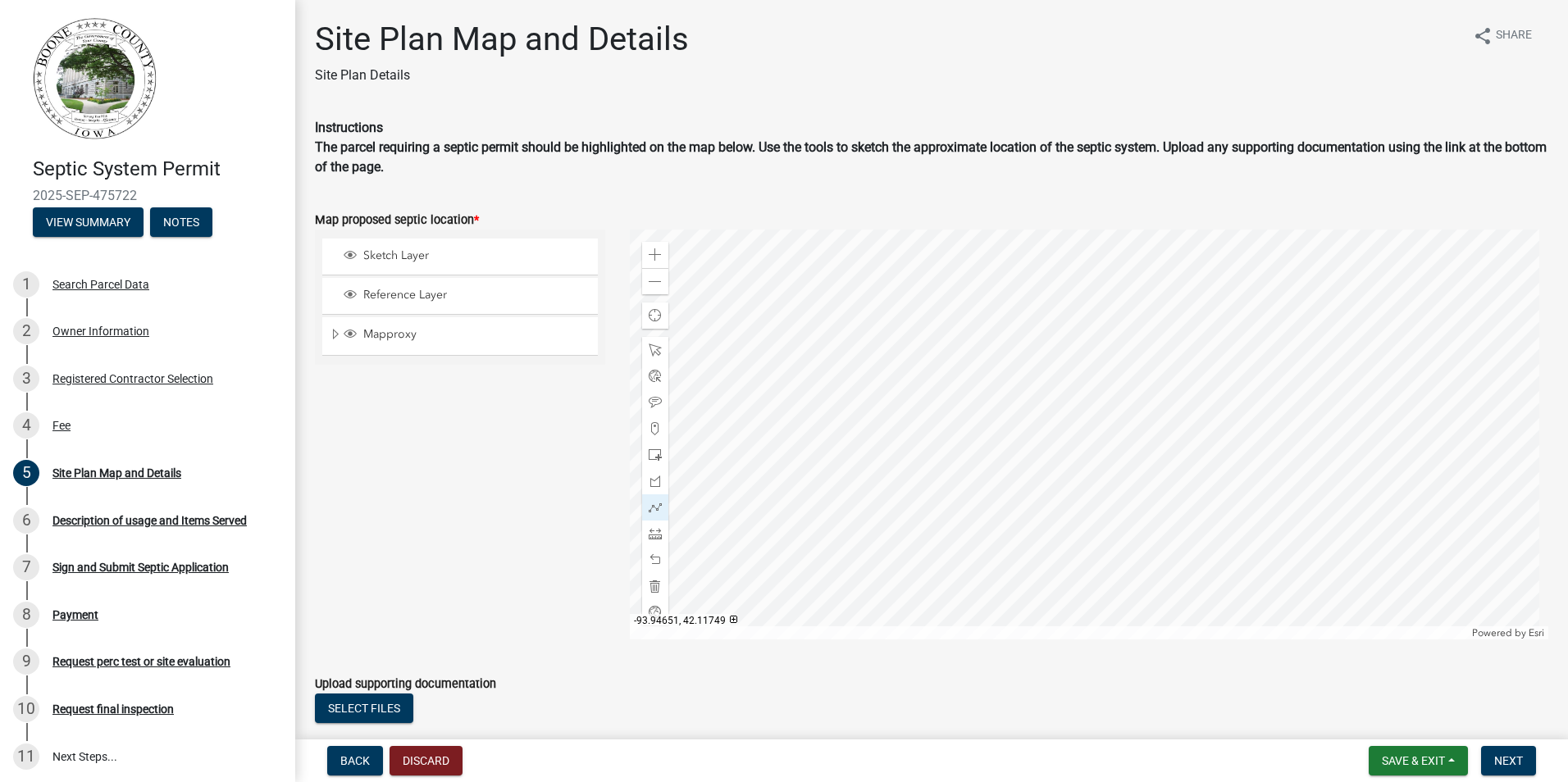
click at [1155, 332] on div at bounding box center [1090, 435] width 919 height 410
click at [1155, 343] on div at bounding box center [1090, 435] width 919 height 410
click at [1139, 342] on div at bounding box center [1090, 435] width 919 height 410
click at [1136, 333] on div at bounding box center [1090, 435] width 919 height 410
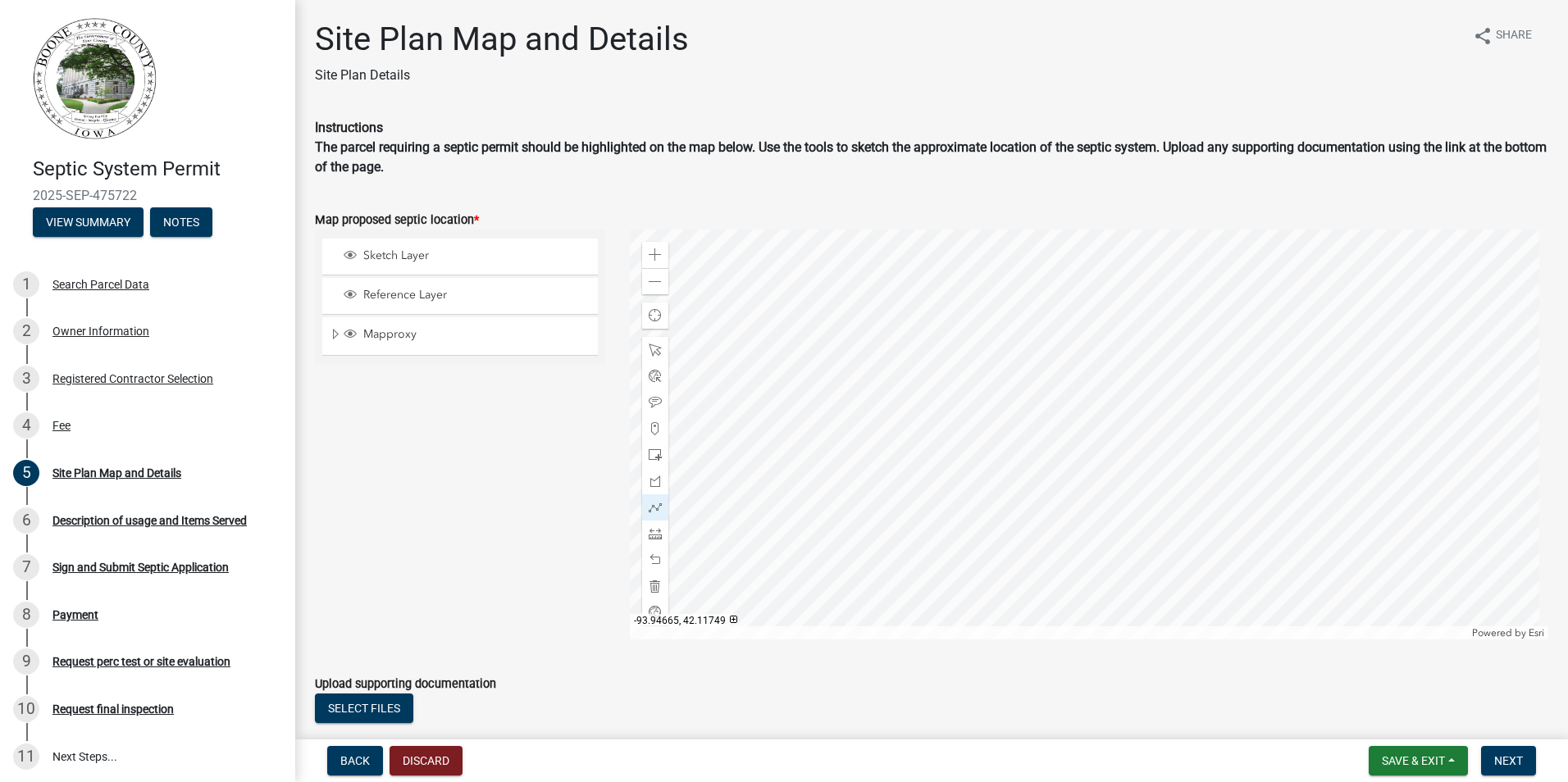
click at [1140, 333] on div at bounding box center [1090, 435] width 919 height 410
click at [1118, 341] on div at bounding box center [1090, 435] width 919 height 410
click at [1131, 359] on div at bounding box center [1090, 435] width 919 height 410
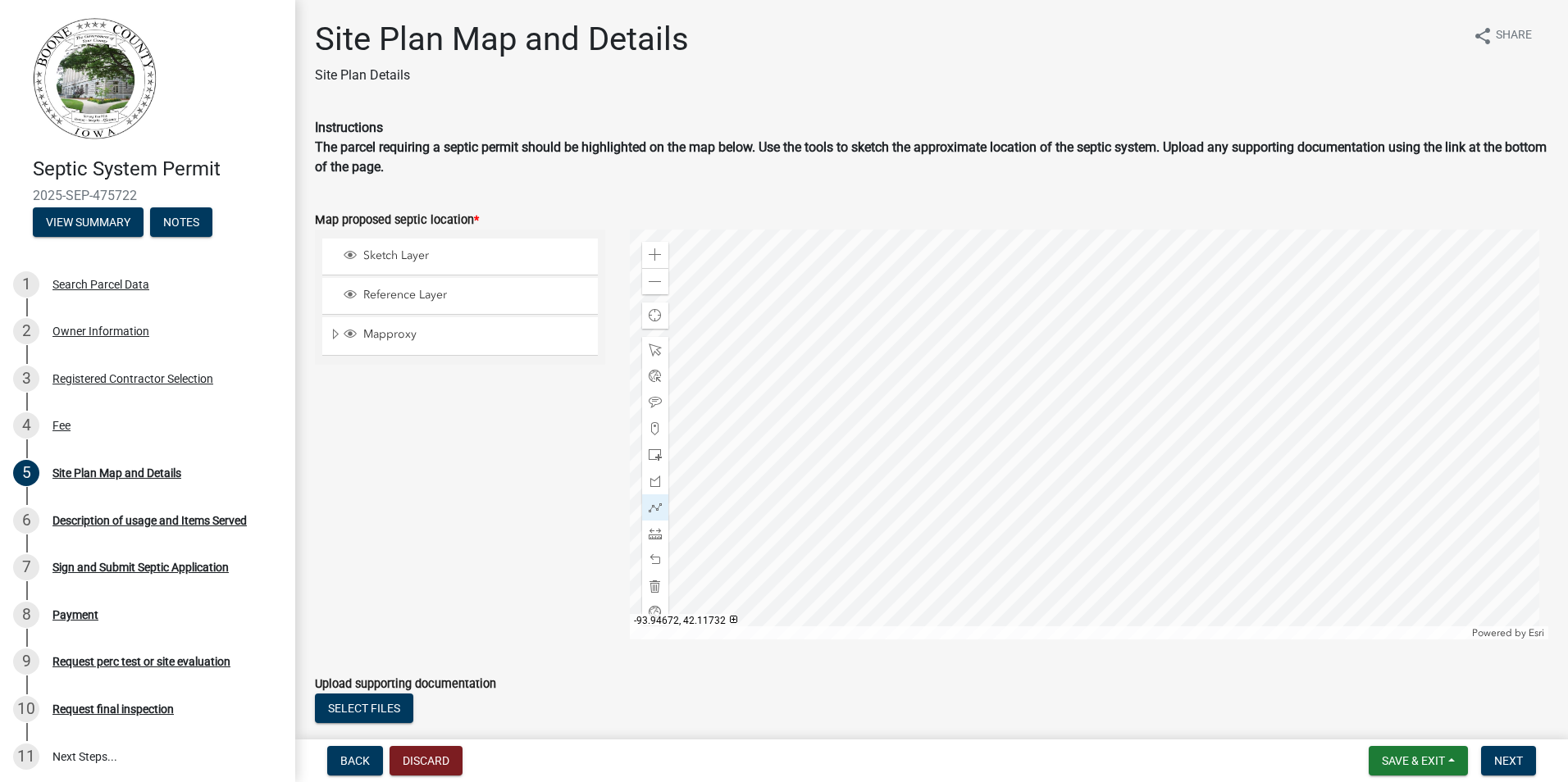
click at [1131, 359] on div at bounding box center [1090, 435] width 919 height 410
click at [1508, 759] on span "Next" at bounding box center [1508, 761] width 28 height 13
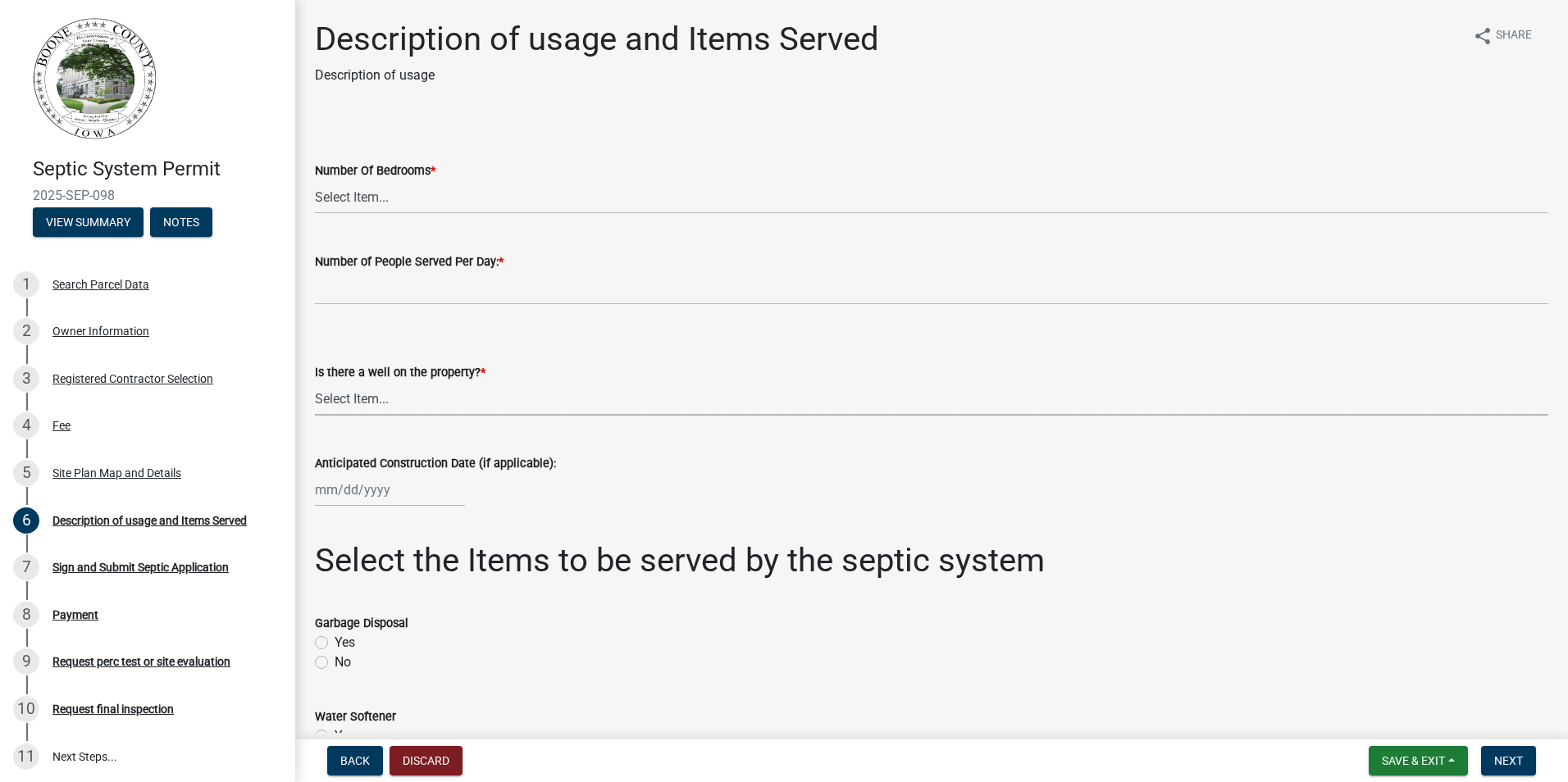
click at [328, 400] on select "Select Item... Yes No" at bounding box center [931, 399] width 1233 height 33
click at [315, 382] on select "Select Item... Yes No" at bounding box center [931, 399] width 1233 height 33
select select "d1f81dfd-708c-491f-882e-316c6693023f"
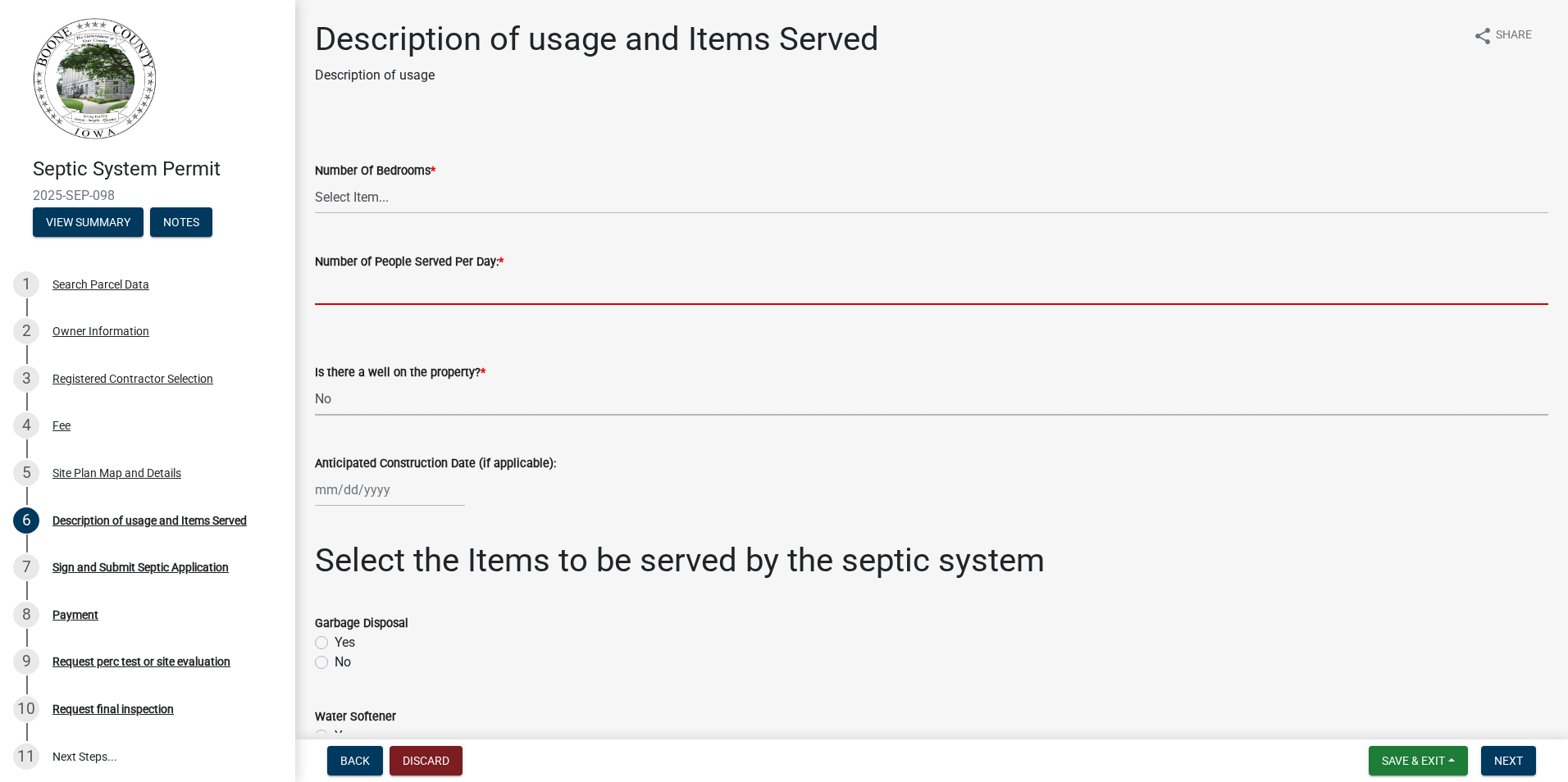
click at [331, 293] on input "text" at bounding box center [931, 288] width 1233 height 33
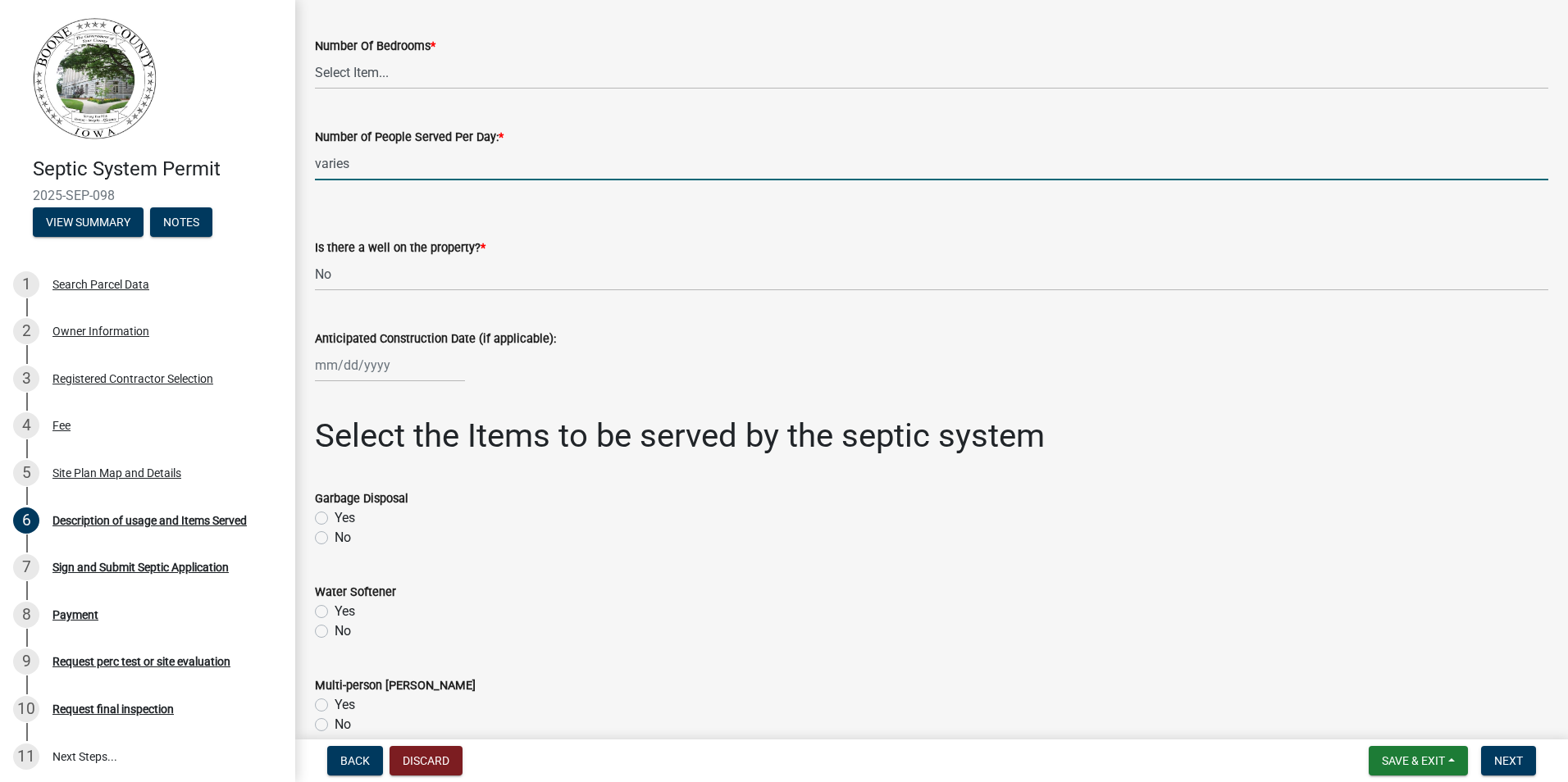
scroll to position [164, 0]
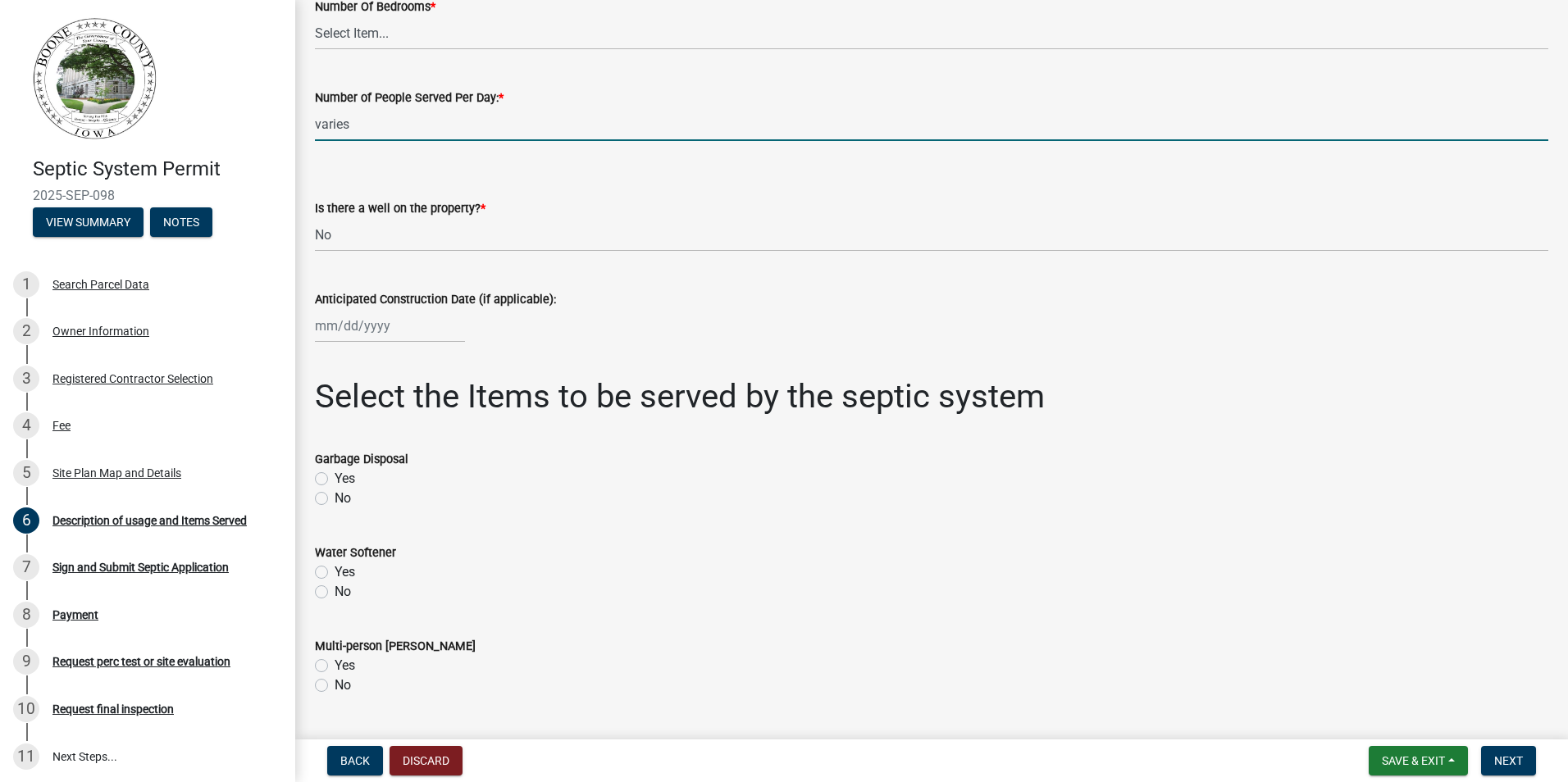
type input "0"
click at [334, 595] on label "No" at bounding box center [342, 591] width 16 height 20
click at [334, 593] on input "No" at bounding box center [339, 586] width 10 height 10
radio input "true"
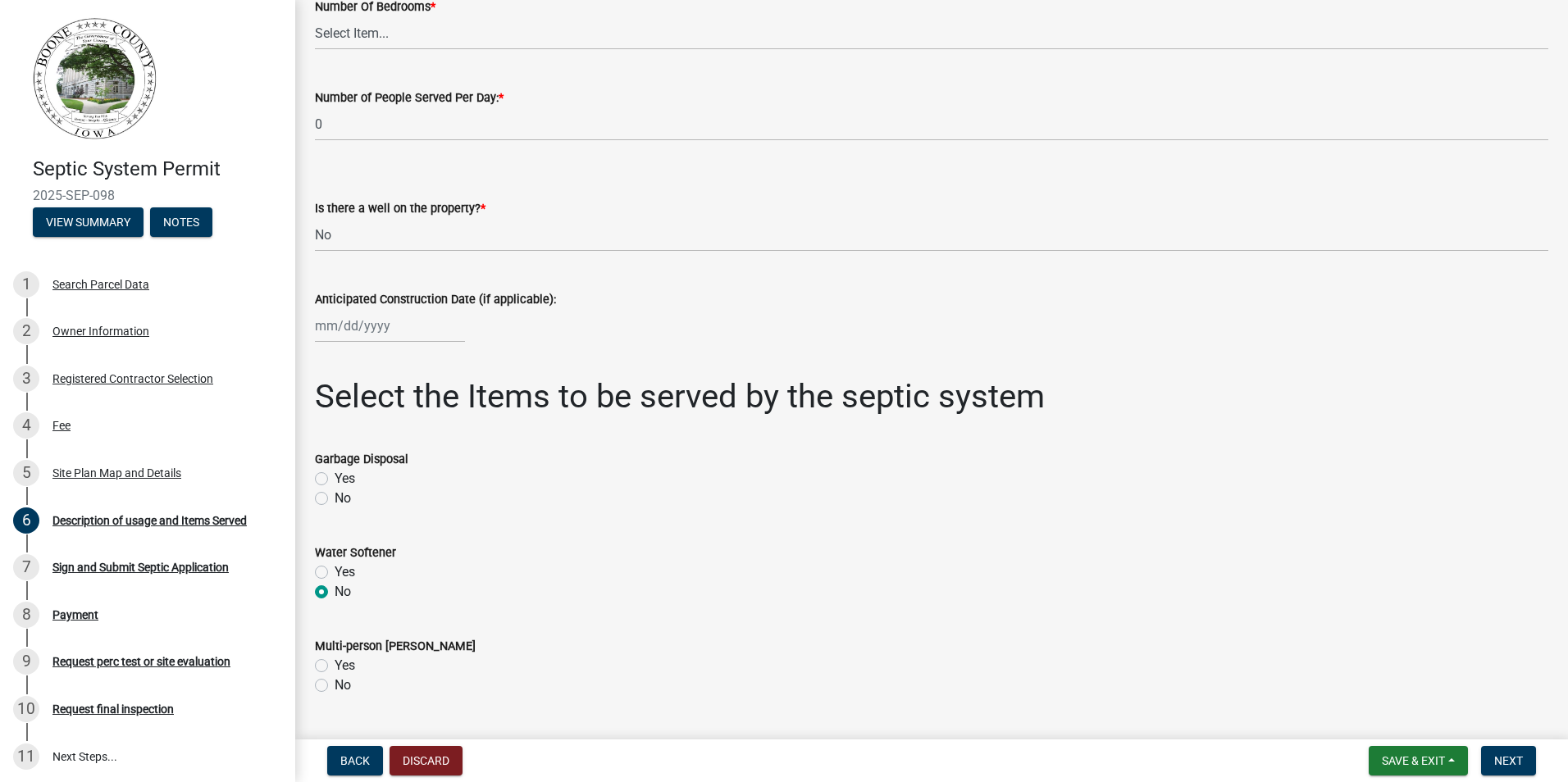
click at [334, 683] on label "No" at bounding box center [342, 685] width 16 height 20
click at [334, 683] on input "No" at bounding box center [339, 680] width 10 height 10
radio input "true"
click at [334, 473] on label "Yes" at bounding box center [345, 478] width 21 height 20
click at [334, 473] on input "Yes" at bounding box center [339, 474] width 10 height 10
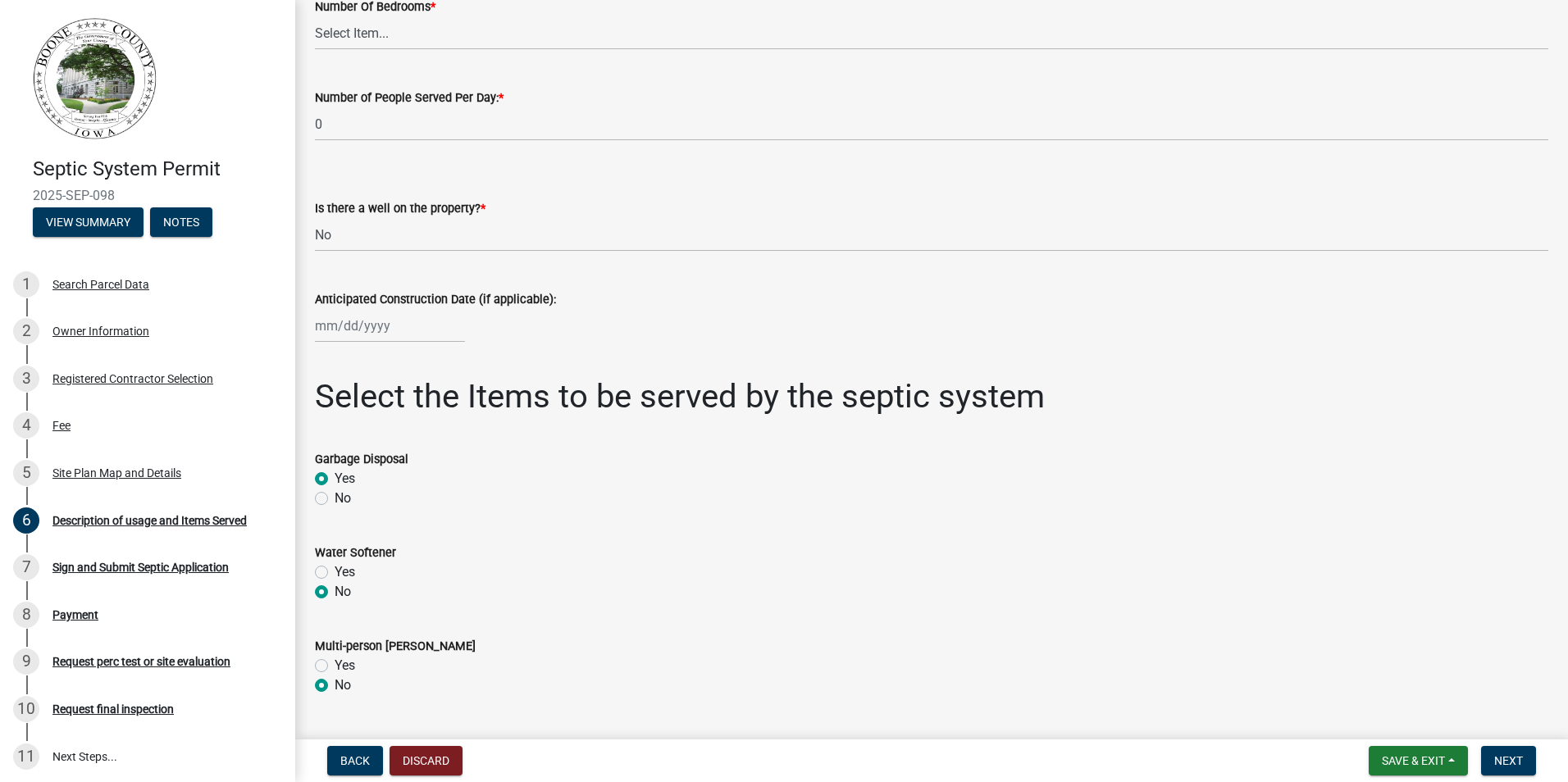
radio input "true"
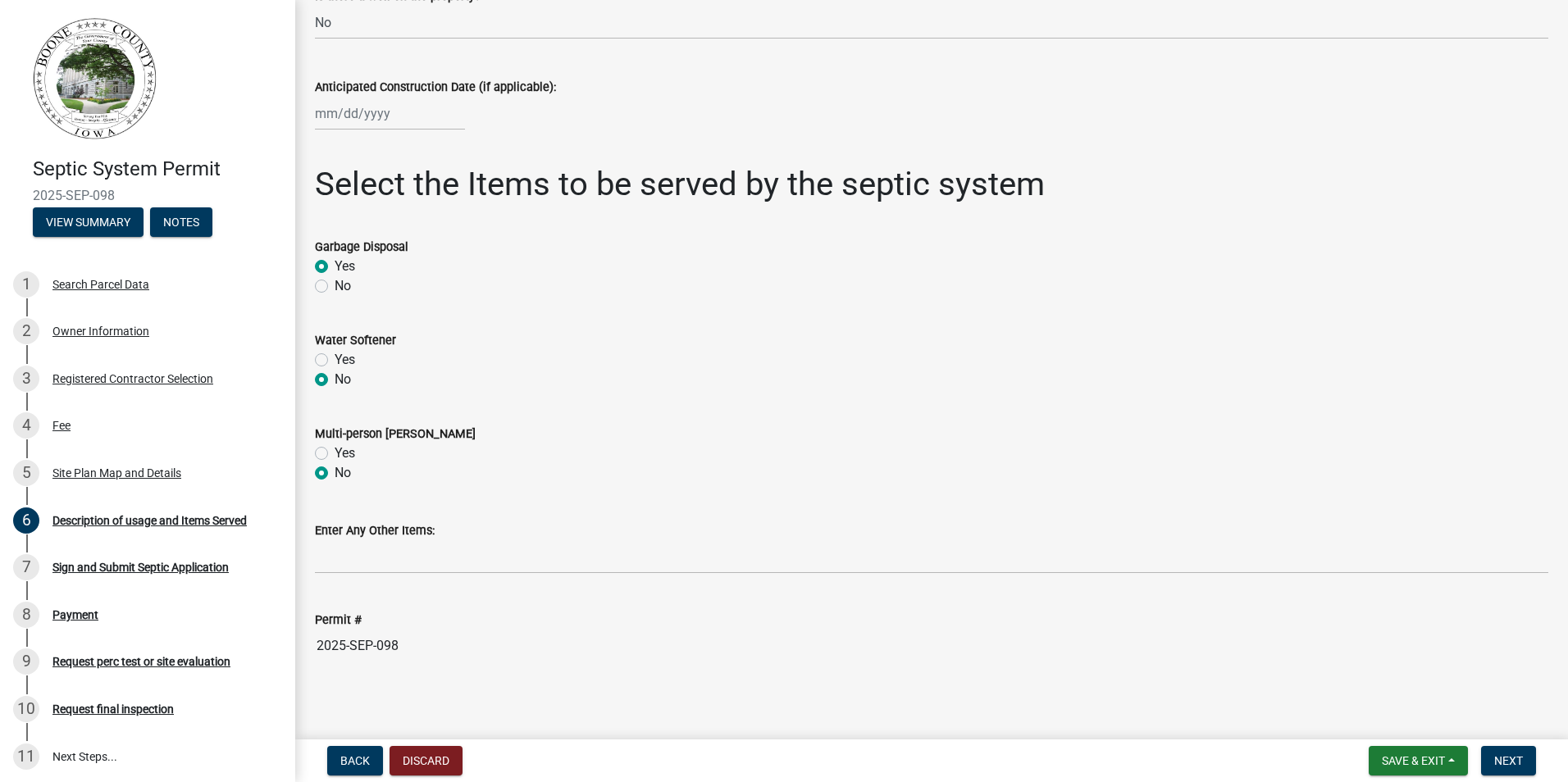
scroll to position [382, 0]
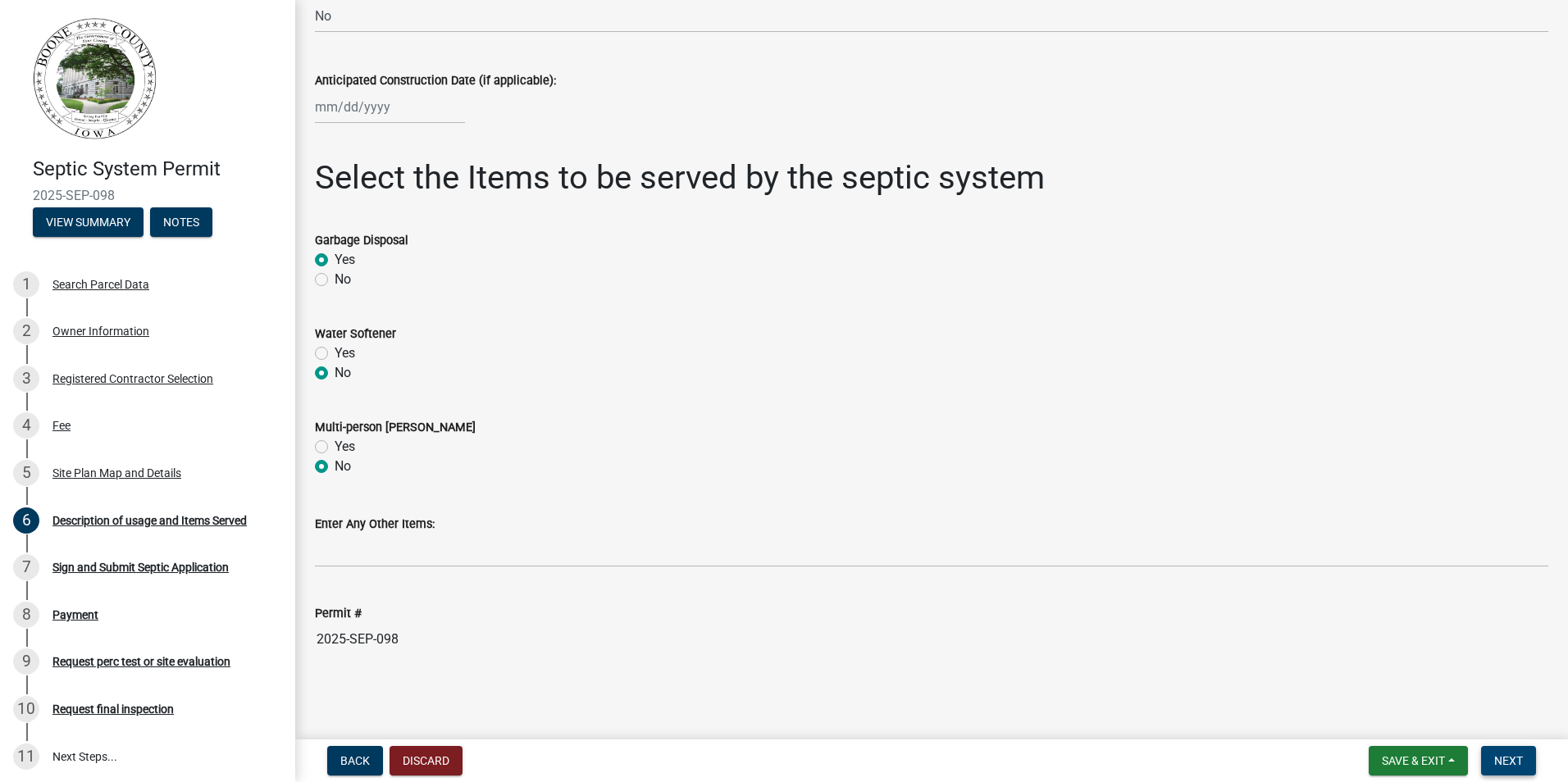
click at [1507, 760] on span "Next" at bounding box center [1508, 761] width 28 height 13
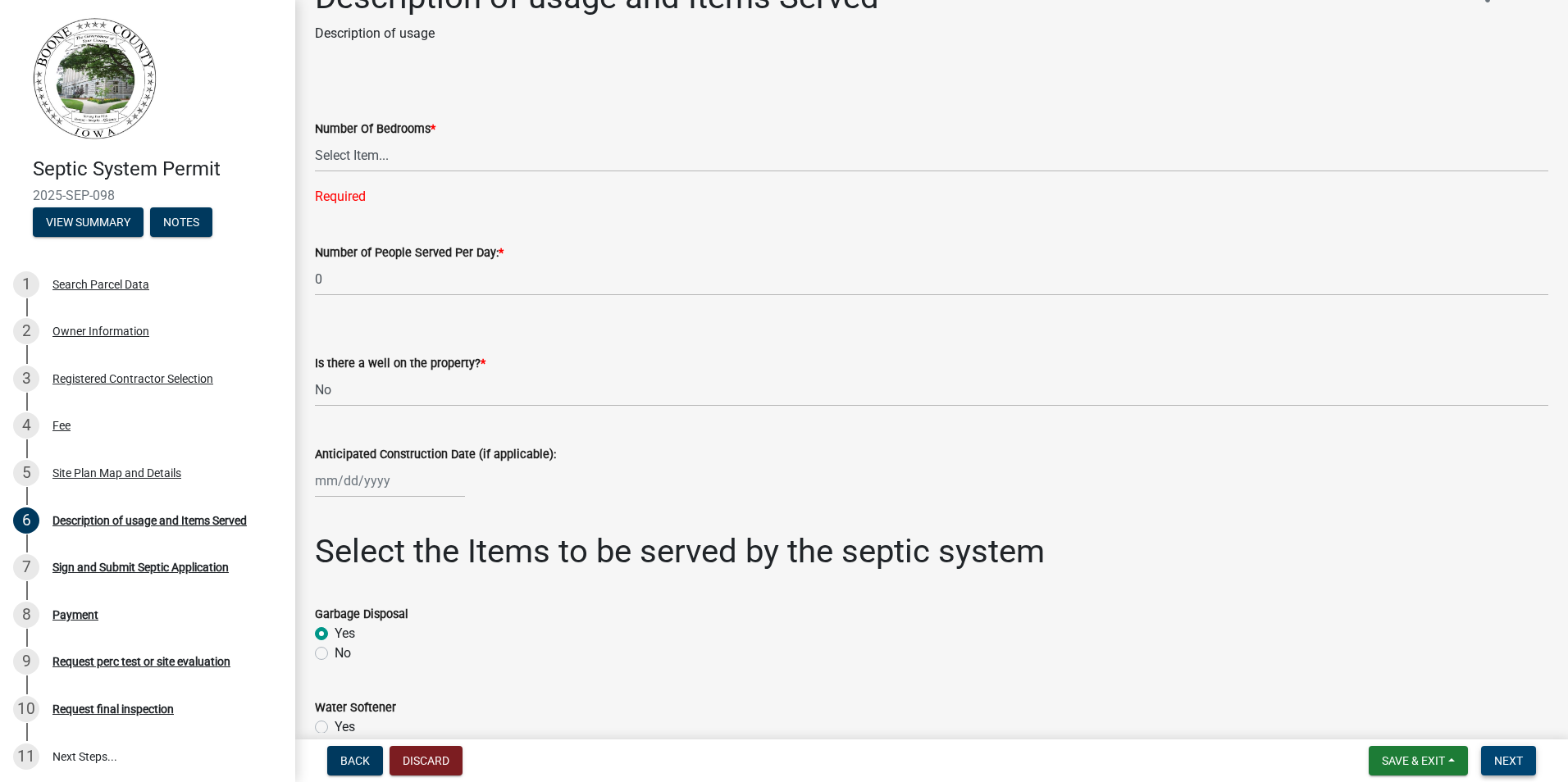
scroll to position [0, 0]
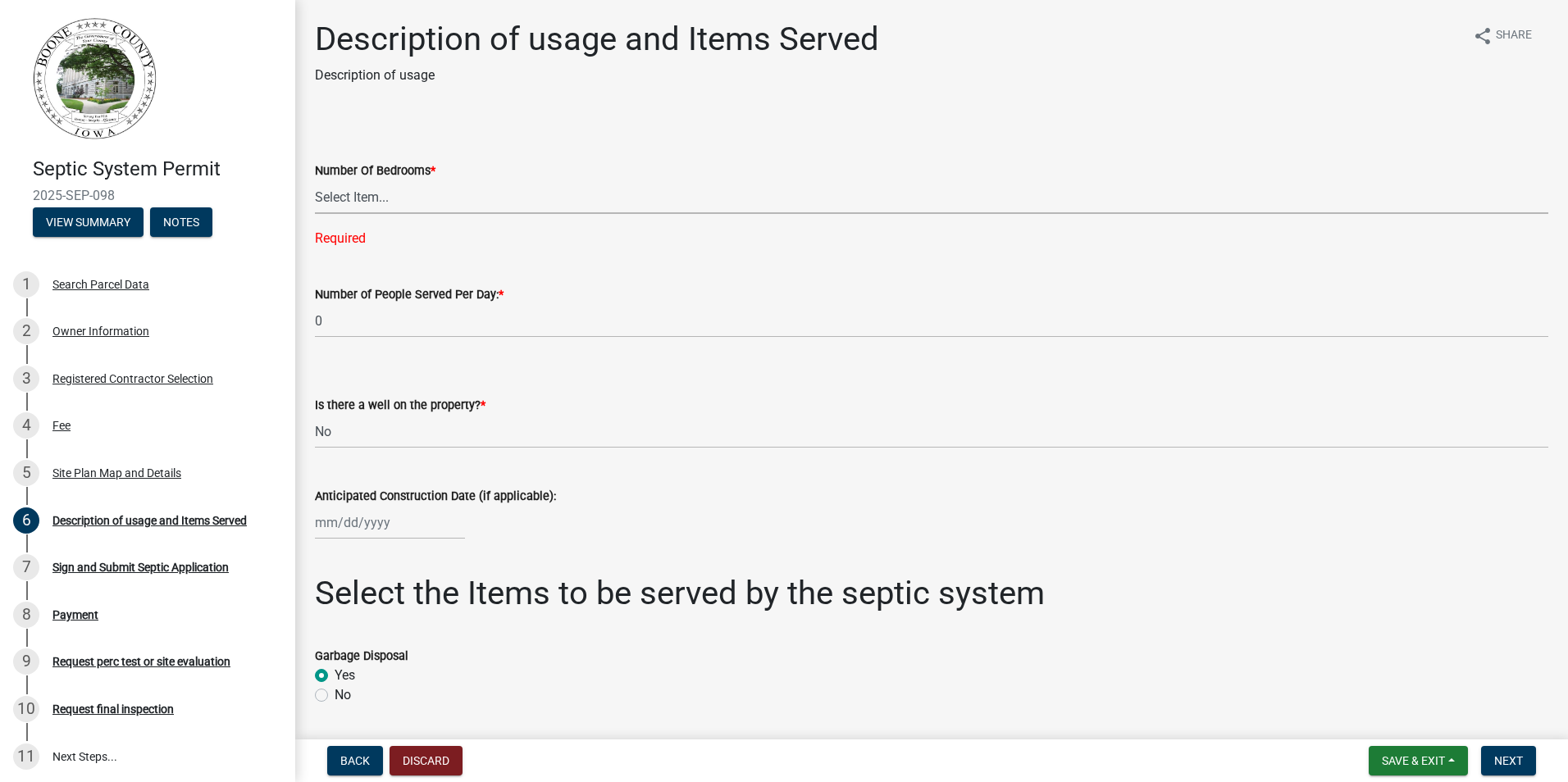
click at [328, 198] on select "Select Item... 0 1 2 3 4 5 6 7 8 9 10" at bounding box center [931, 196] width 1233 height 33
click at [315, 180] on select "Select Item... 0 1 2 3 4 5 6 7 8 9 10" at bounding box center [931, 196] width 1233 height 33
select select "931d6a51-a7db-4ec4-9060-907be004fccc"
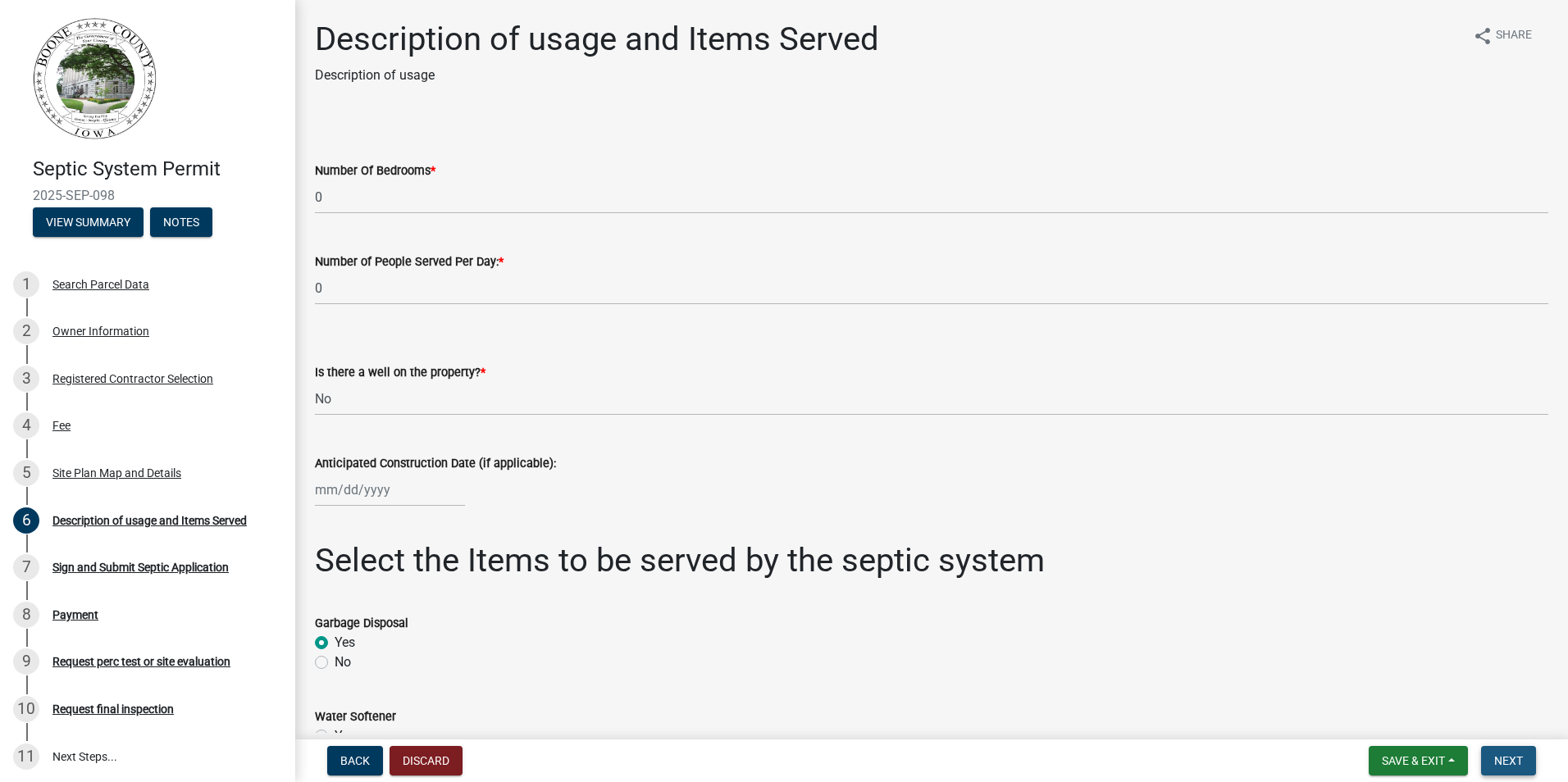
click at [1507, 754] on span "Next" at bounding box center [1508, 761] width 28 height 13
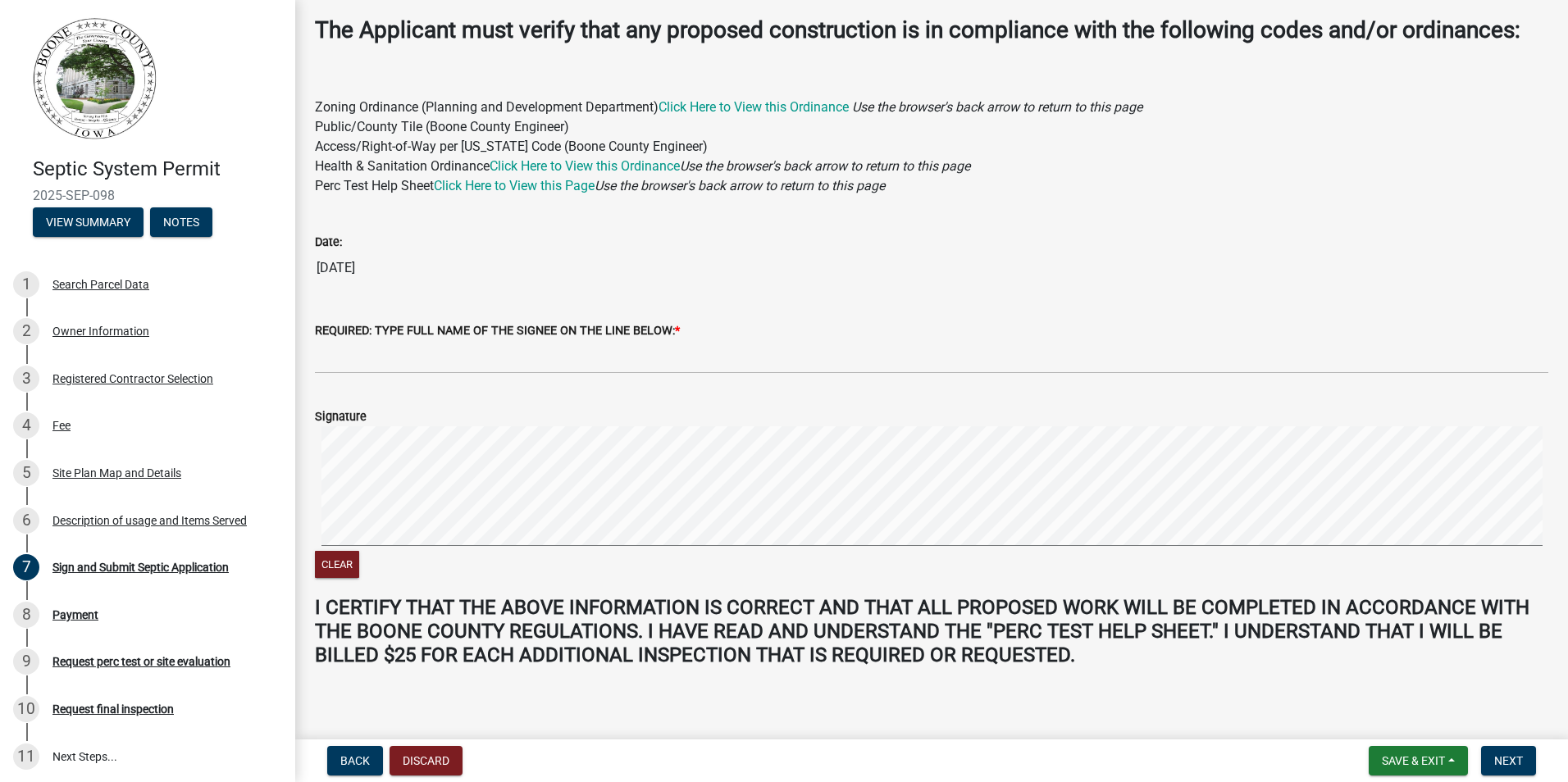
scroll to position [115, 0]
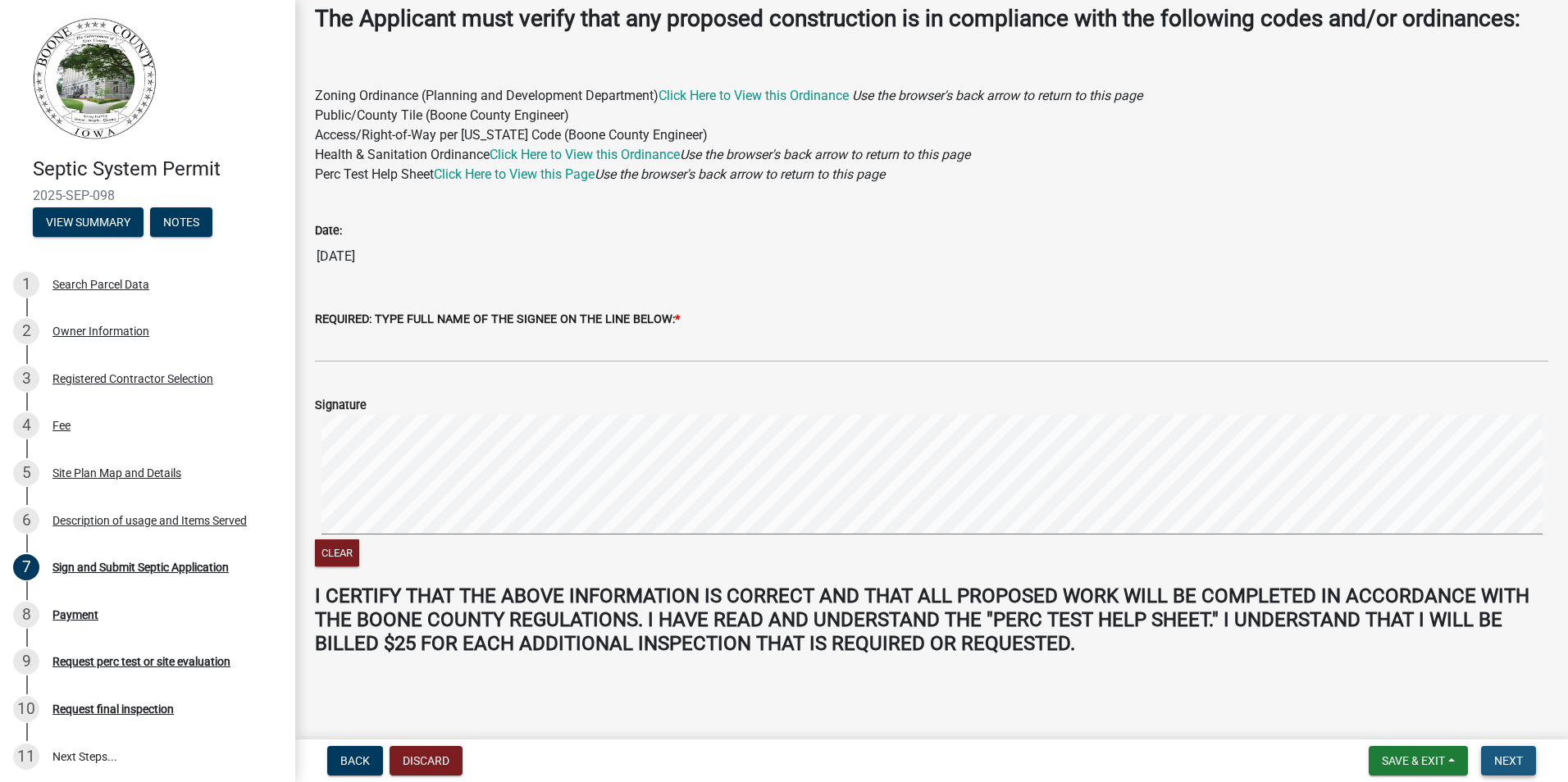
click at [1521, 760] on span "Next" at bounding box center [1508, 761] width 28 height 13
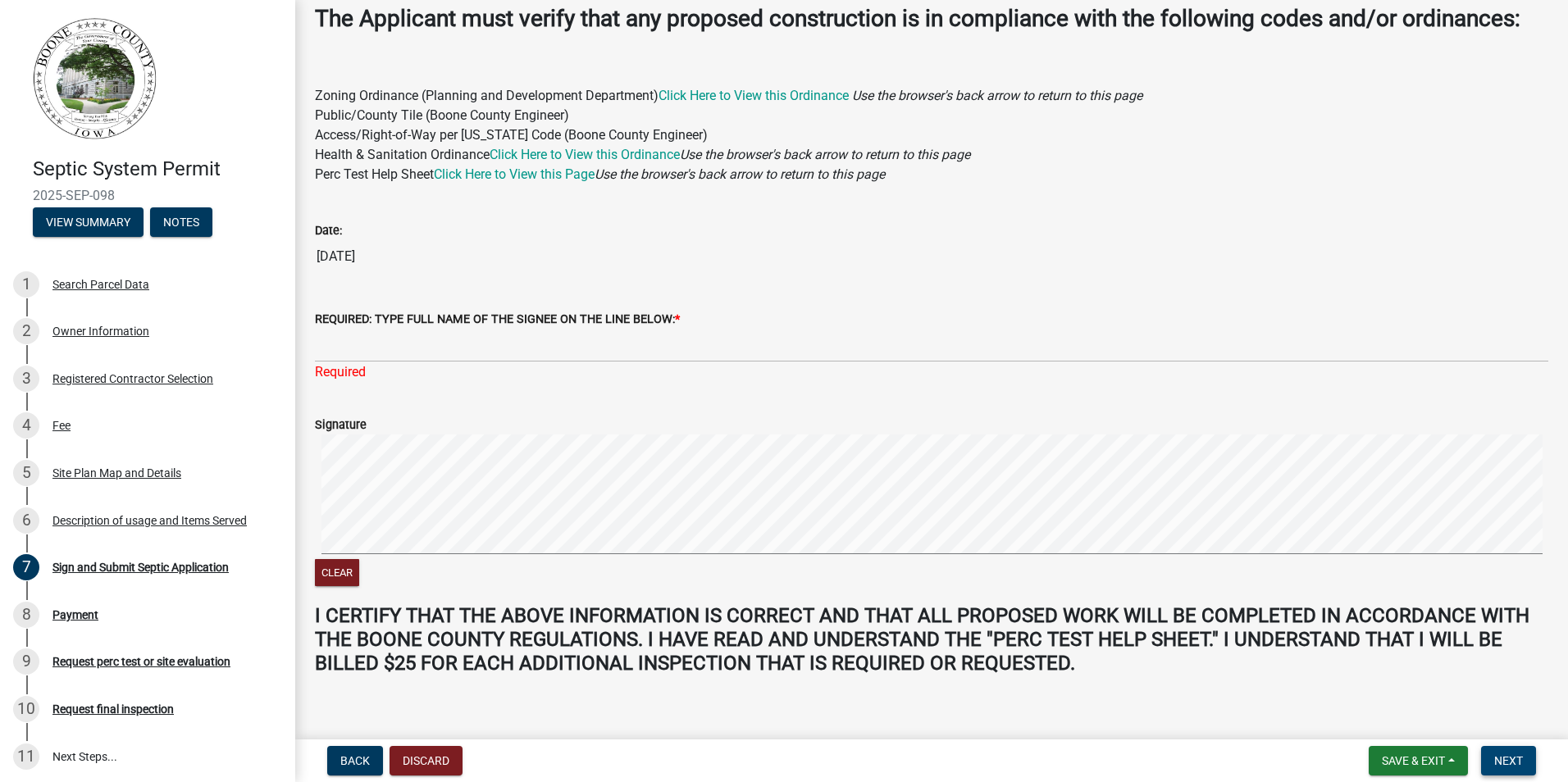
scroll to position [135, 0]
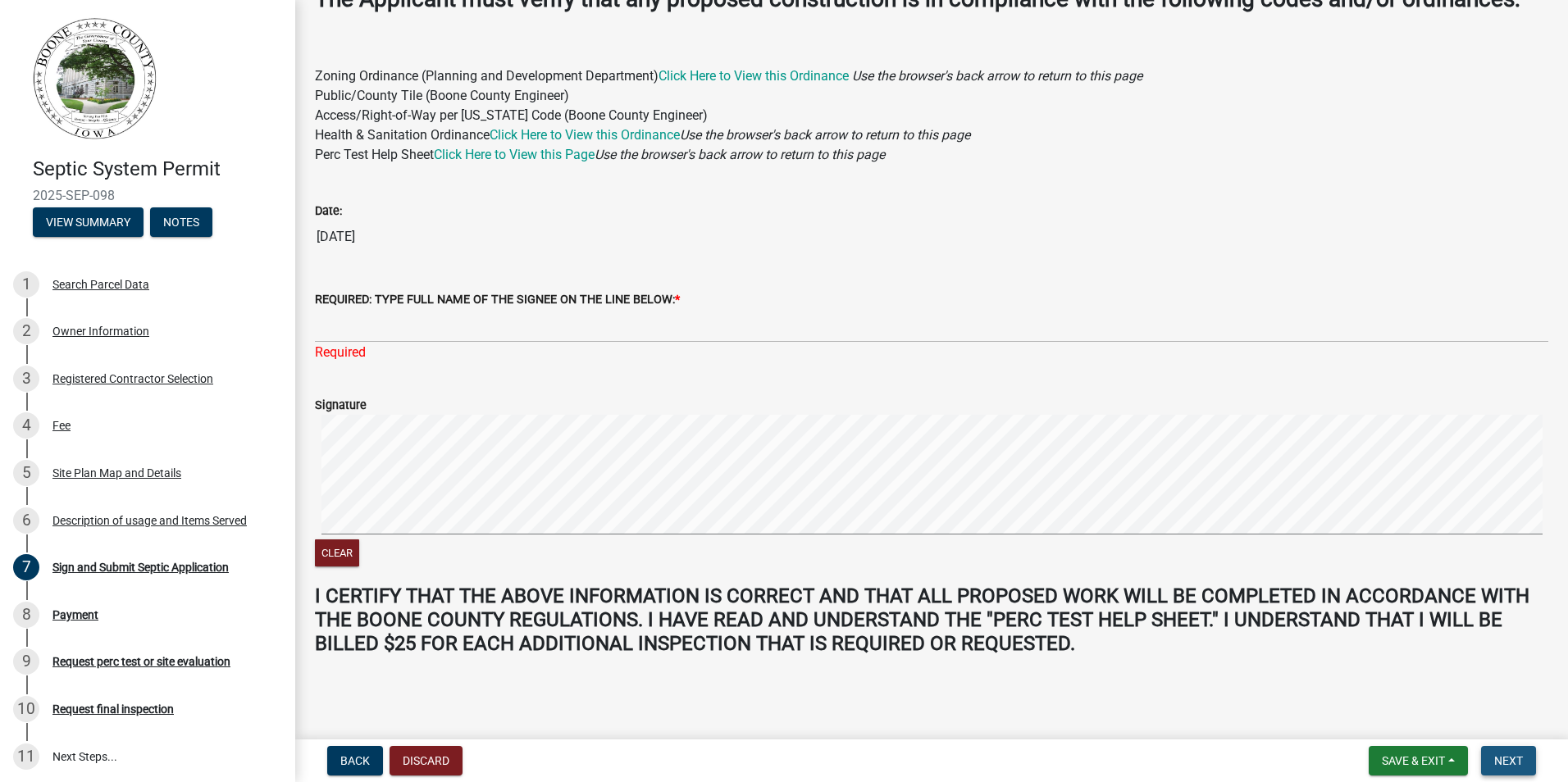
click at [1506, 754] on span "Next" at bounding box center [1508, 761] width 28 height 13
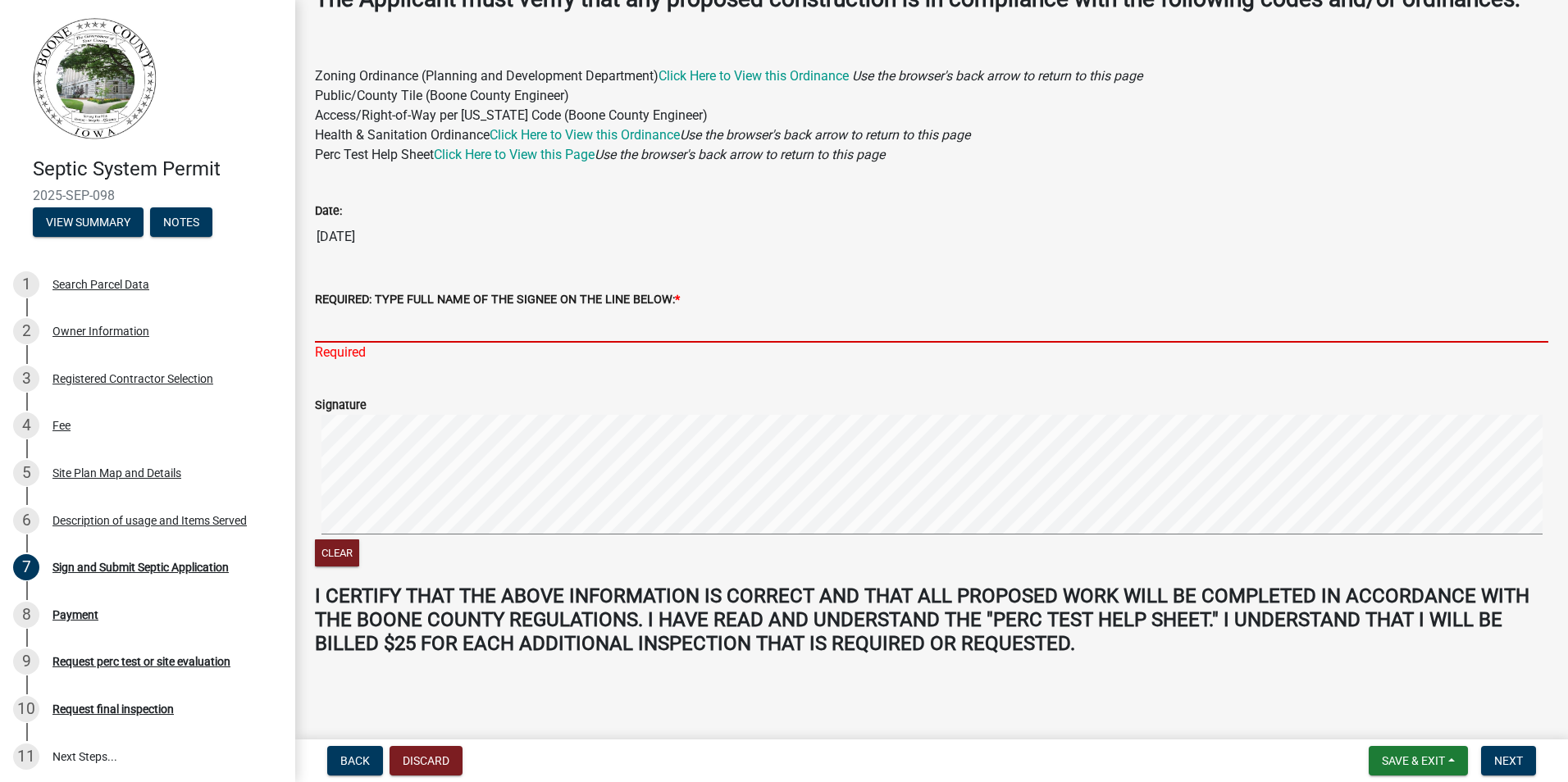
click at [339, 330] on input "REQUIRED: TYPE FULL NAME OF THE SIGNEE ON THE LINE BELOW: *" at bounding box center [931, 326] width 1233 height 33
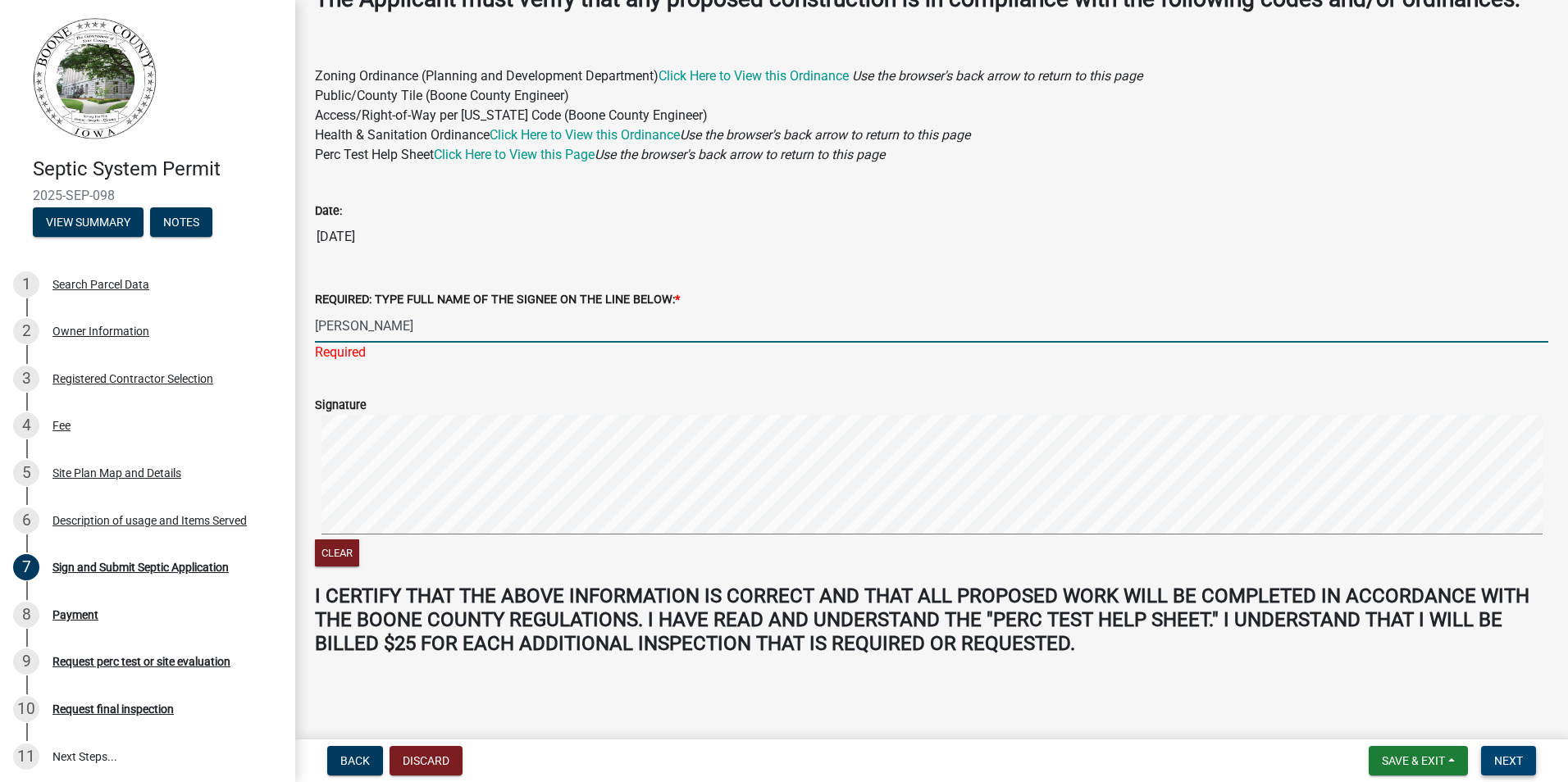
type input "Rick Rogers"
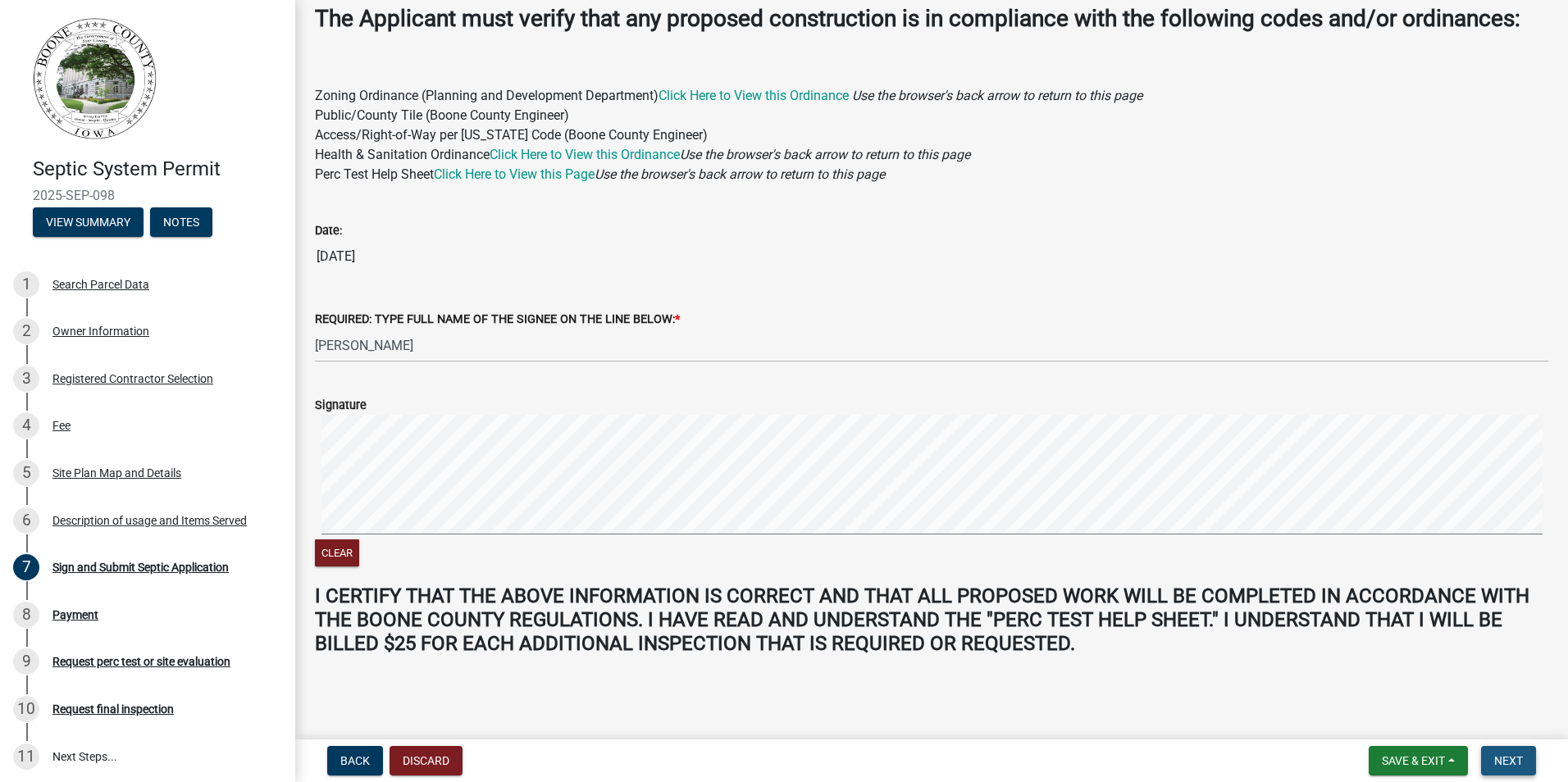
scroll to position [0, 0]
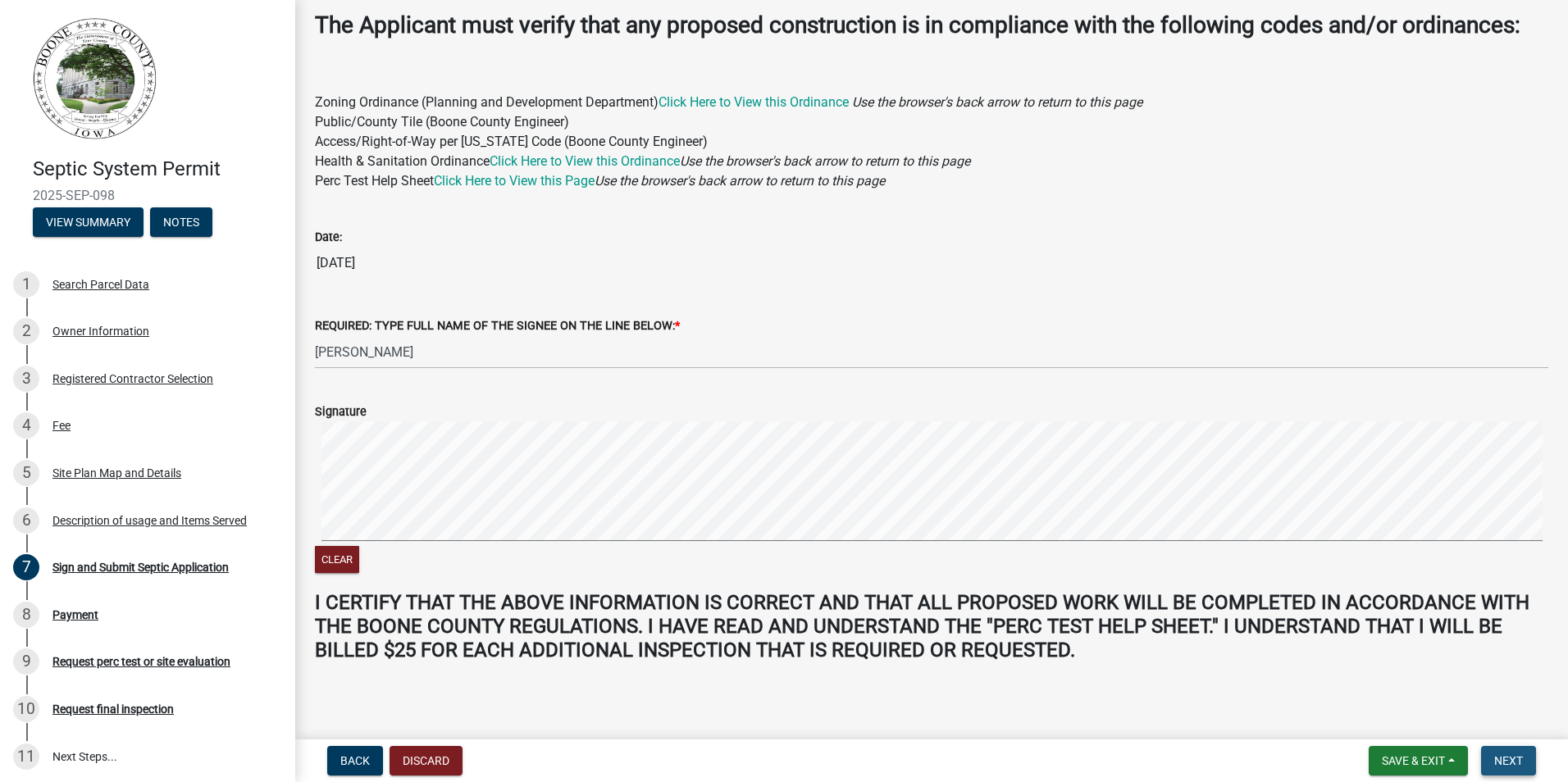
click at [1510, 757] on span "Next" at bounding box center [1508, 761] width 28 height 13
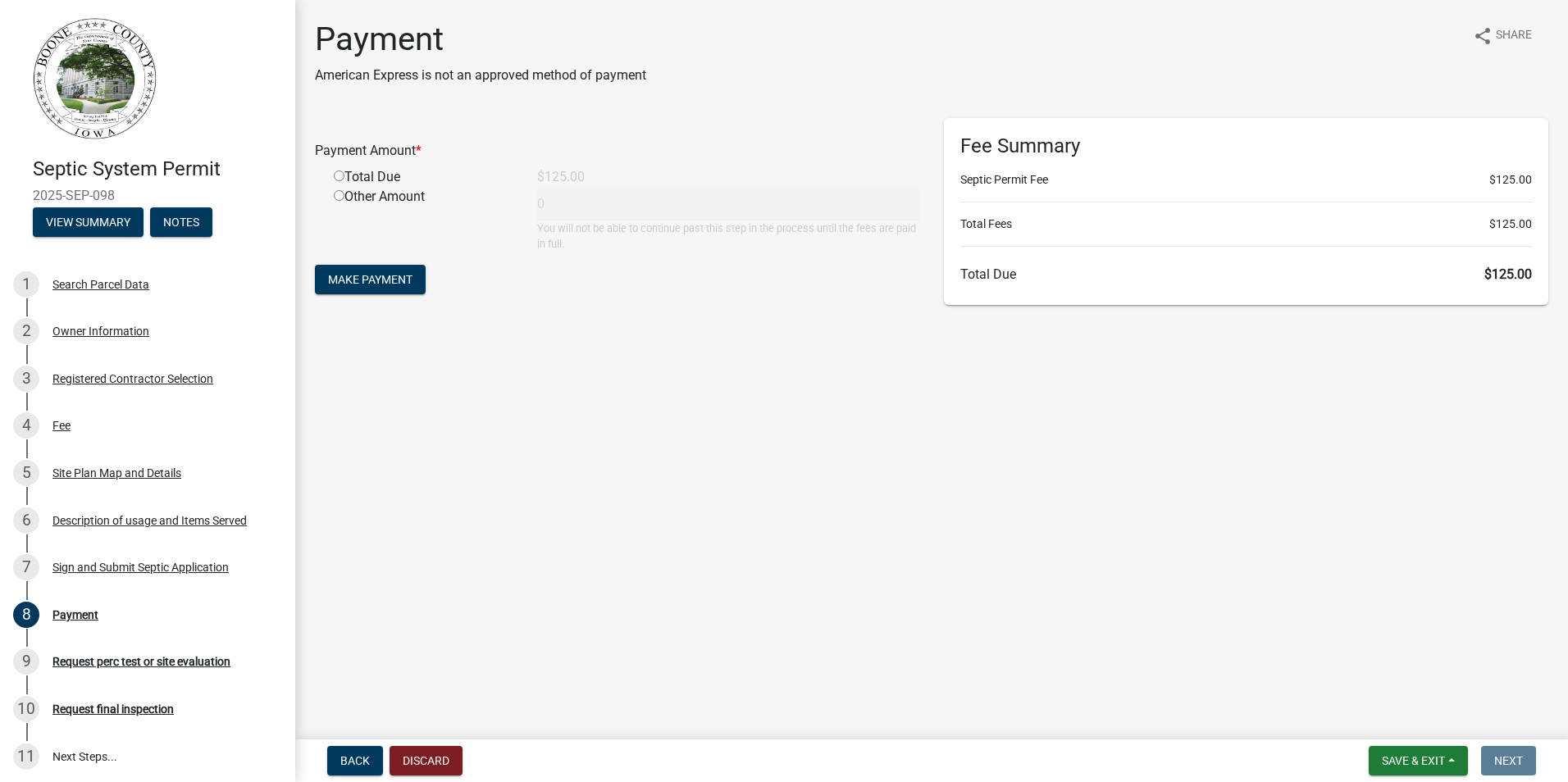
click at [336, 175] on input "radio" at bounding box center [339, 176] width 10 height 10
radio input "true"
type input "125"
click at [359, 277] on span "Make Payment" at bounding box center [370, 280] width 84 height 13
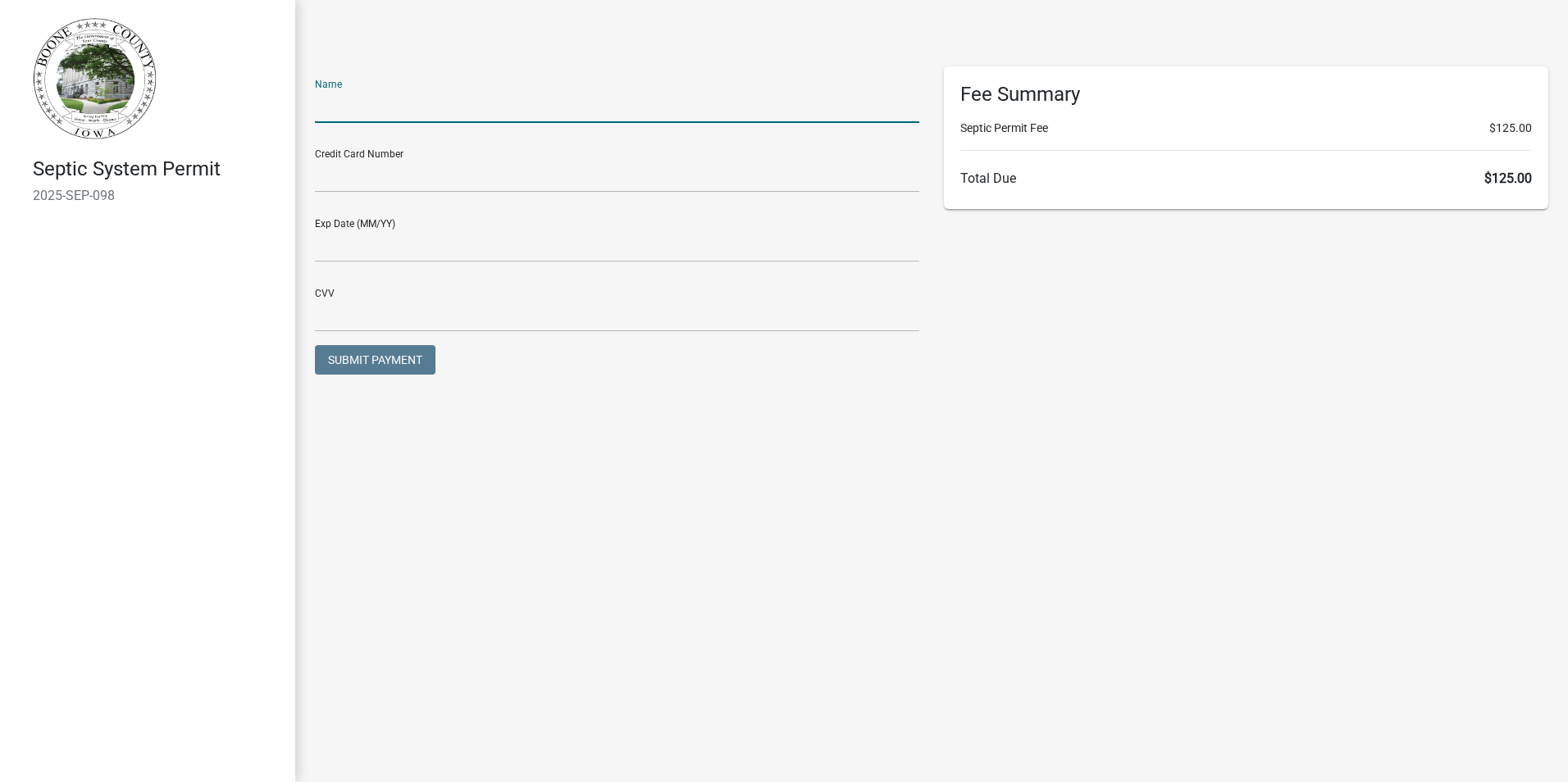
click at [337, 113] on input "text" at bounding box center [617, 105] width 605 height 33
type input "[PERSON_NAME]"
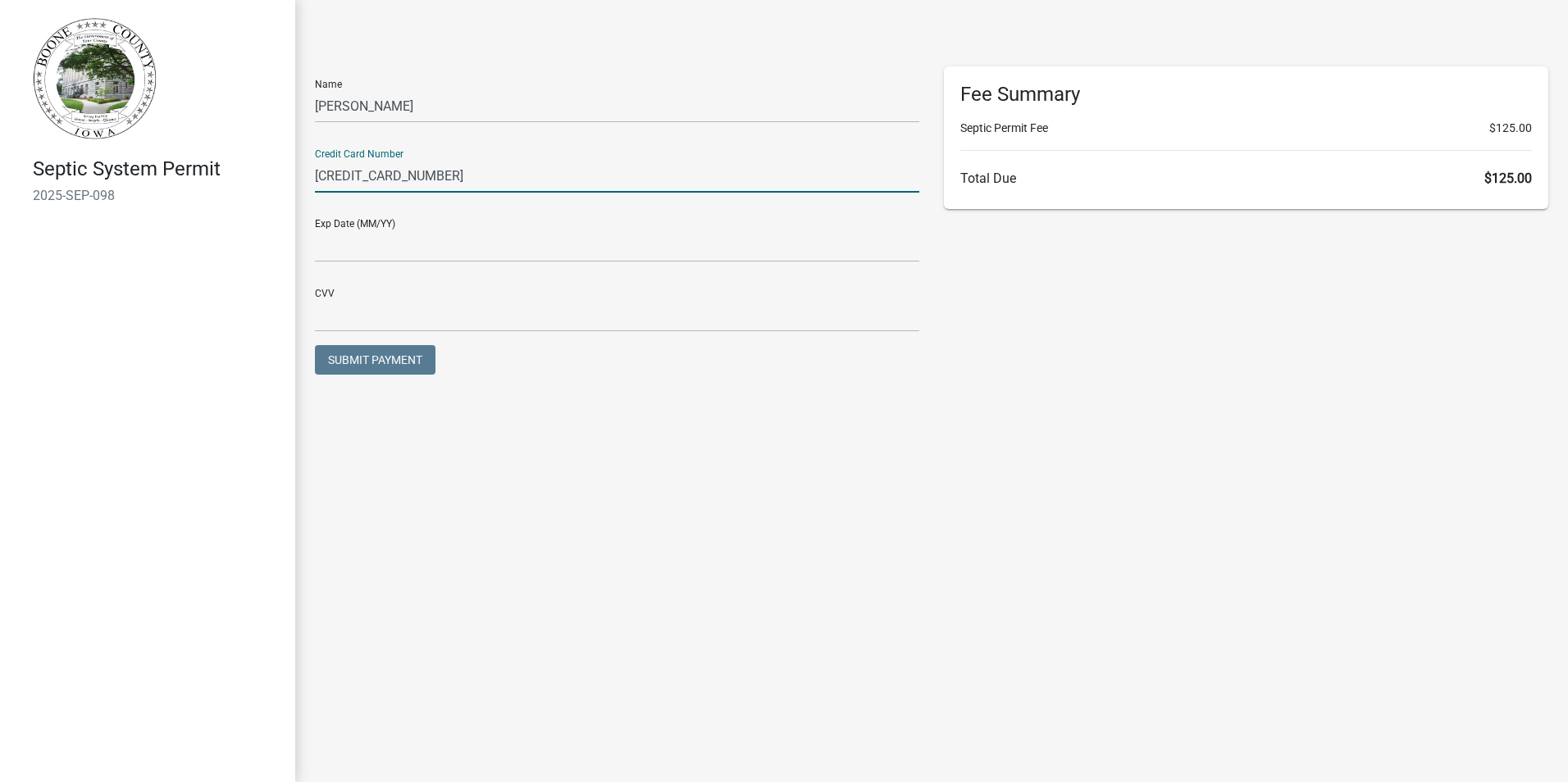
type input "[CREDIT_CARD_NUMBER]"
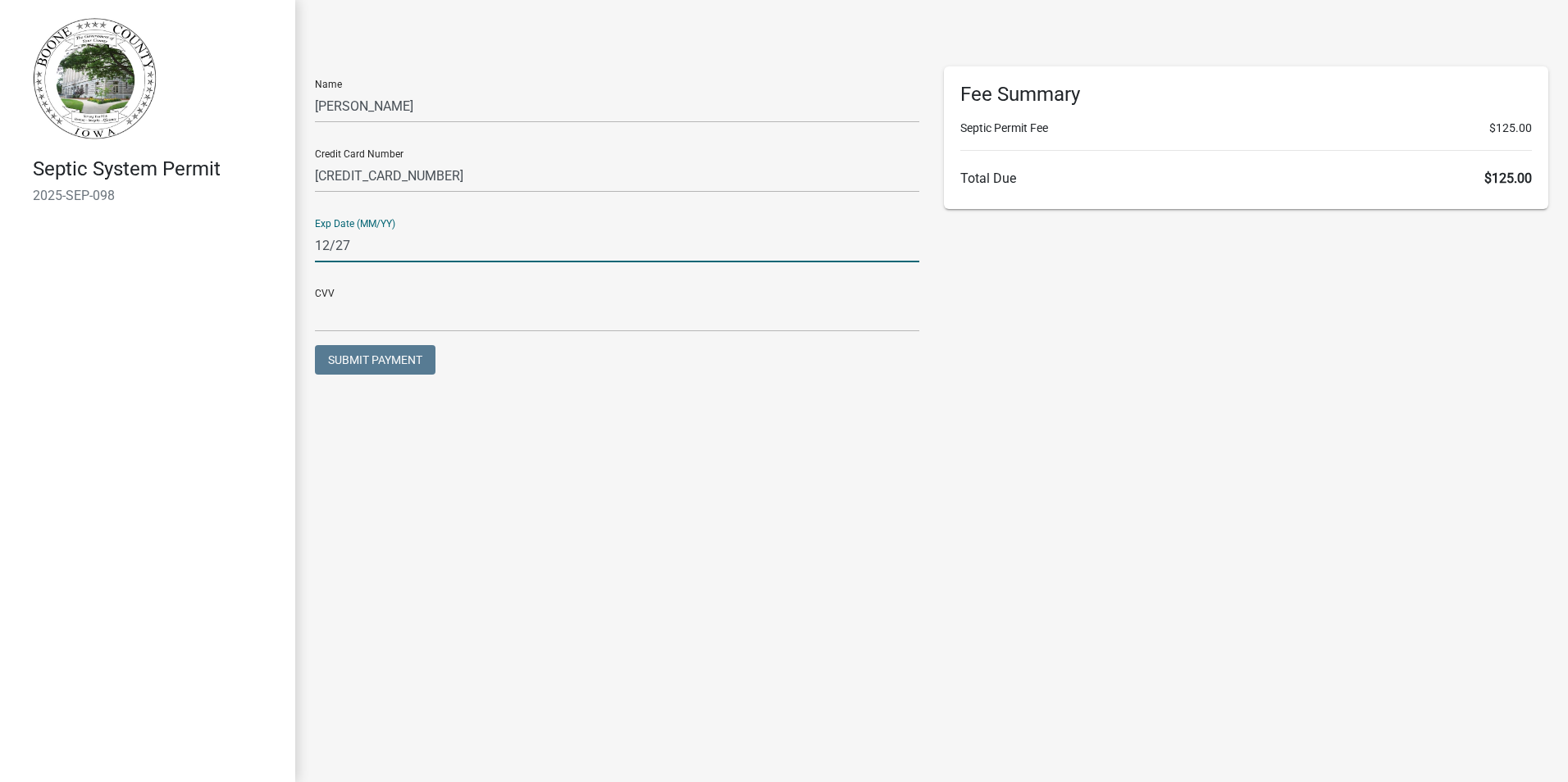
type input "12/27"
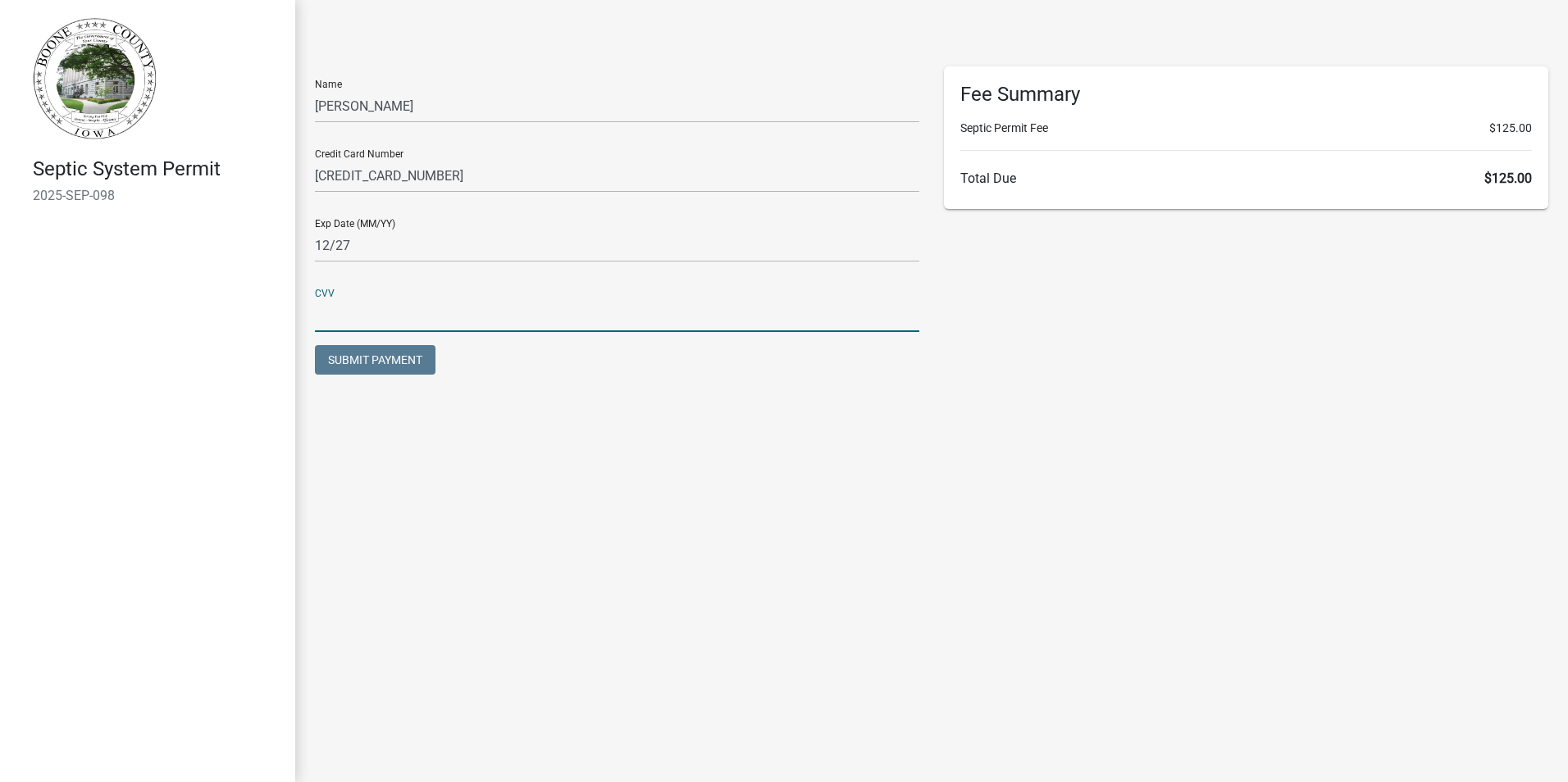
click at [336, 327] on input "text" at bounding box center [617, 314] width 605 height 33
type input "707"
click at [878, 470] on main "Name Billie Rogers Credit Card Number 4246315259803227 Exp Date (MM/YY) 12/27 C…" at bounding box center [931, 366] width 1273 height 733
click at [401, 362] on span "Submit Payment" at bounding box center [375, 360] width 94 height 13
